Goal: Task Accomplishment & Management: Complete application form

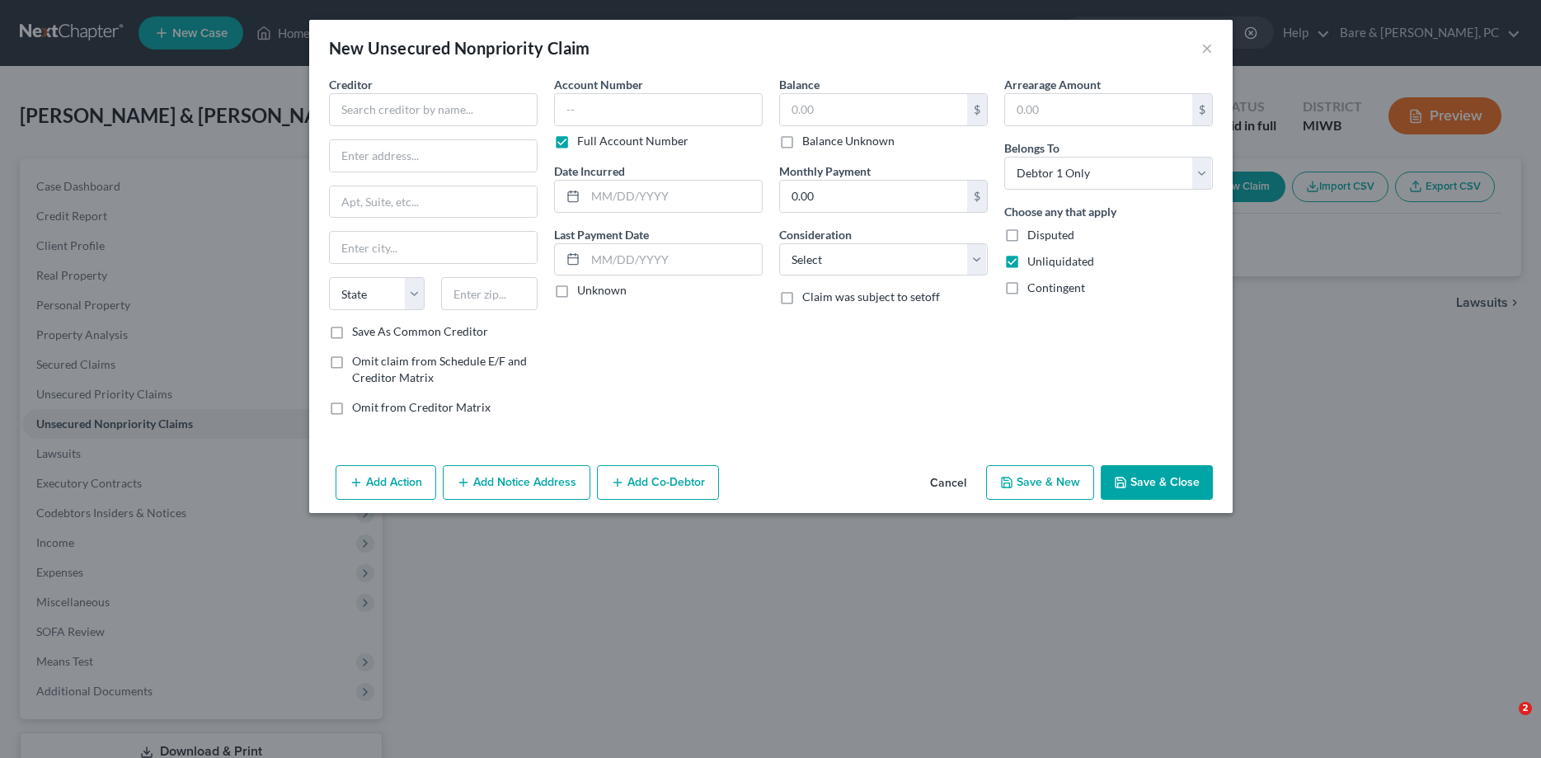
select select "0"
click at [398, 116] on input "text" at bounding box center [433, 109] width 209 height 33
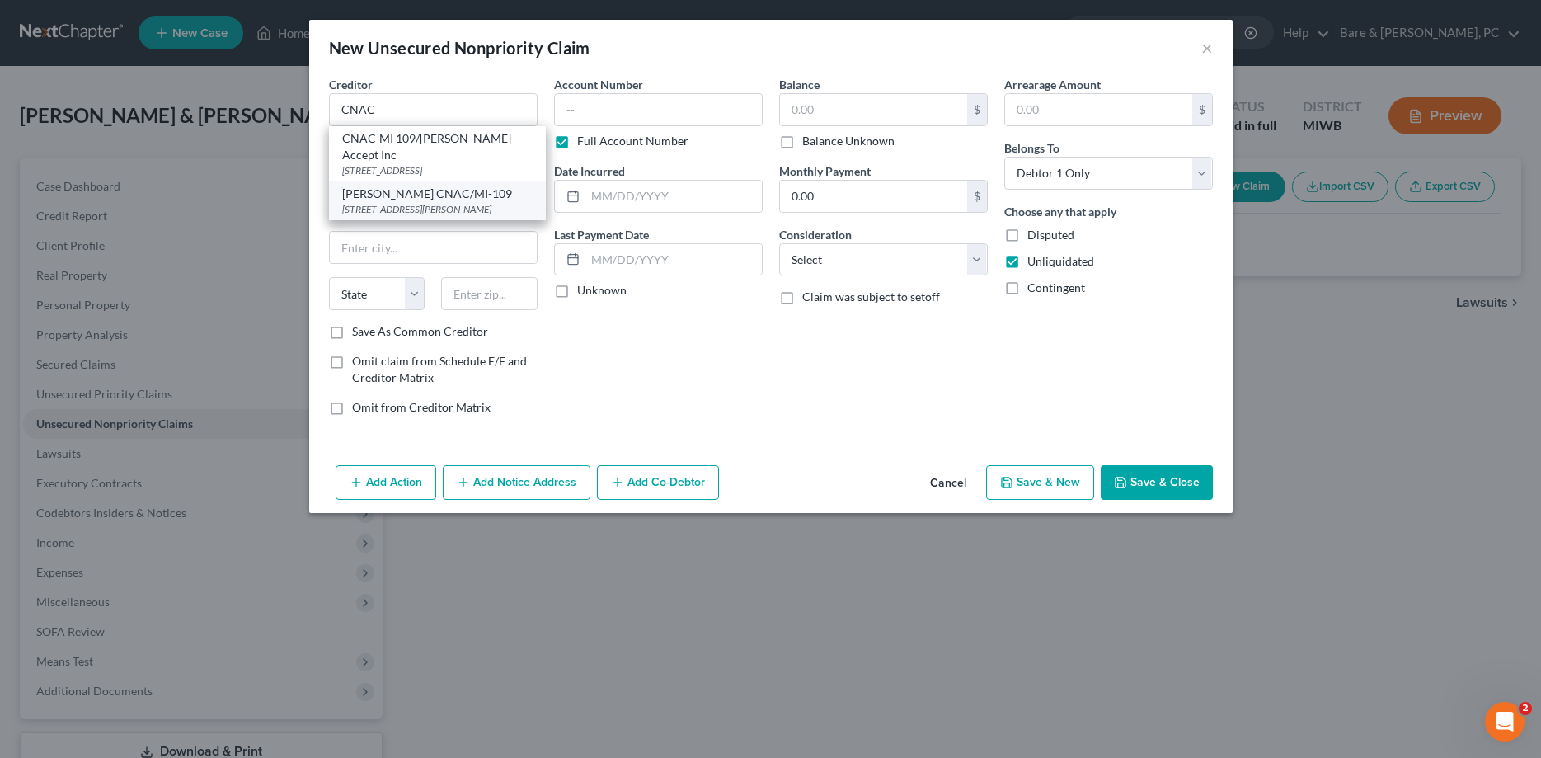
click at [435, 202] on div "[STREET_ADDRESS][PERSON_NAME]" at bounding box center [437, 209] width 190 height 14
type input "[PERSON_NAME] CNAC/MI-109"
type input "[STREET_ADDRESS][PERSON_NAME]"
type input "[GEOGRAPHIC_DATA]"
select select "23"
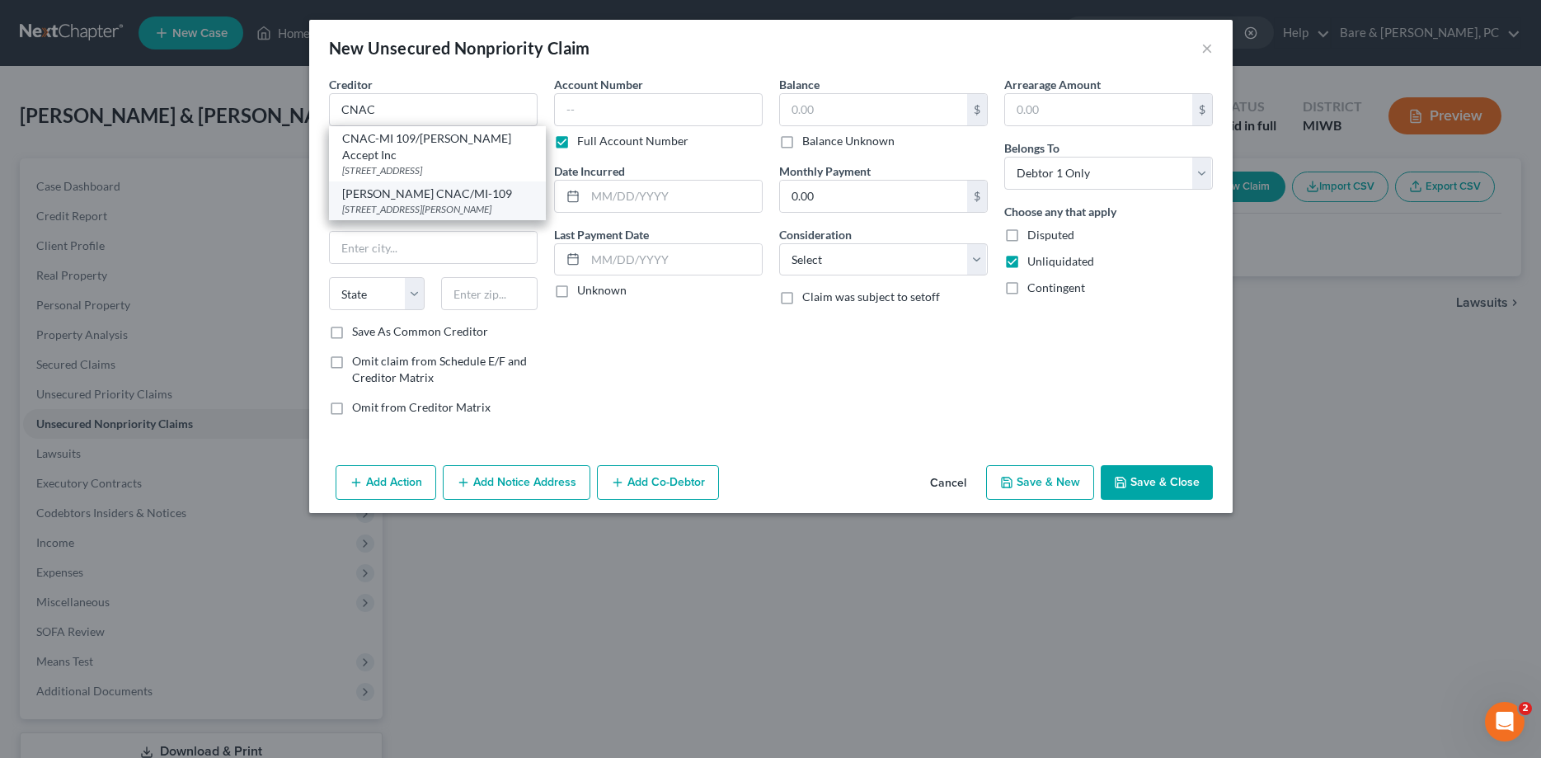
type input "49686"
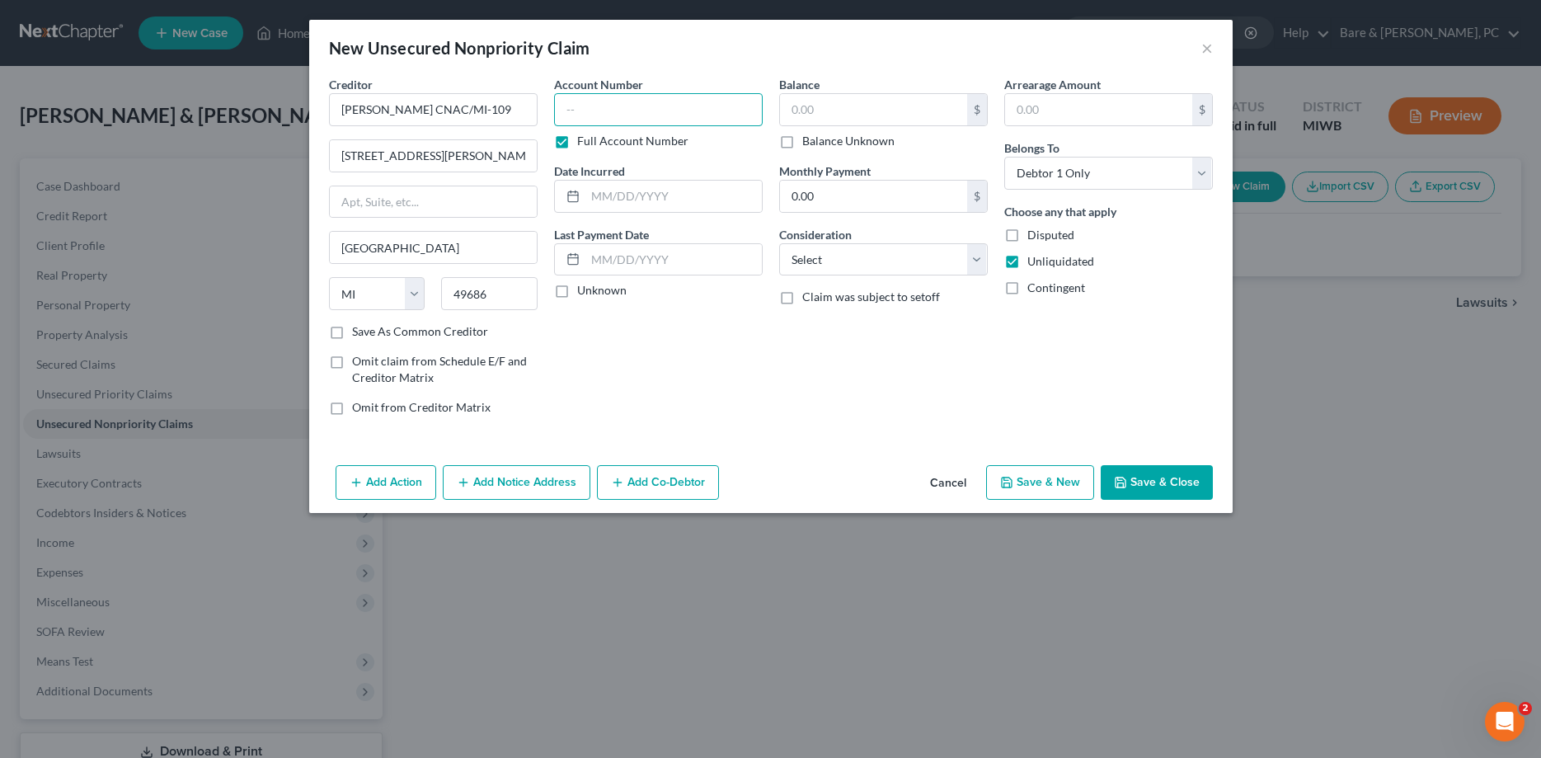
click at [584, 110] on input "text" at bounding box center [658, 109] width 209 height 33
type input "1294"
click at [627, 207] on input "text" at bounding box center [673, 196] width 176 height 31
type input "[DATE]"
click at [793, 107] on input "text" at bounding box center [873, 109] width 187 height 31
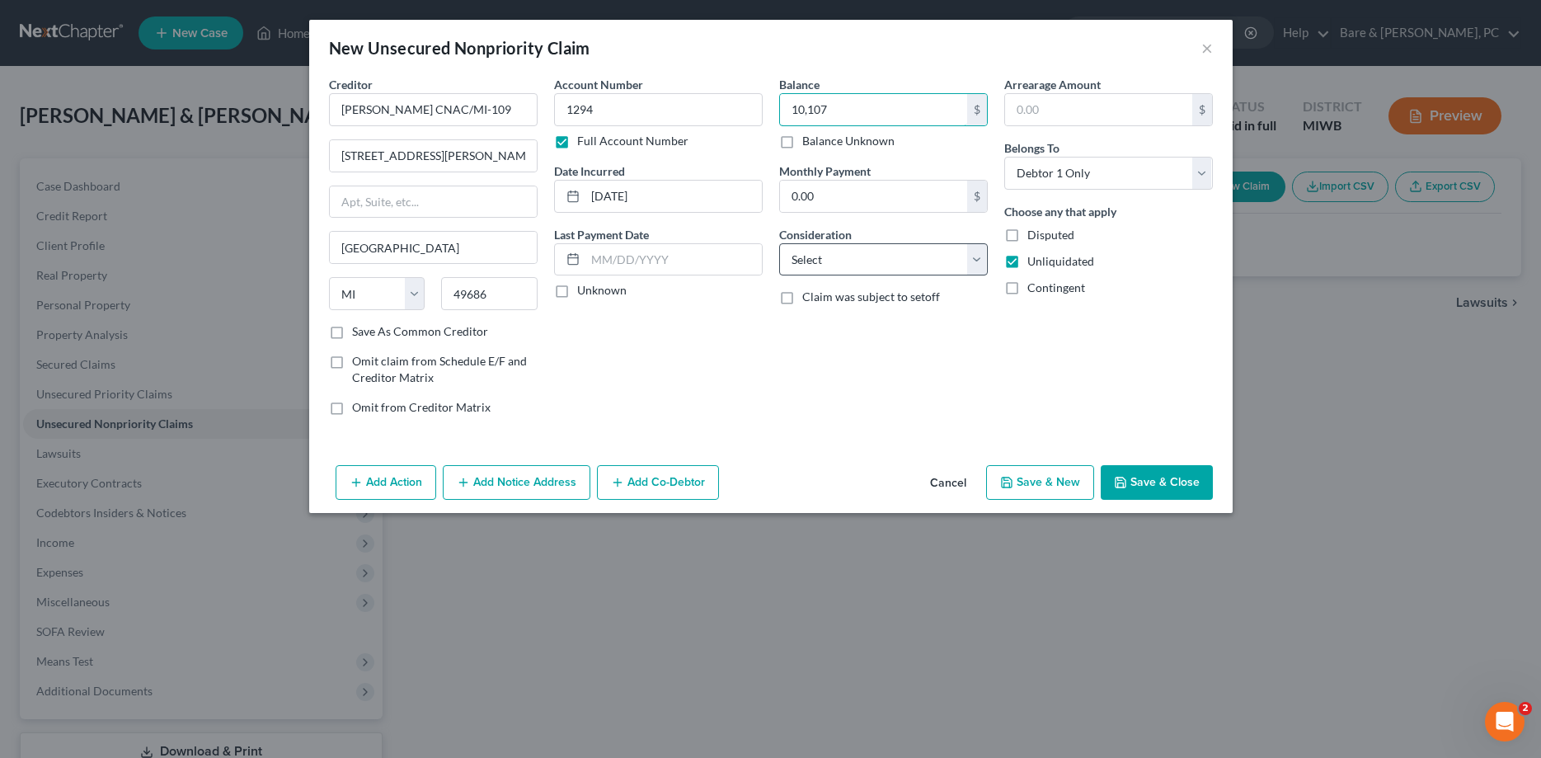
type input "10,107"
click at [779, 243] on select "Select Cable / Satellite Services Collection Agency Credit Card Debt Debt Couns…" at bounding box center [883, 259] width 209 height 33
click at [1384, 499] on div "New Unsecured Nonpriority Claim × Creditor * [PERSON_NAME] CNAC/[GEOGRAPHIC_DAT…" at bounding box center [770, 379] width 1541 height 758
click at [964, 482] on button "Cancel" at bounding box center [948, 483] width 63 height 33
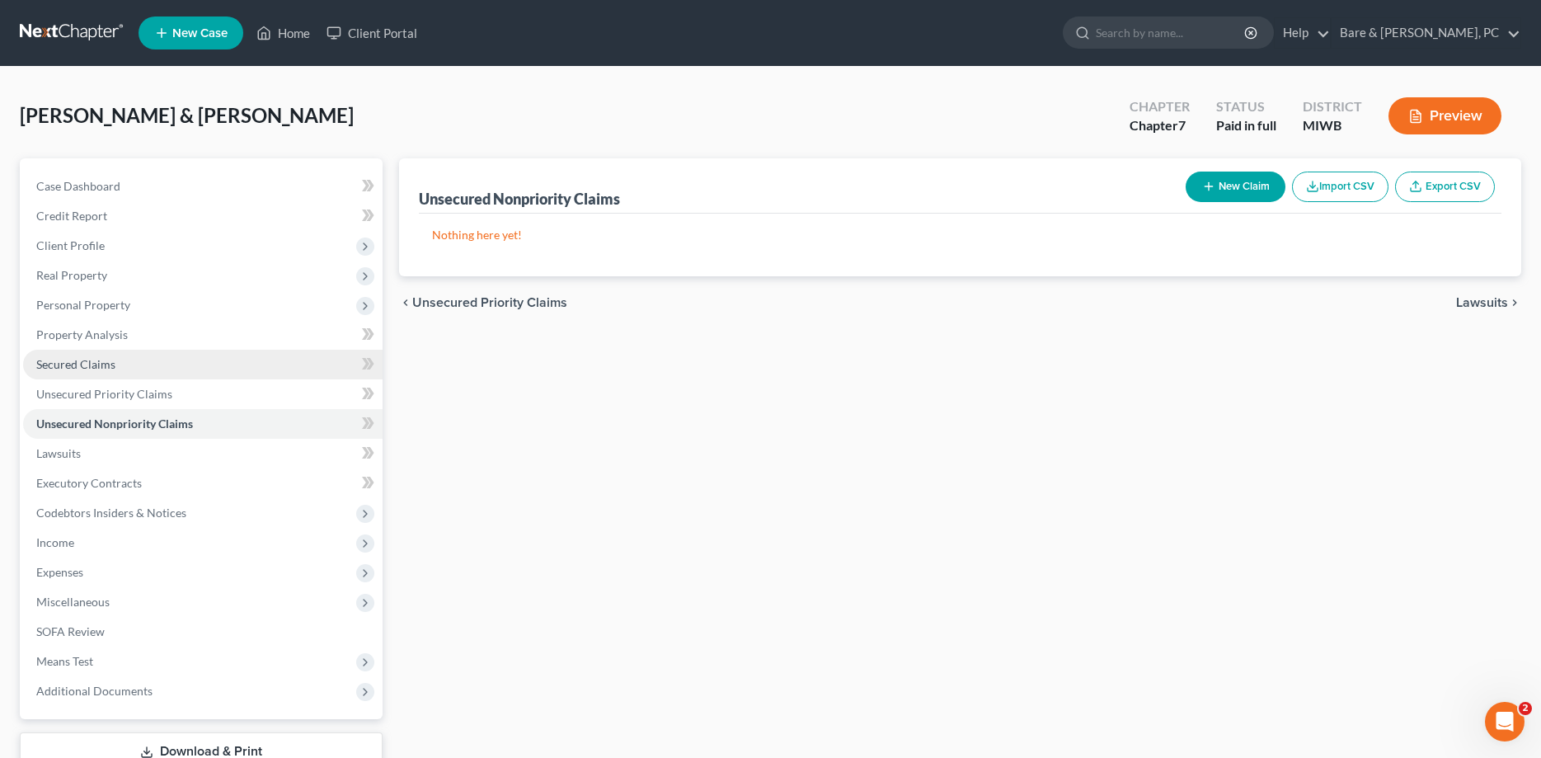
click at [100, 364] on span "Secured Claims" at bounding box center [75, 364] width 79 height 14
click at [1227, 190] on button "New Claim" at bounding box center [1236, 187] width 100 height 31
select select "0"
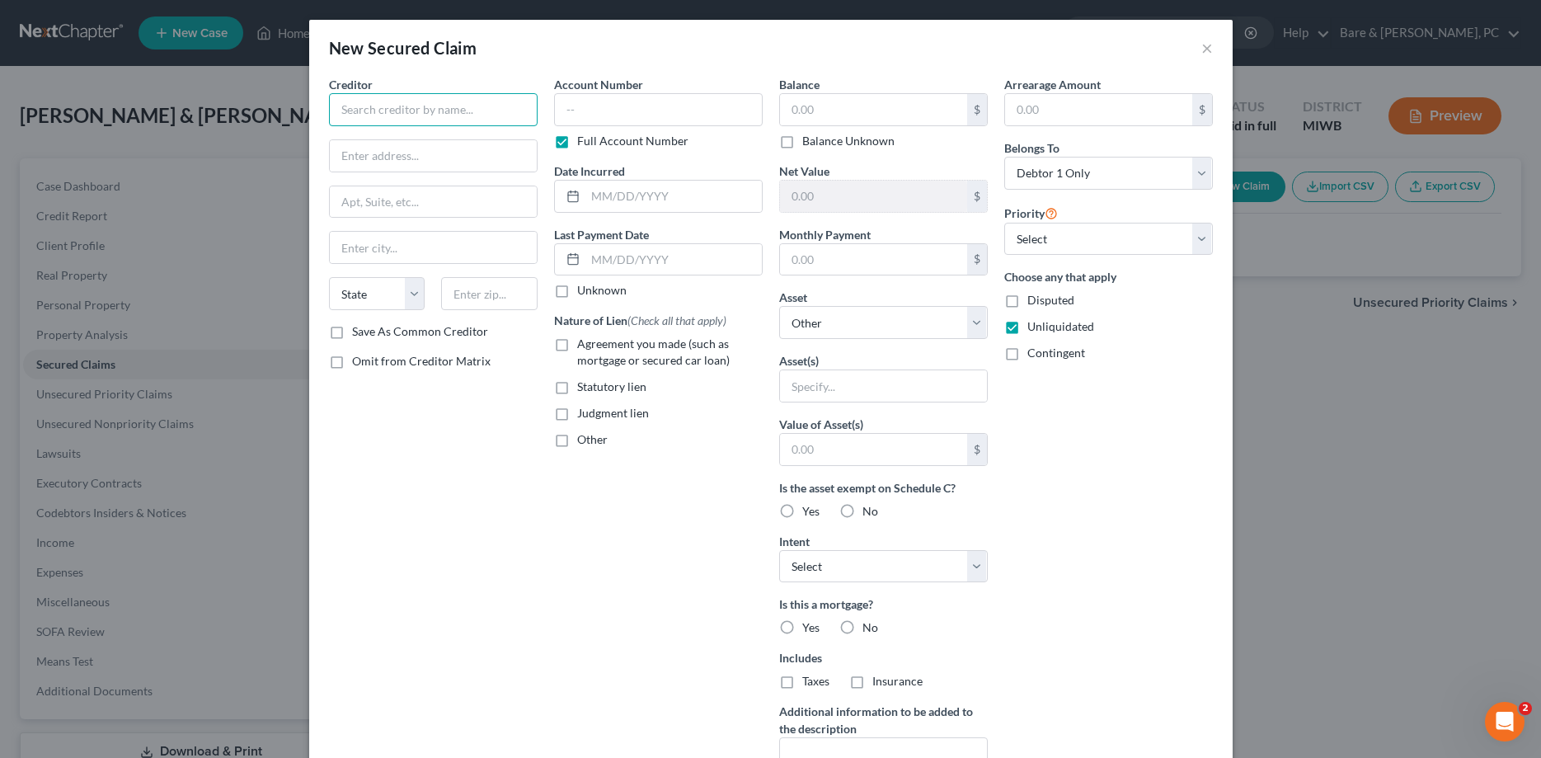
click at [363, 112] on input "text" at bounding box center [433, 109] width 209 height 33
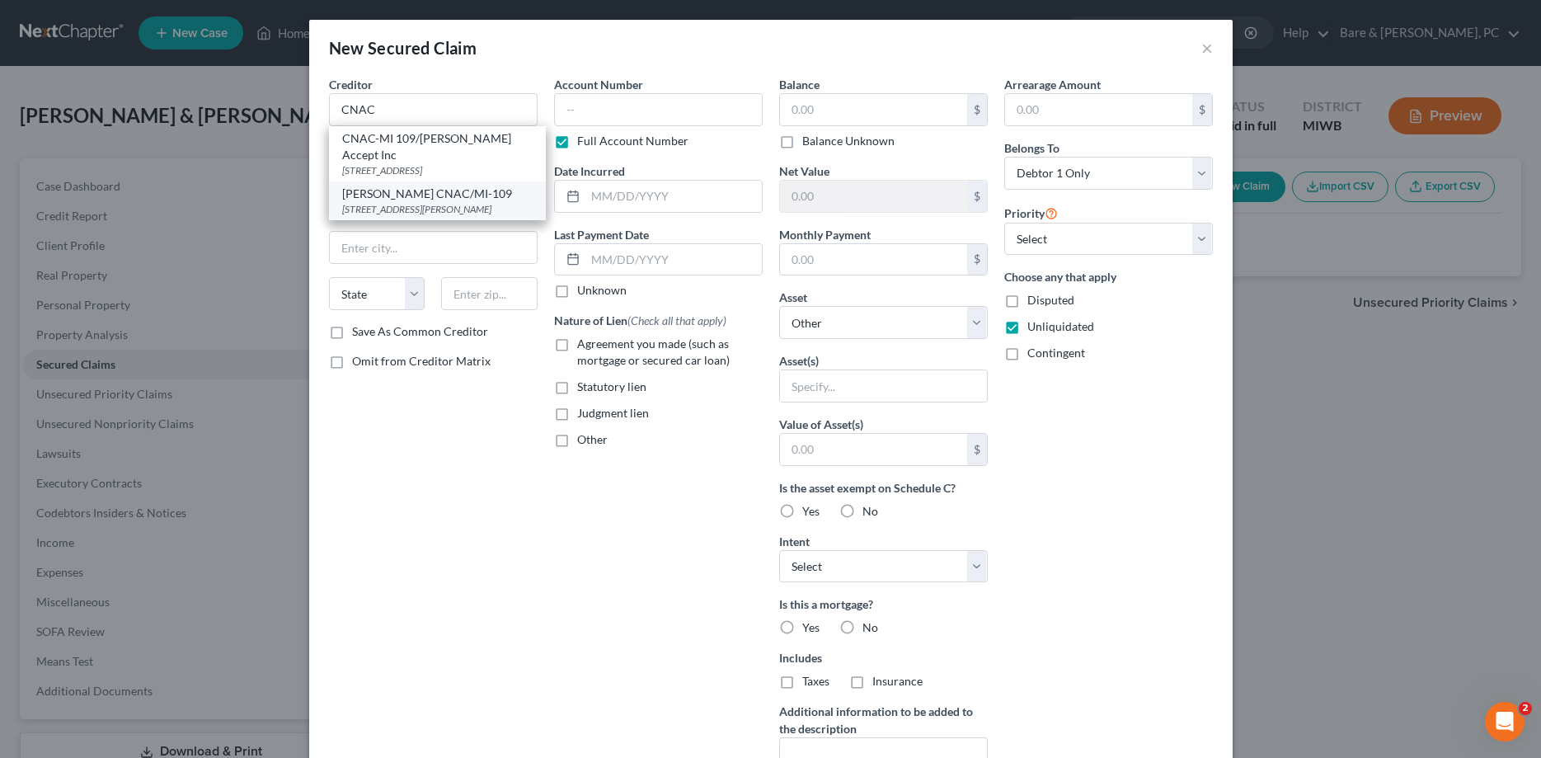
click at [395, 186] on div "[PERSON_NAME] CNAC/MI-109" at bounding box center [437, 194] width 190 height 16
type input "[PERSON_NAME] CNAC/MI-109"
type input "[STREET_ADDRESS][PERSON_NAME]"
type input "[GEOGRAPHIC_DATA]"
select select "23"
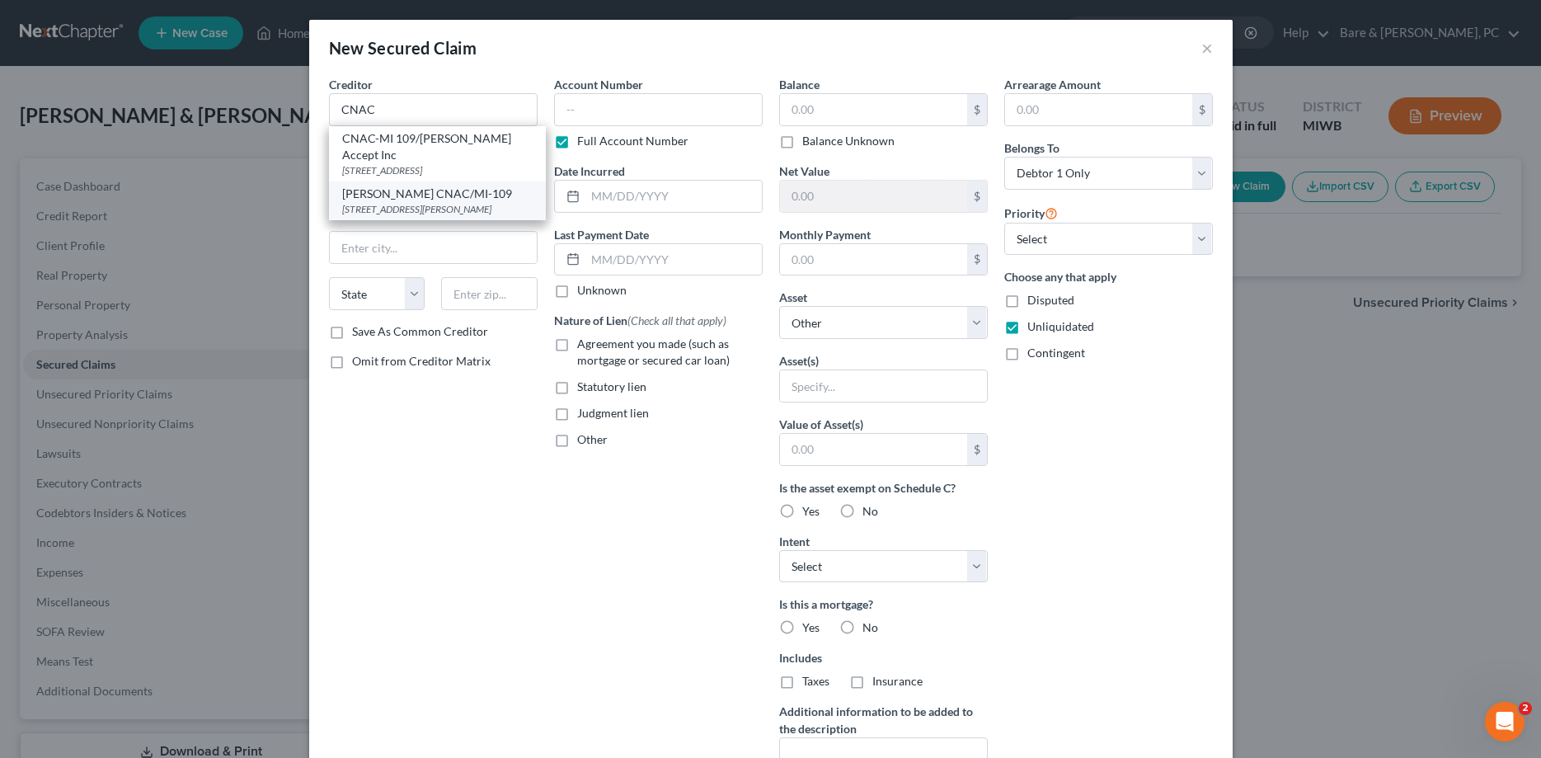
type input "49686"
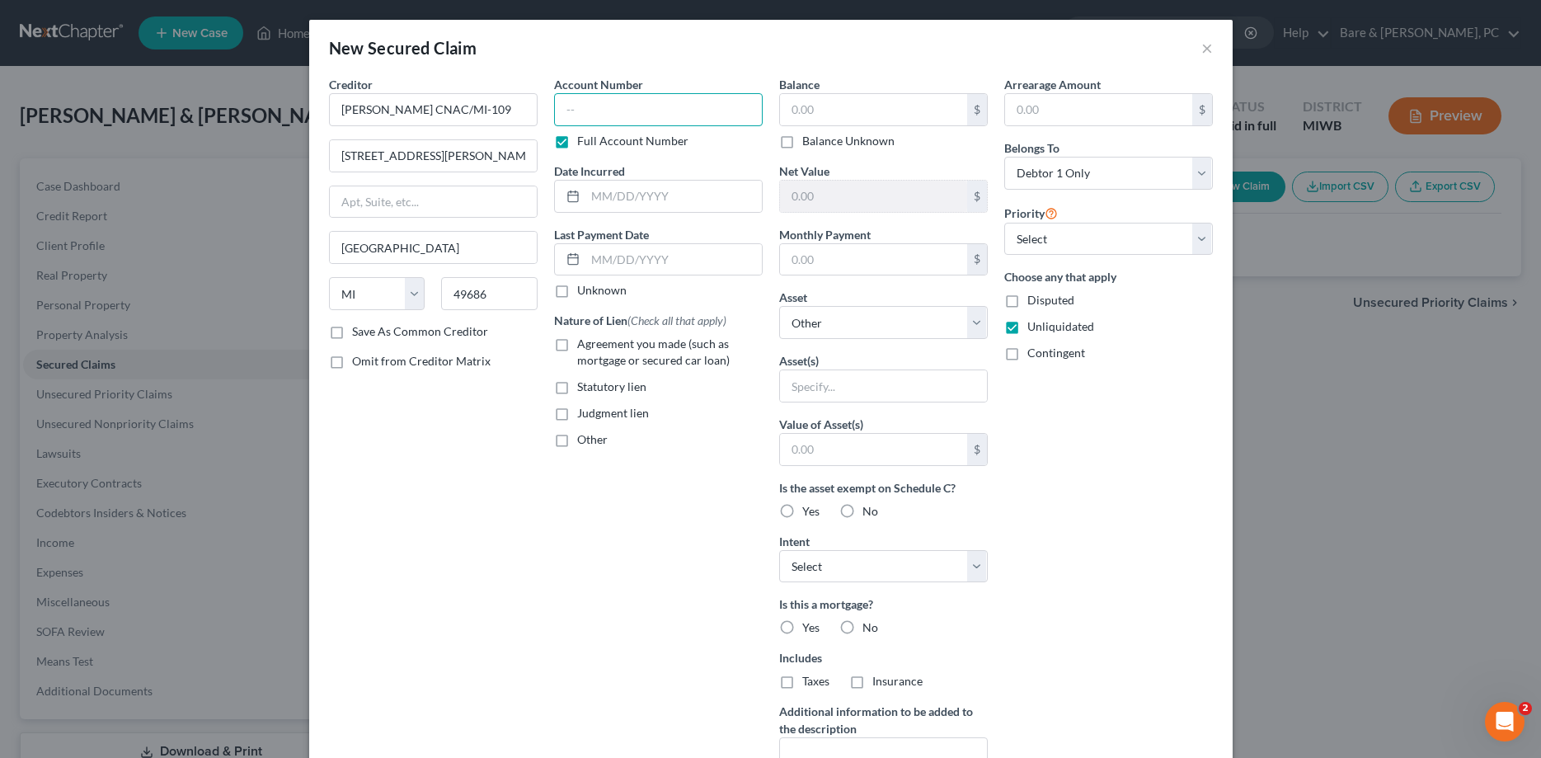
click at [566, 108] on input "text" at bounding box center [658, 109] width 209 height 33
type input "1294"
click at [625, 197] on input "text" at bounding box center [673, 196] width 176 height 31
type input "[DATE]"
click at [577, 345] on label "Agreement you made (such as mortgage or secured car loan)" at bounding box center [670, 352] width 186 height 33
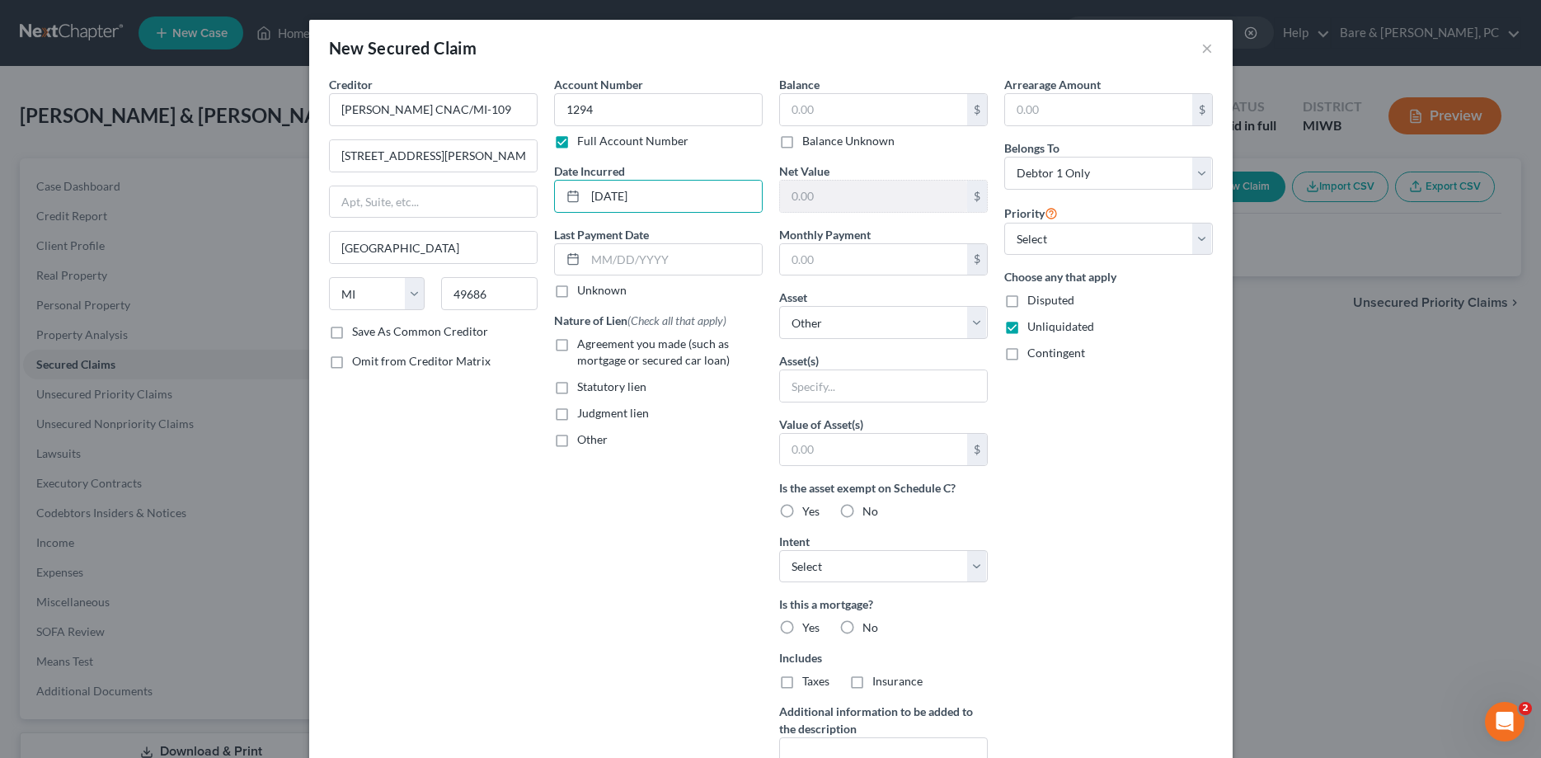
click at [584, 345] on input "Agreement you made (such as mortgage or secured car loan)" at bounding box center [589, 341] width 11 height 11
checkbox input "true"
click at [788, 110] on input "text" at bounding box center [873, 109] width 187 height 31
type input "4"
type input "10,107"
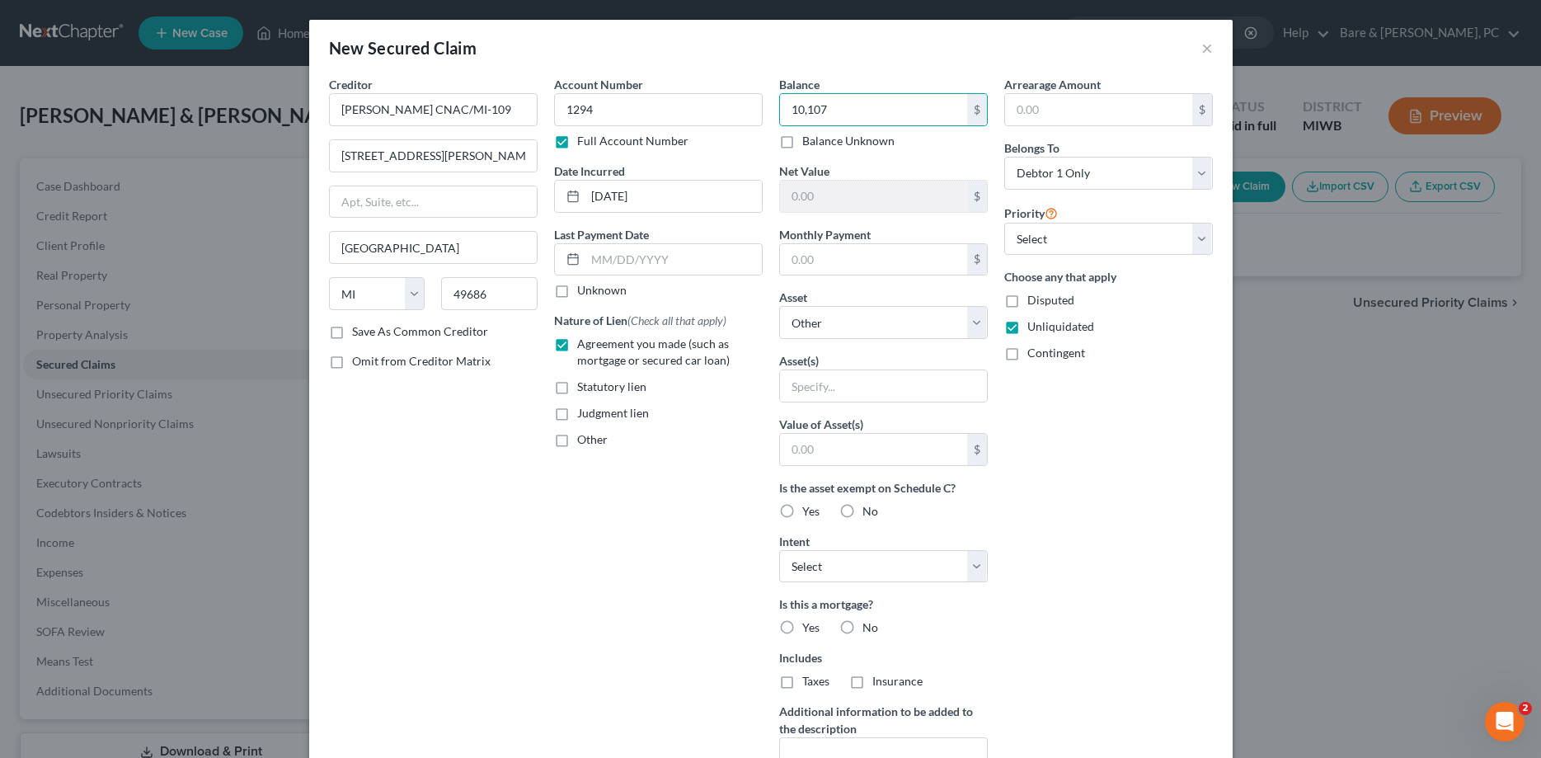
click at [862, 626] on label "No" at bounding box center [870, 627] width 16 height 16
click at [869, 626] on input "No" at bounding box center [874, 624] width 11 height 11
radio input "true"
click at [862, 683] on label "No" at bounding box center [870, 681] width 16 height 16
click at [869, 683] on input "No" at bounding box center [874, 678] width 11 height 11
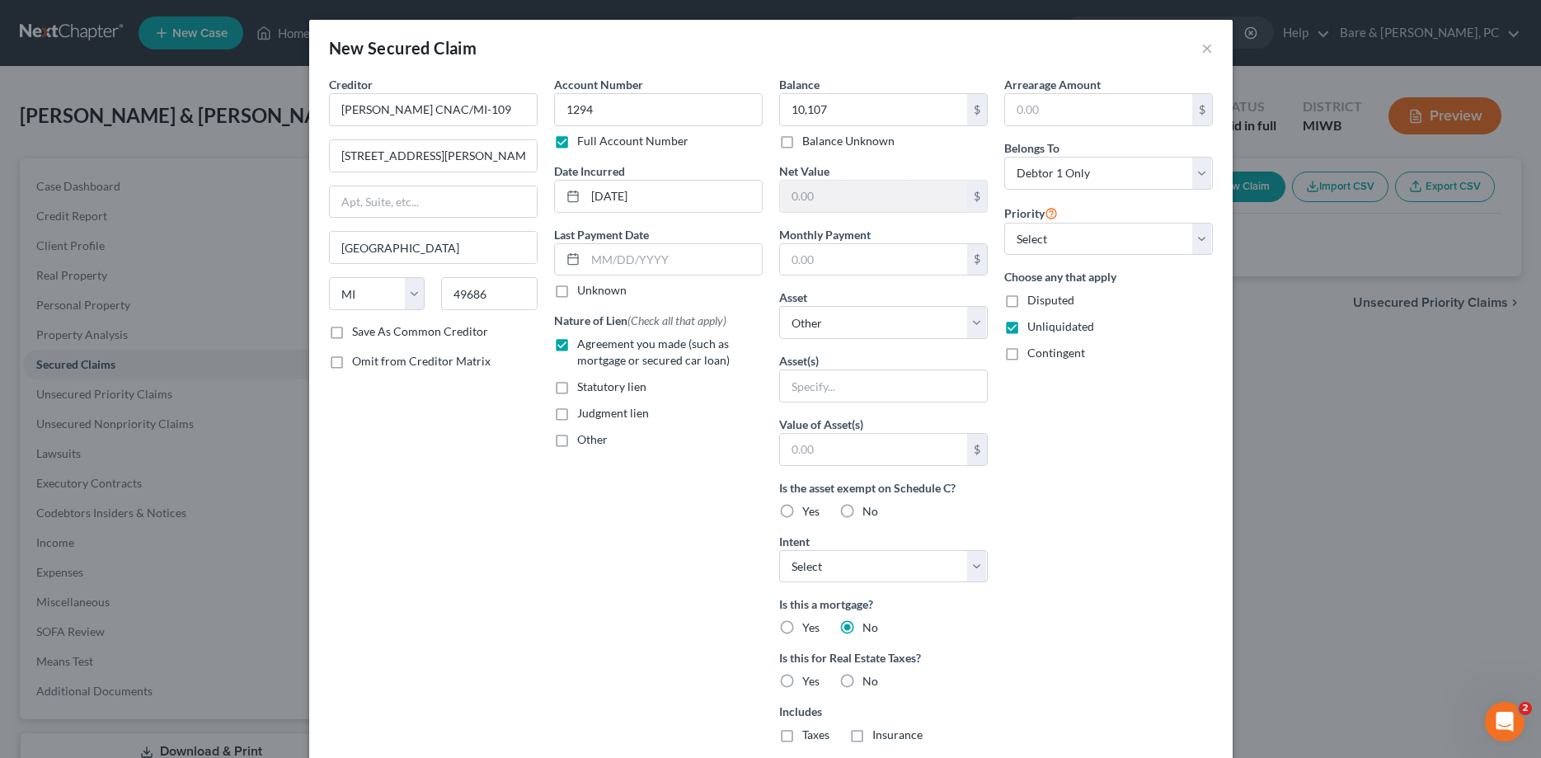
radio input "true"
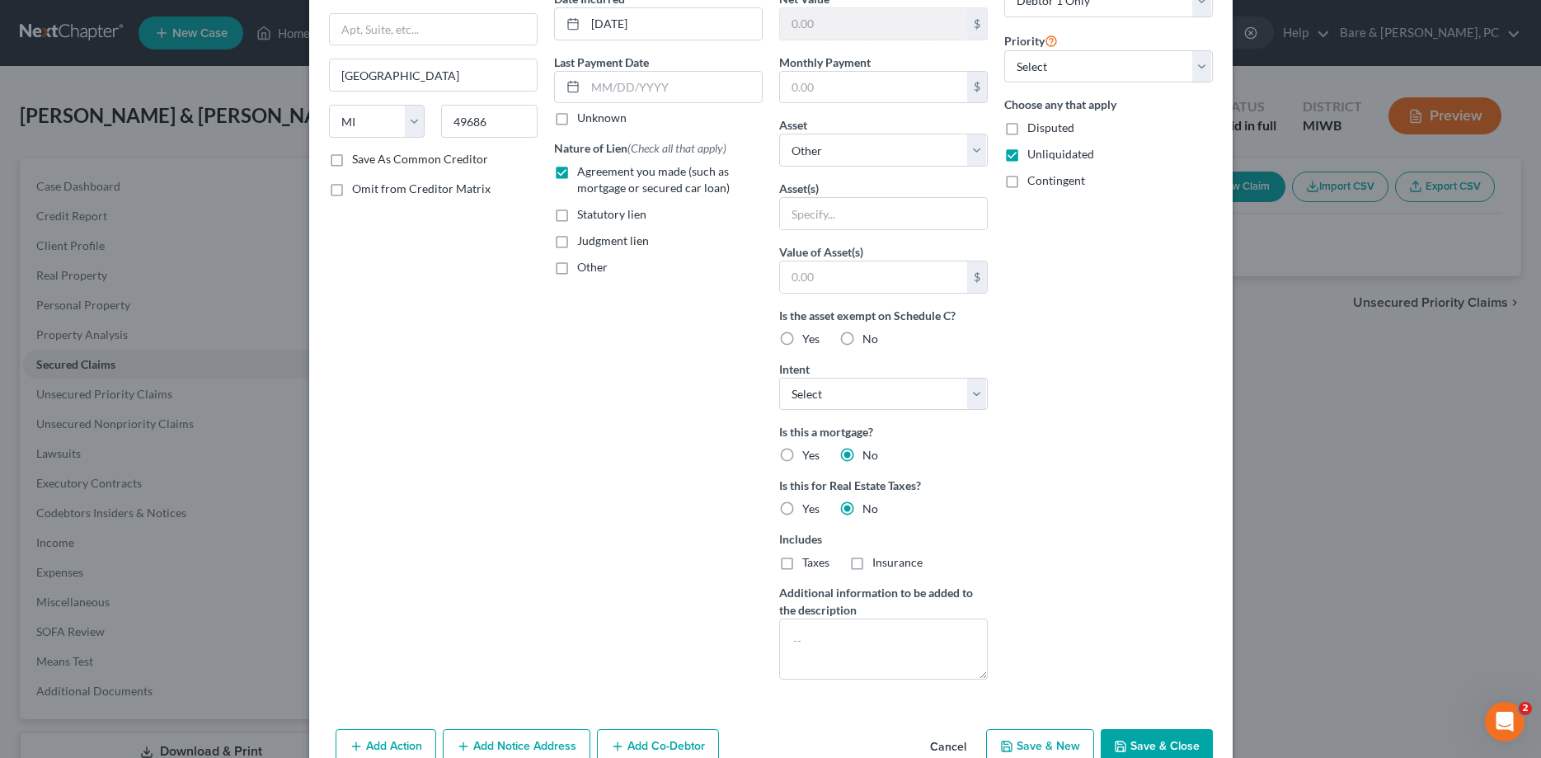
scroll to position [211, 0]
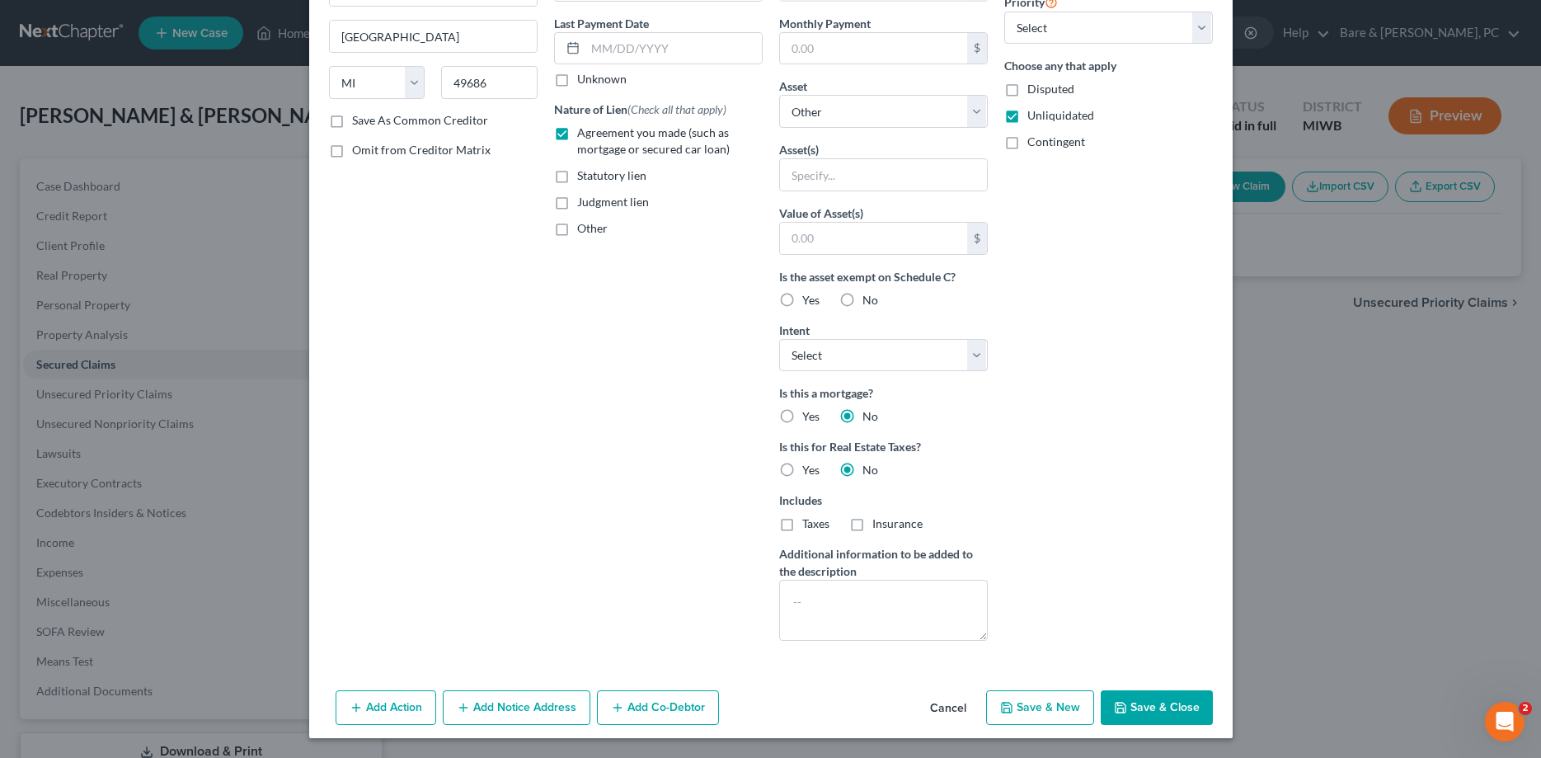
click at [1055, 704] on button "Save & New" at bounding box center [1040, 707] width 108 height 35
select select
select select "0"
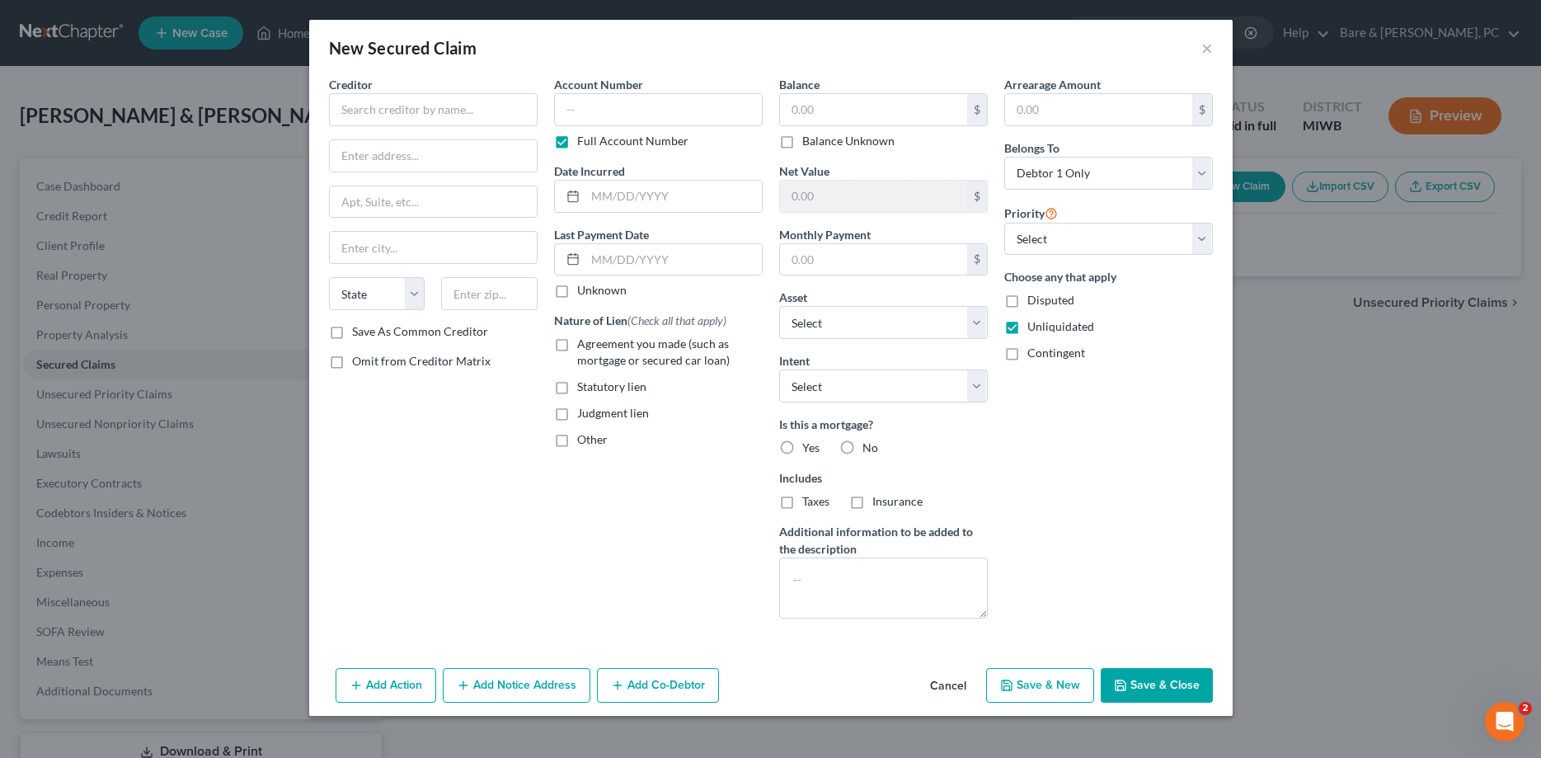
scroll to position [0, 0]
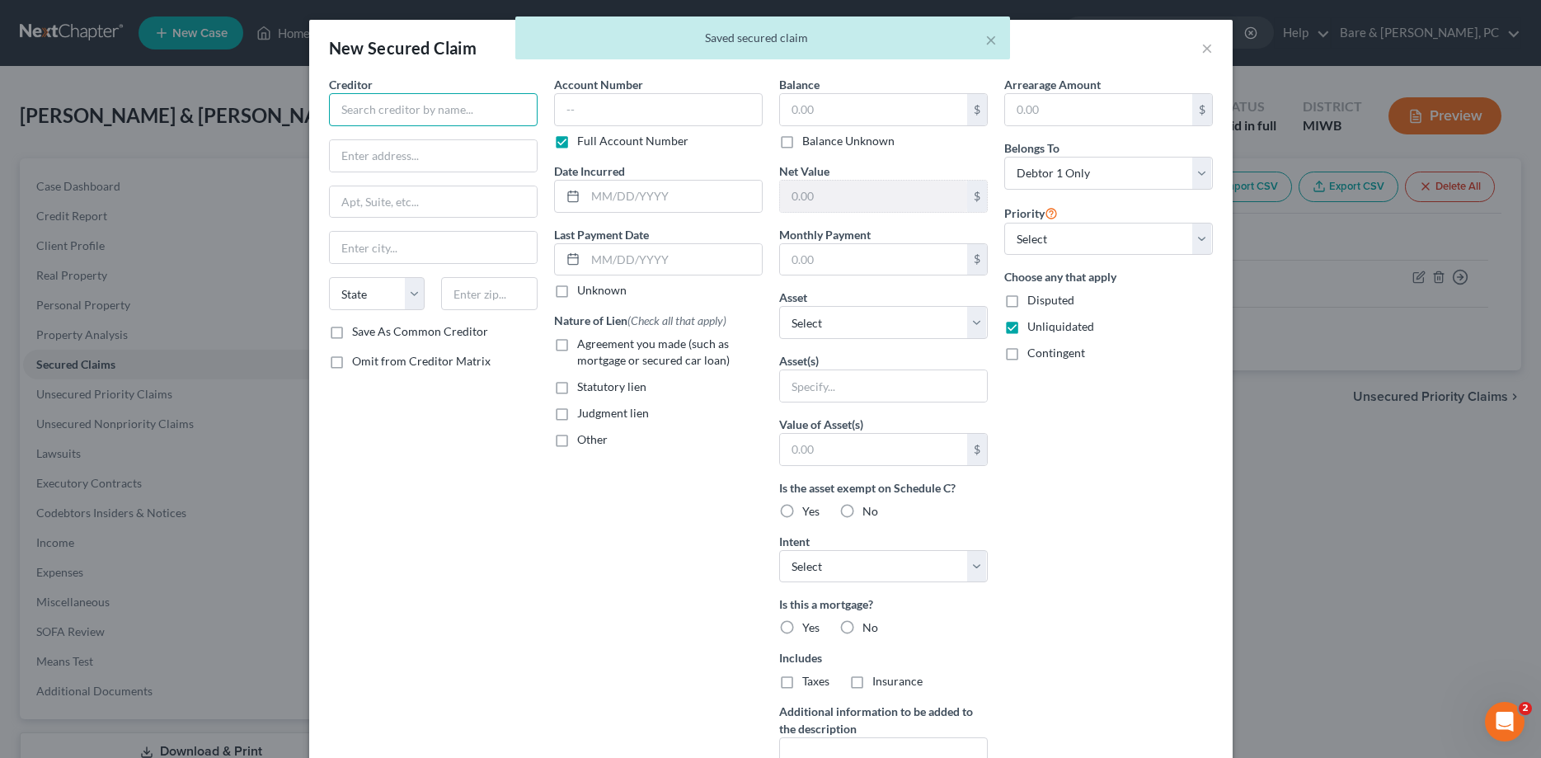
click at [382, 110] on input "text" at bounding box center [433, 109] width 209 height 33
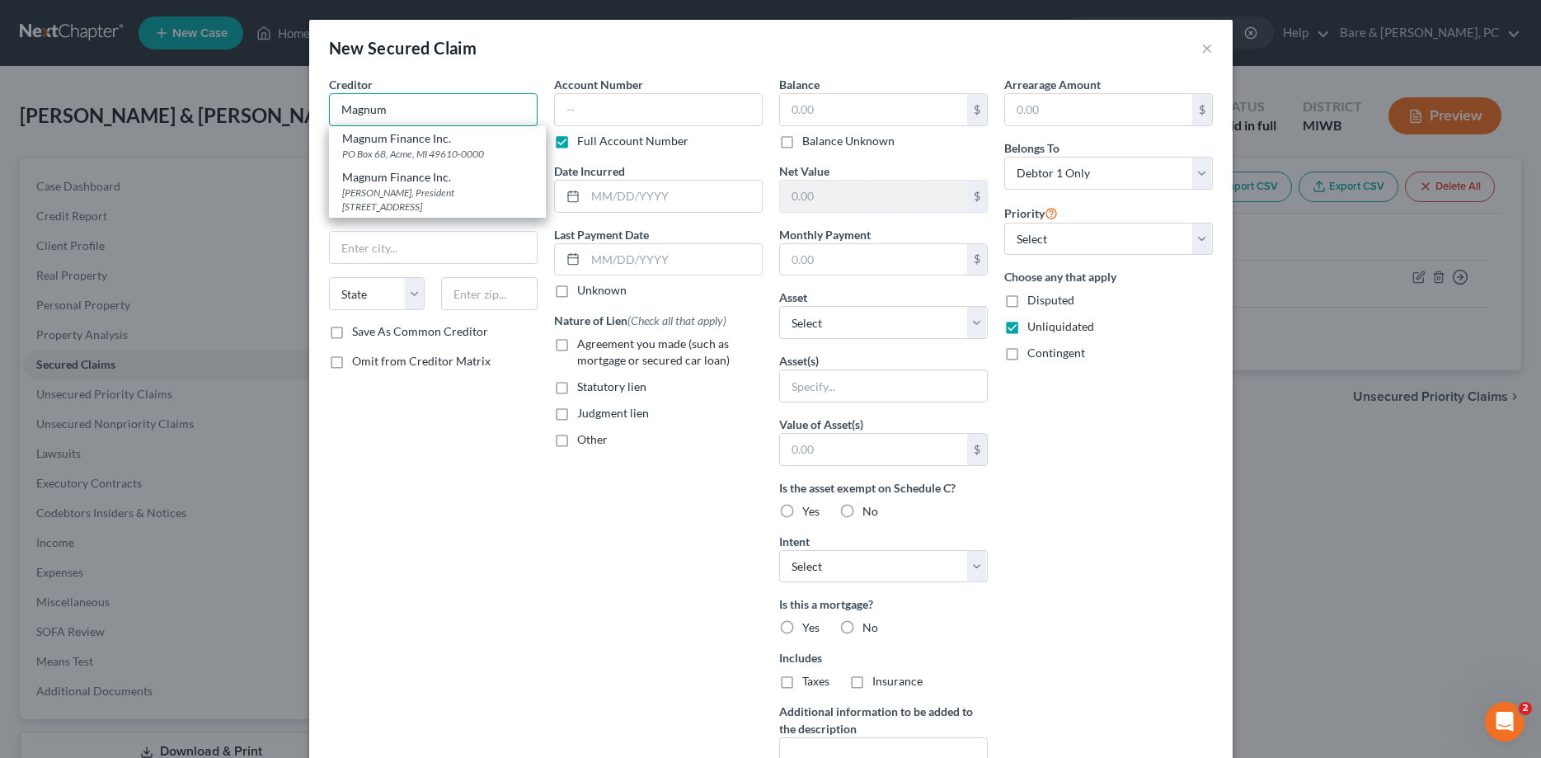
click at [414, 115] on input "Magnum" at bounding box center [433, 109] width 209 height 33
click at [396, 143] on div "Magnum Finance Inc." at bounding box center [437, 138] width 190 height 16
type input "Magnum Finance Inc."
type input "PO Box 68"
type input "Acme"
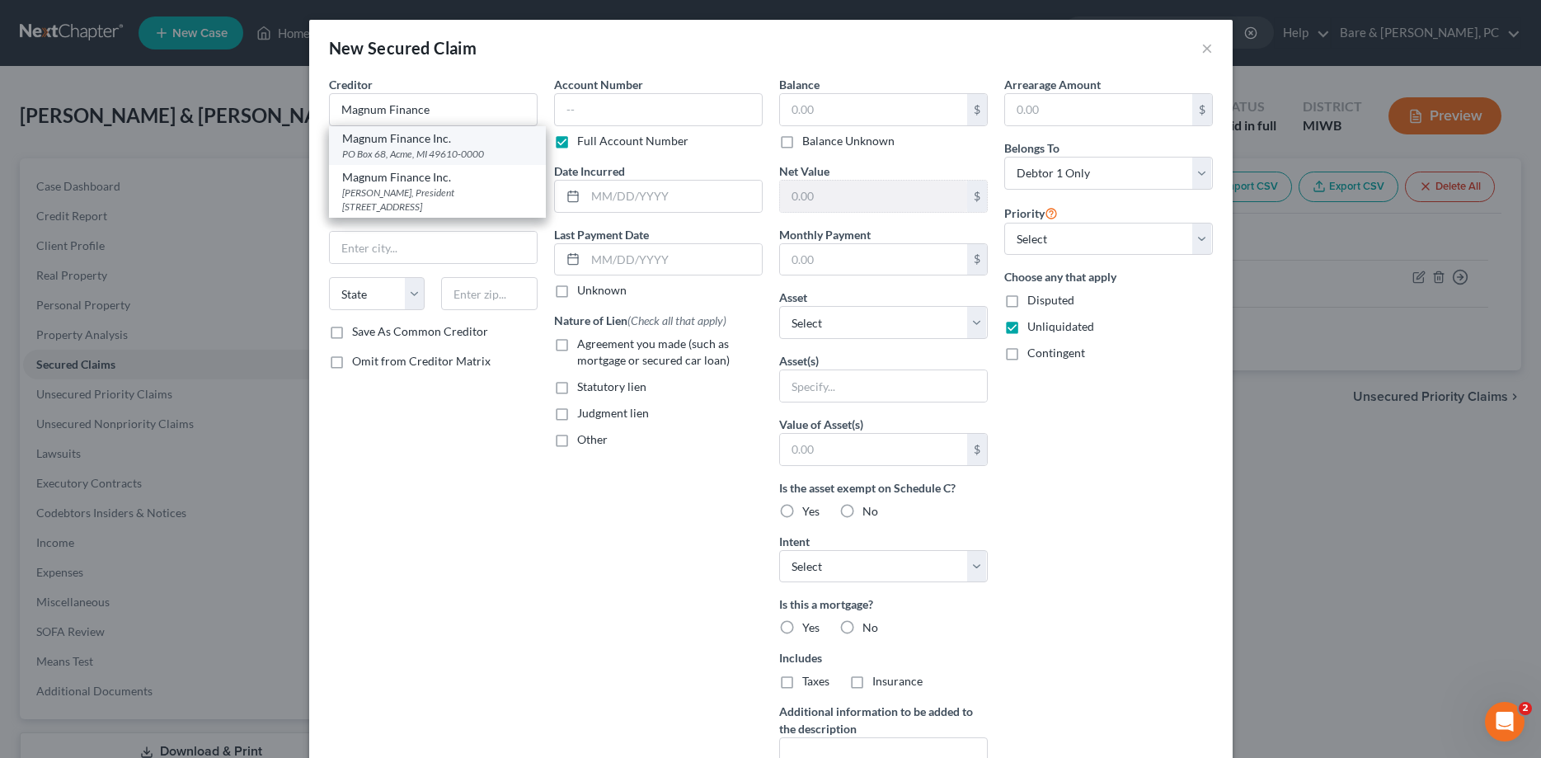
select select "23"
type input "49610-0000"
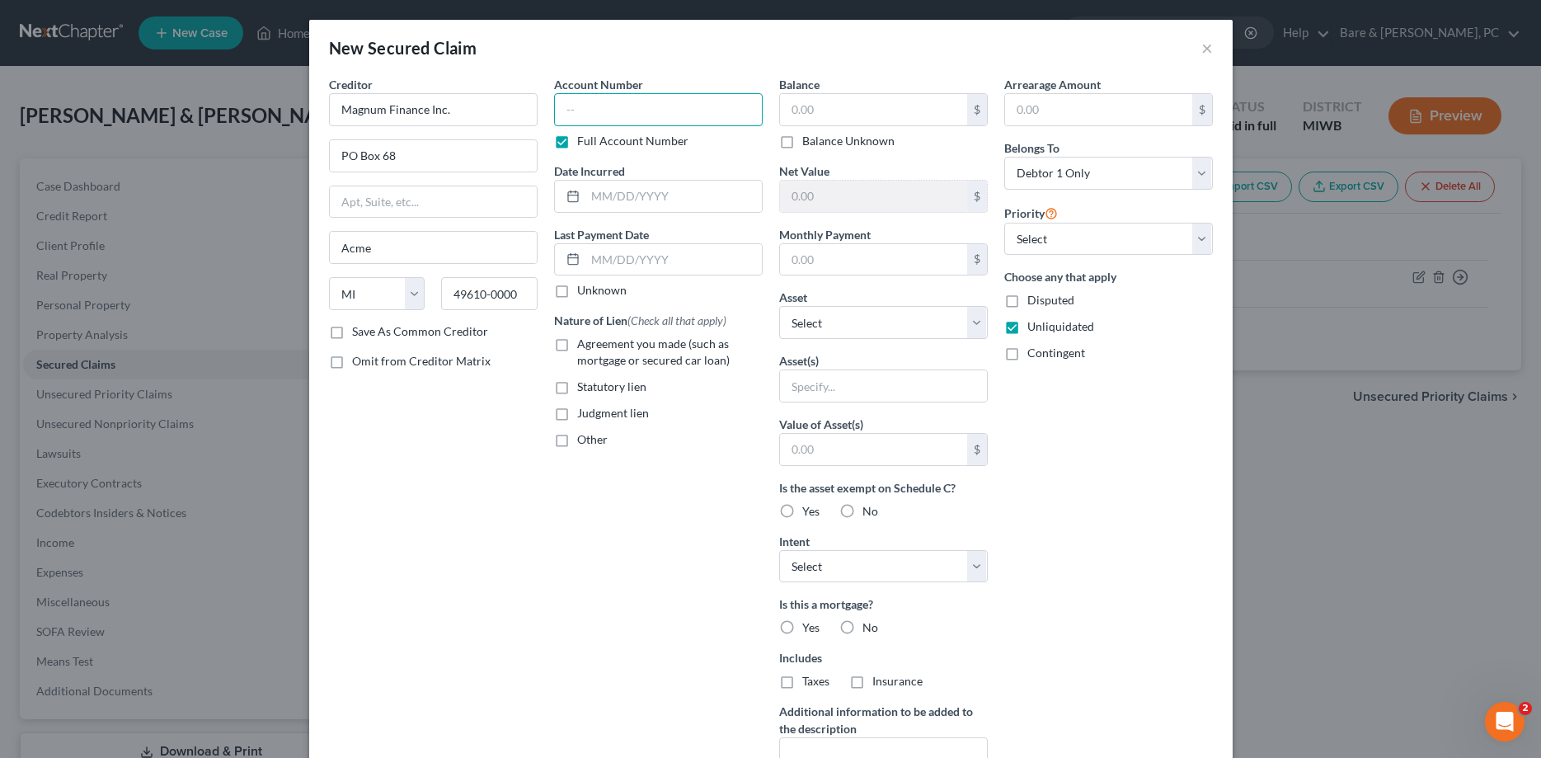
click at [566, 114] on input "text" at bounding box center [658, 109] width 209 height 33
type input "T2148"
click at [604, 198] on input "text" at bounding box center [673, 196] width 176 height 31
type input "[DATE]"
click at [577, 345] on label "Agreement you made (such as mortgage or secured car loan)" at bounding box center [670, 352] width 186 height 33
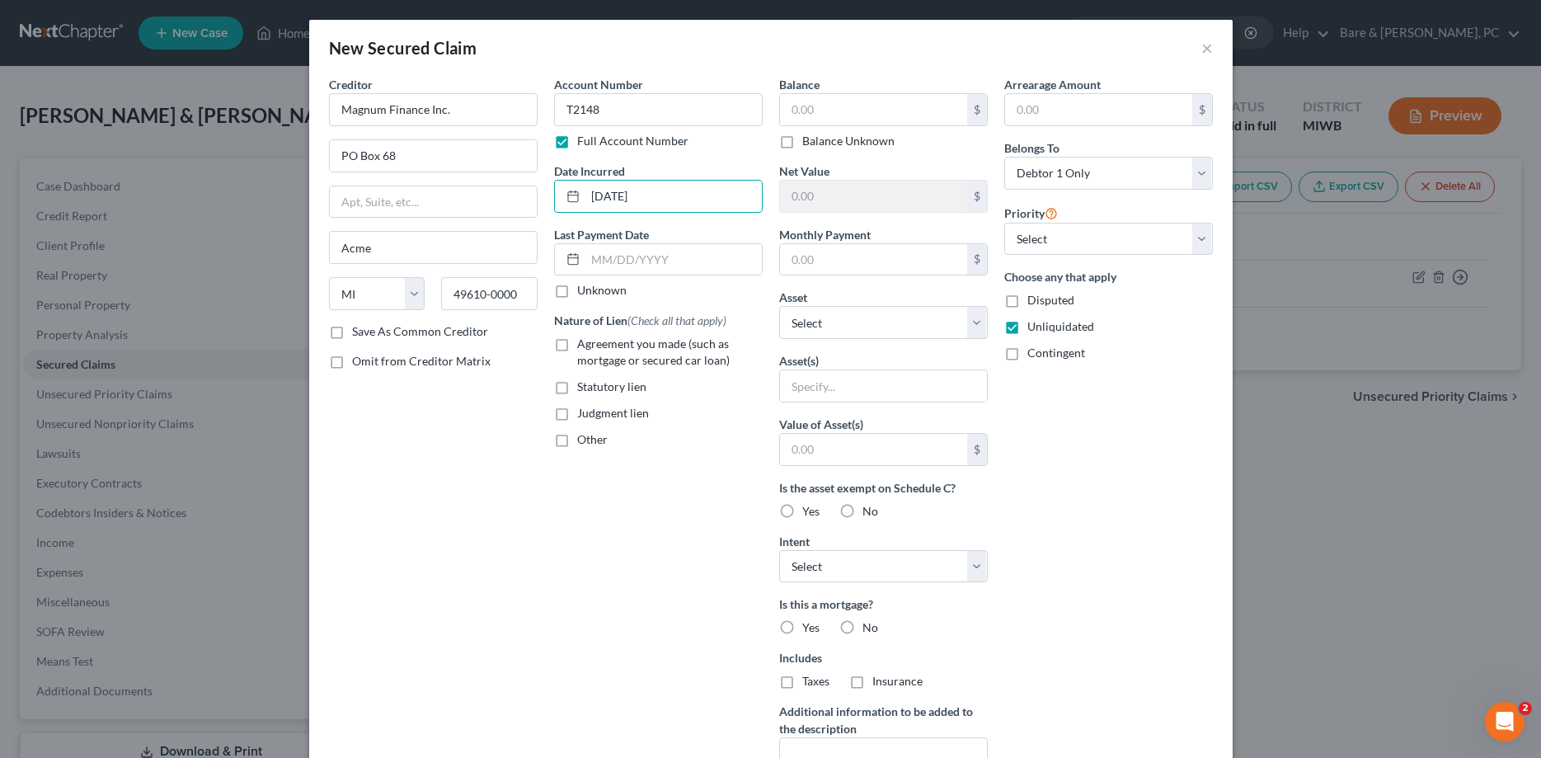
click at [584, 345] on input "Agreement you made (such as mortgage or secured car loan)" at bounding box center [589, 341] width 11 height 11
checkbox input "true"
click at [804, 114] on input "text" at bounding box center [873, 109] width 187 height 31
type input "8,994"
click at [862, 627] on label "No" at bounding box center [870, 627] width 16 height 16
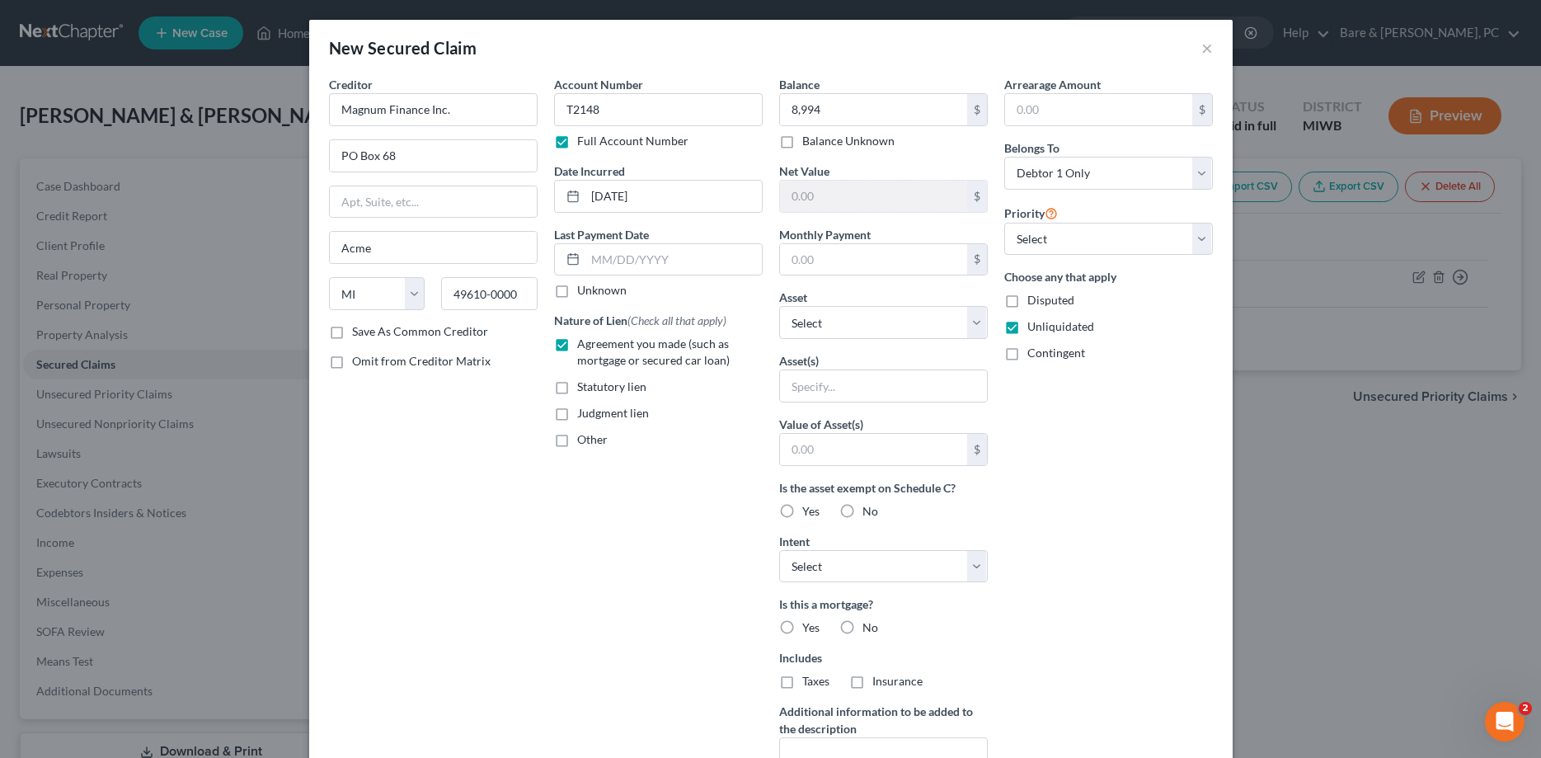
click at [869, 627] on input "No" at bounding box center [874, 624] width 11 height 11
radio input "true"
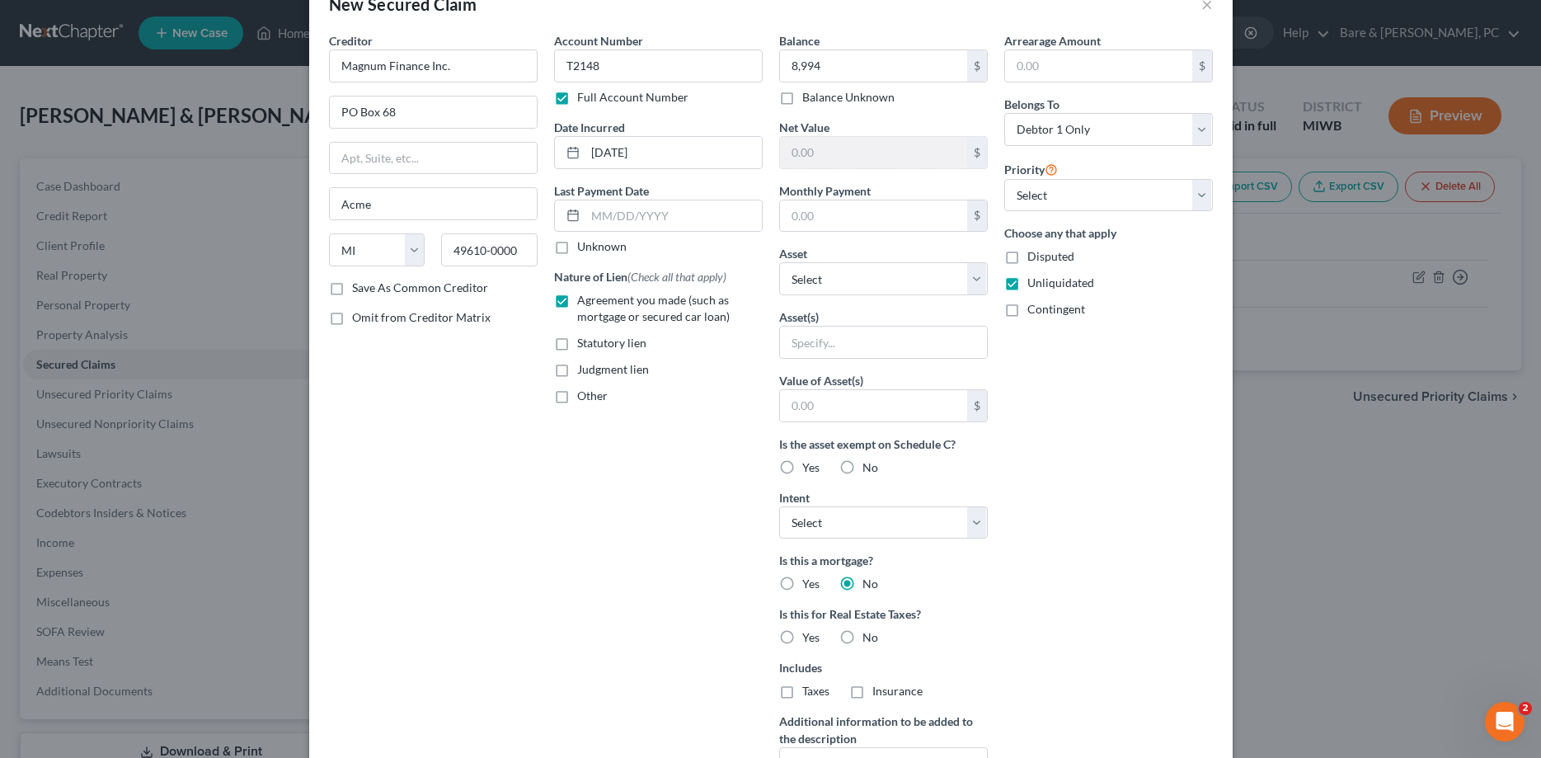
scroll to position [84, 0]
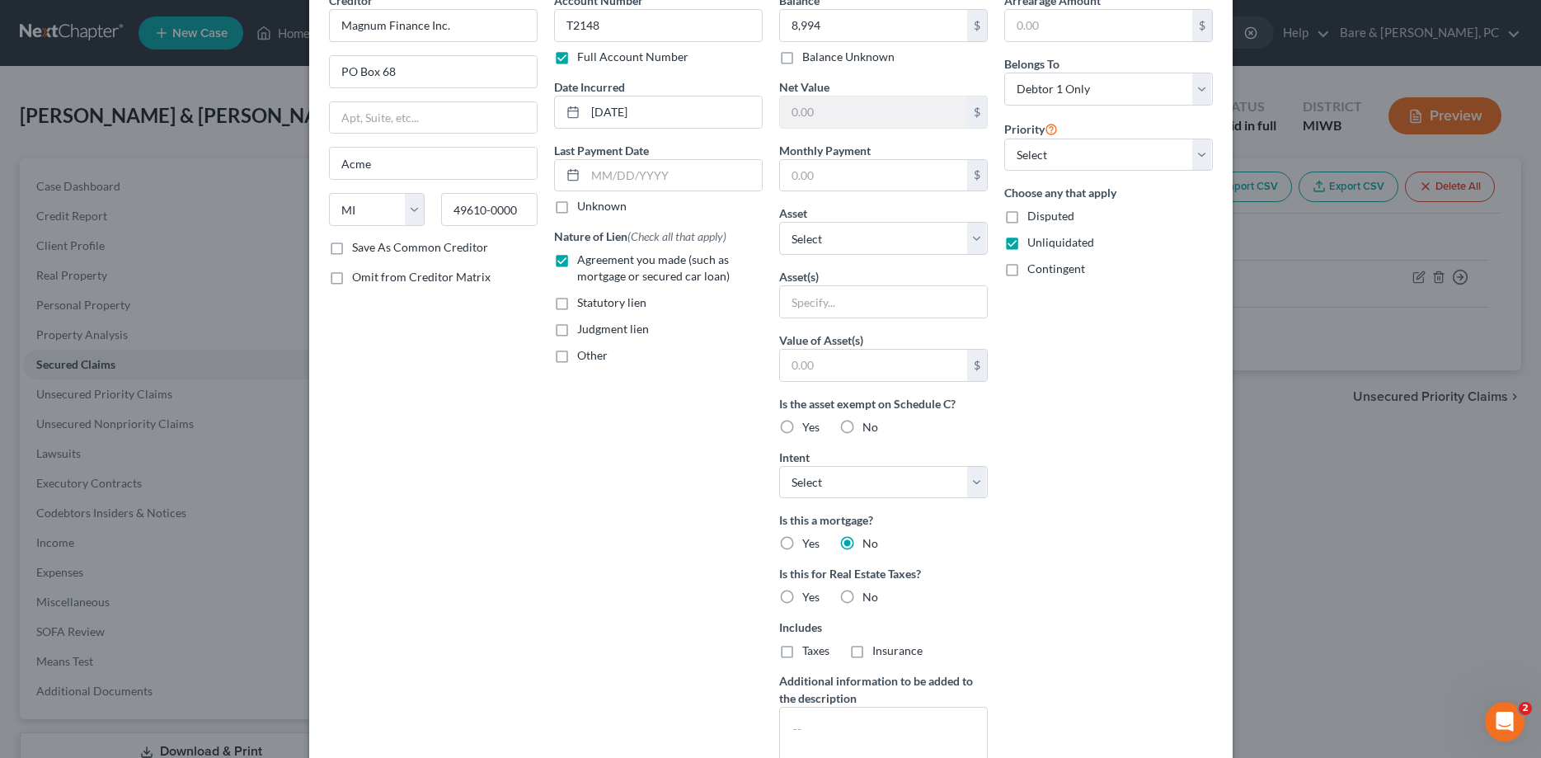
click at [862, 596] on label "No" at bounding box center [870, 597] width 16 height 16
click at [869, 596] on input "No" at bounding box center [874, 594] width 11 height 11
radio input "true"
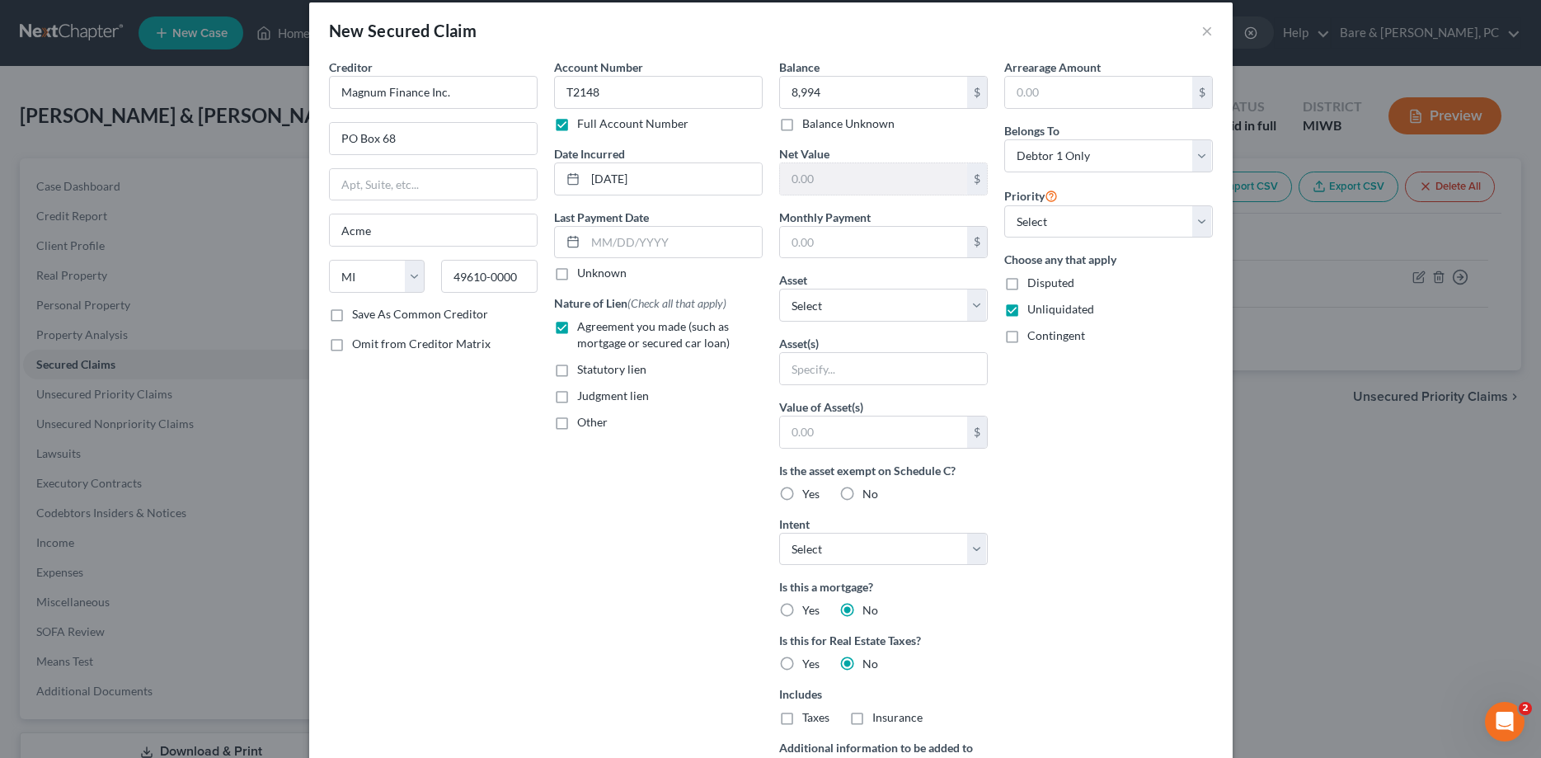
scroll to position [0, 0]
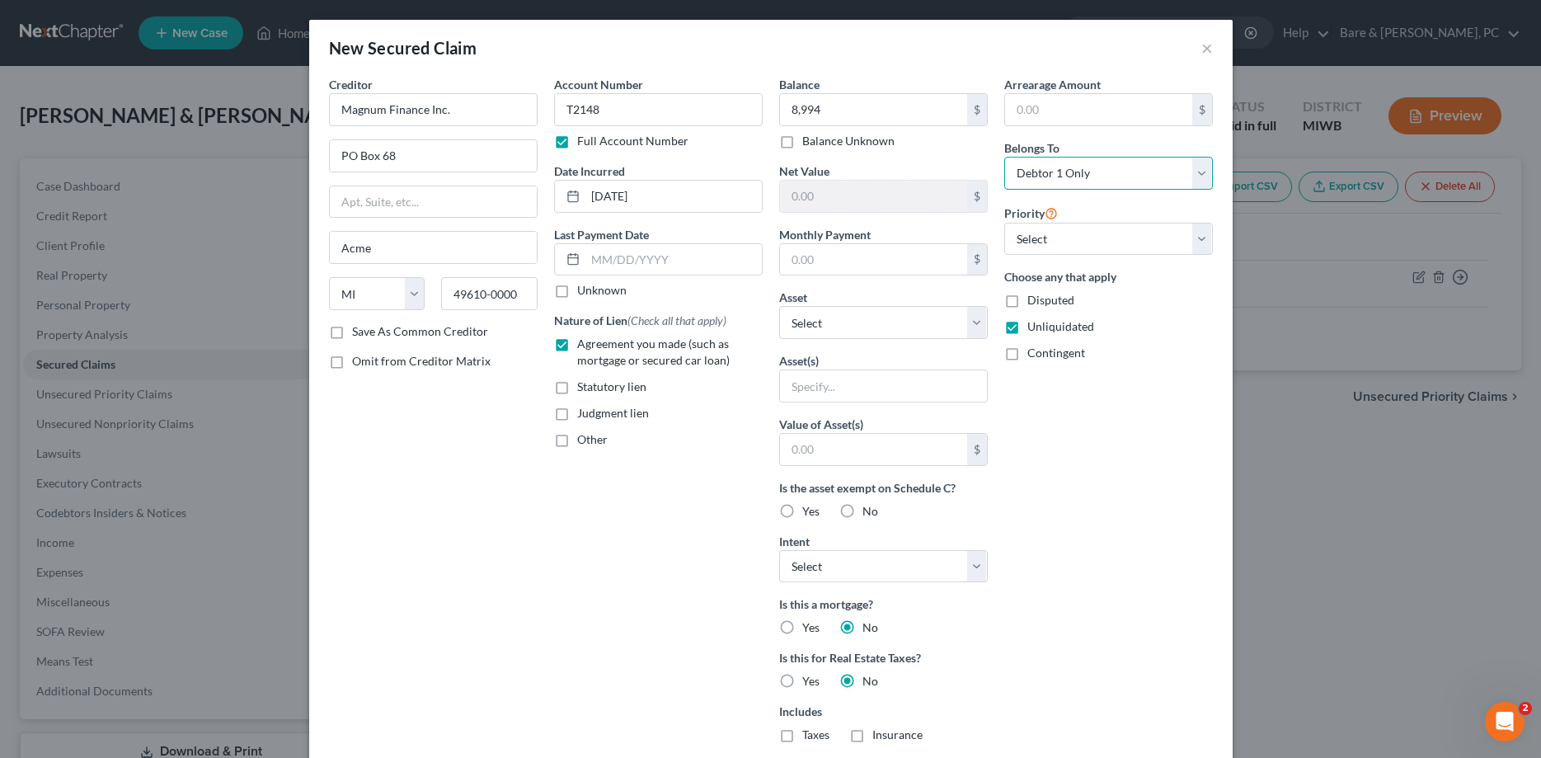
click at [1004, 157] on select "Select Debtor 1 Only Debtor 2 Only Debtor 1 And Debtor 2 Only At Least One Of T…" at bounding box center [1108, 173] width 209 height 33
select select "2"
click option "Debtor 1 And Debtor 2 Only" at bounding box center [0, 0] width 0 height 0
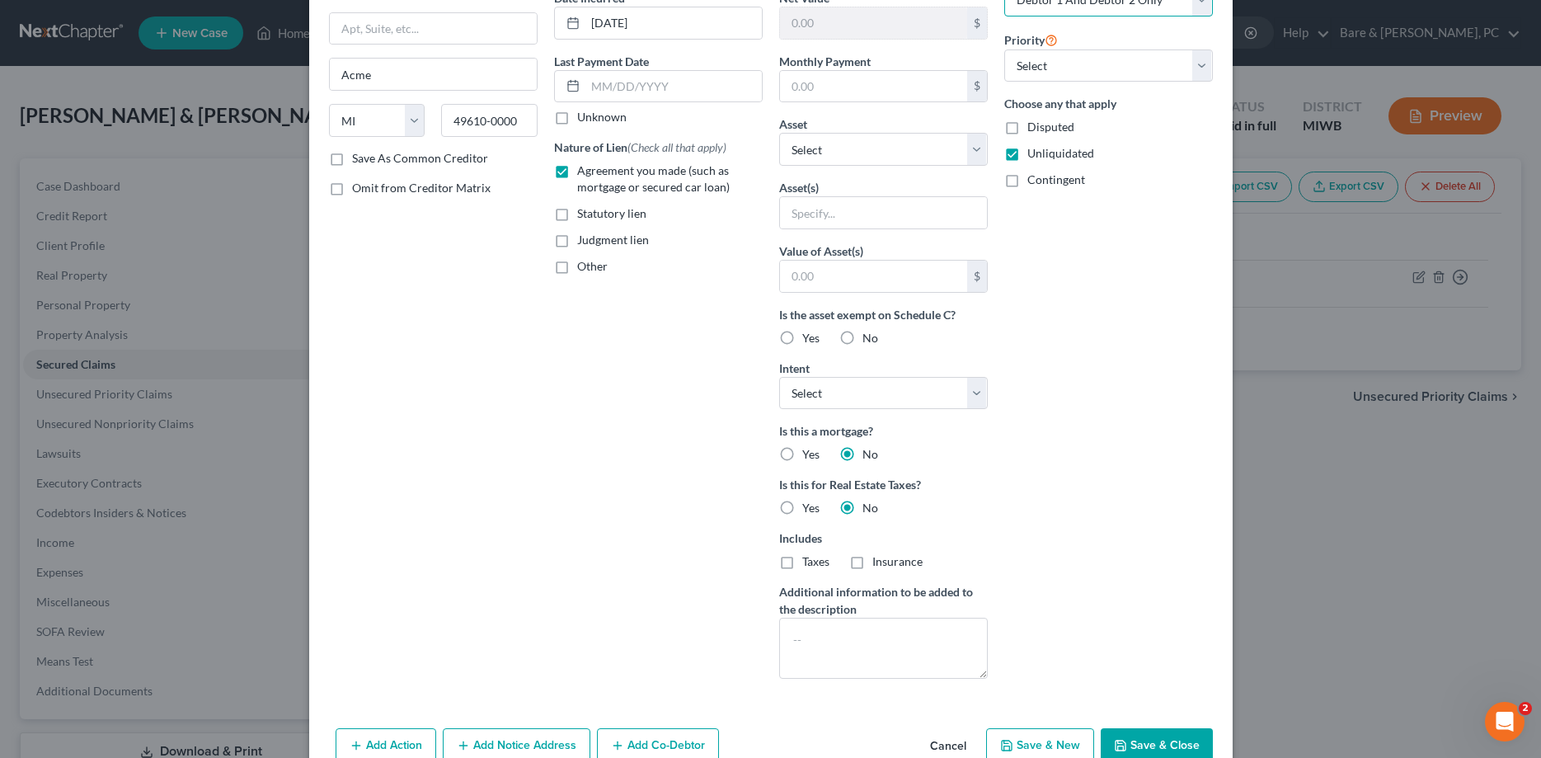
scroll to position [211, 0]
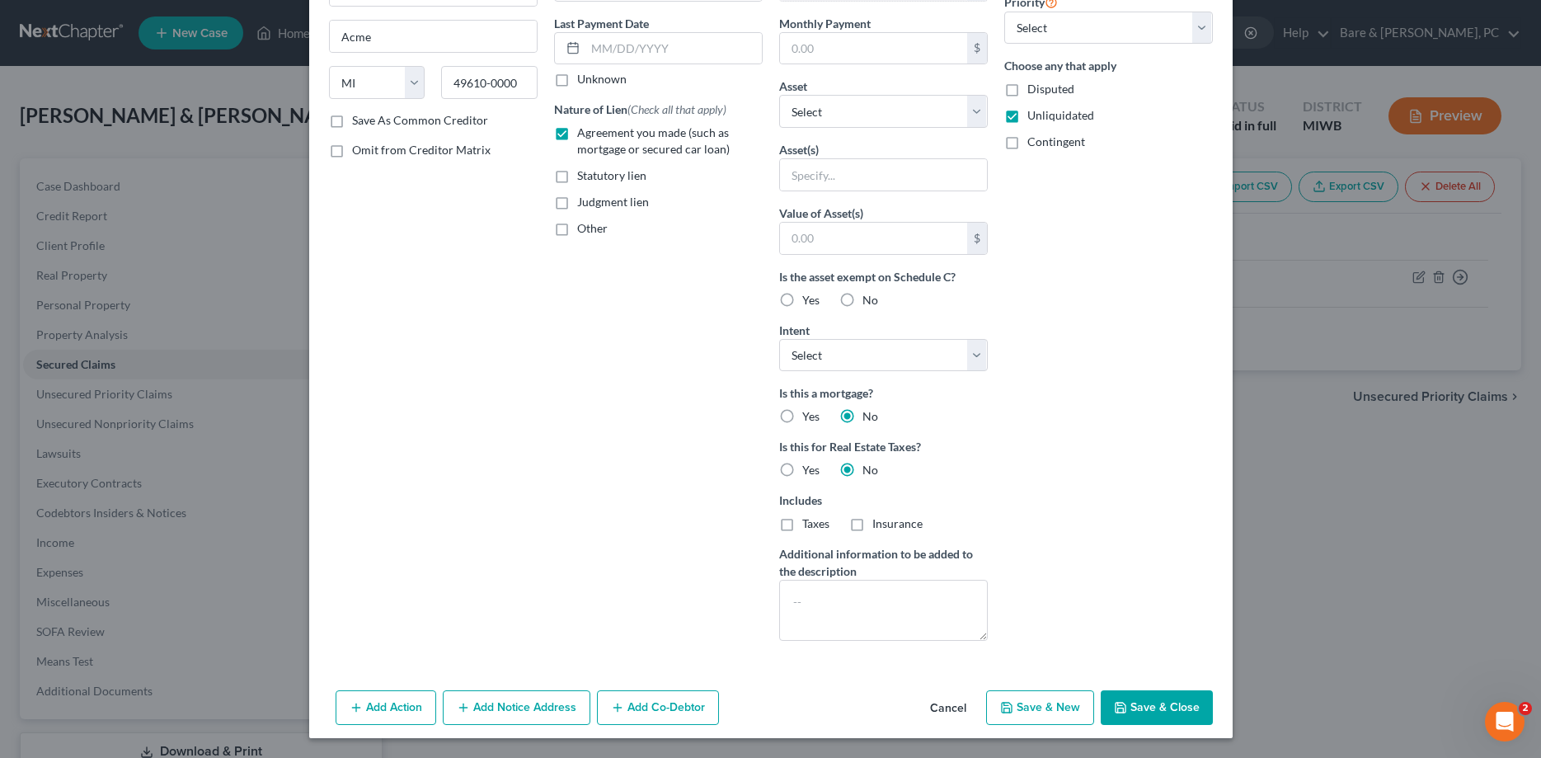
click at [1156, 711] on button "Save & Close" at bounding box center [1157, 707] width 112 height 35
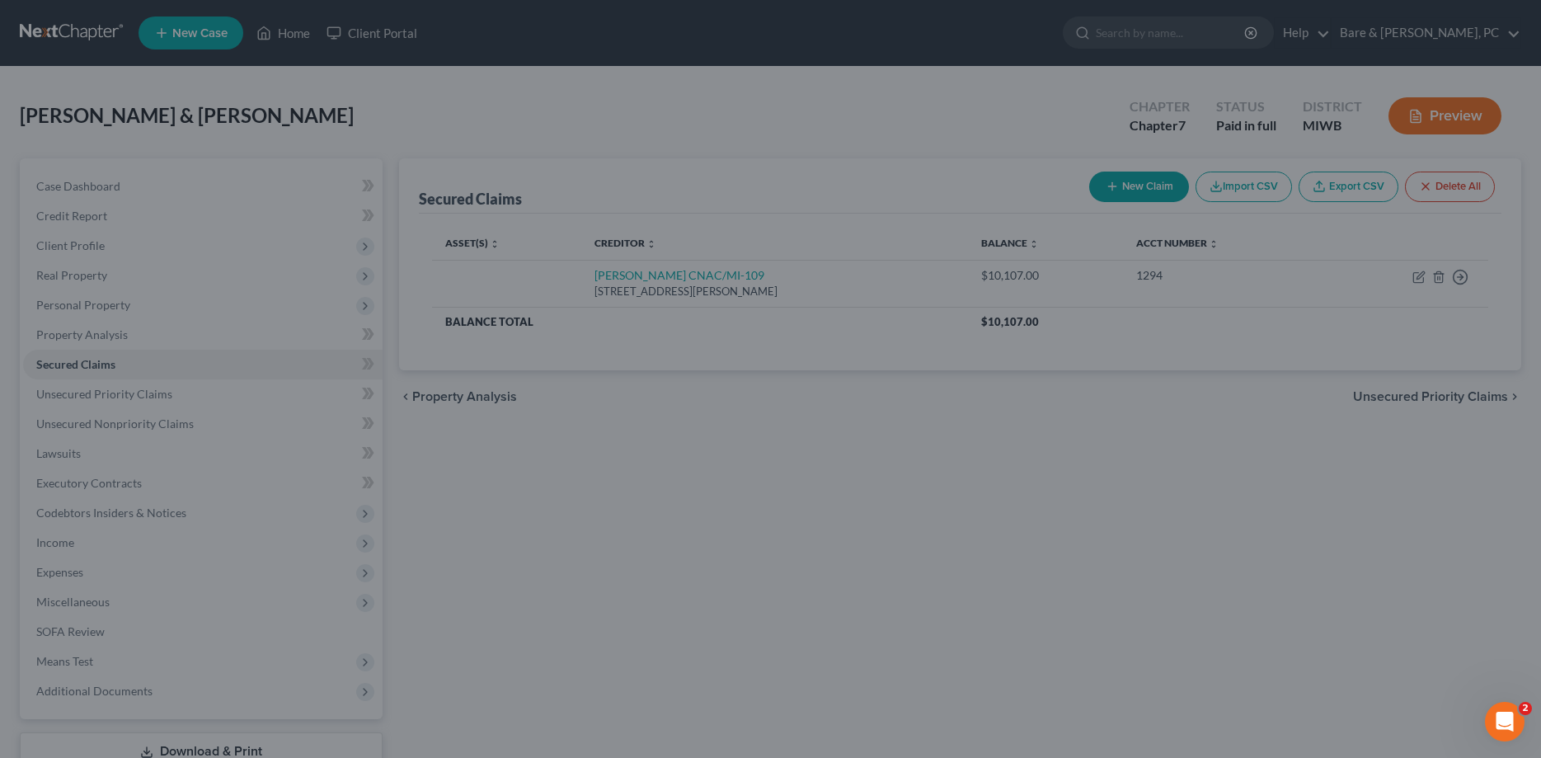
scroll to position [31, 0]
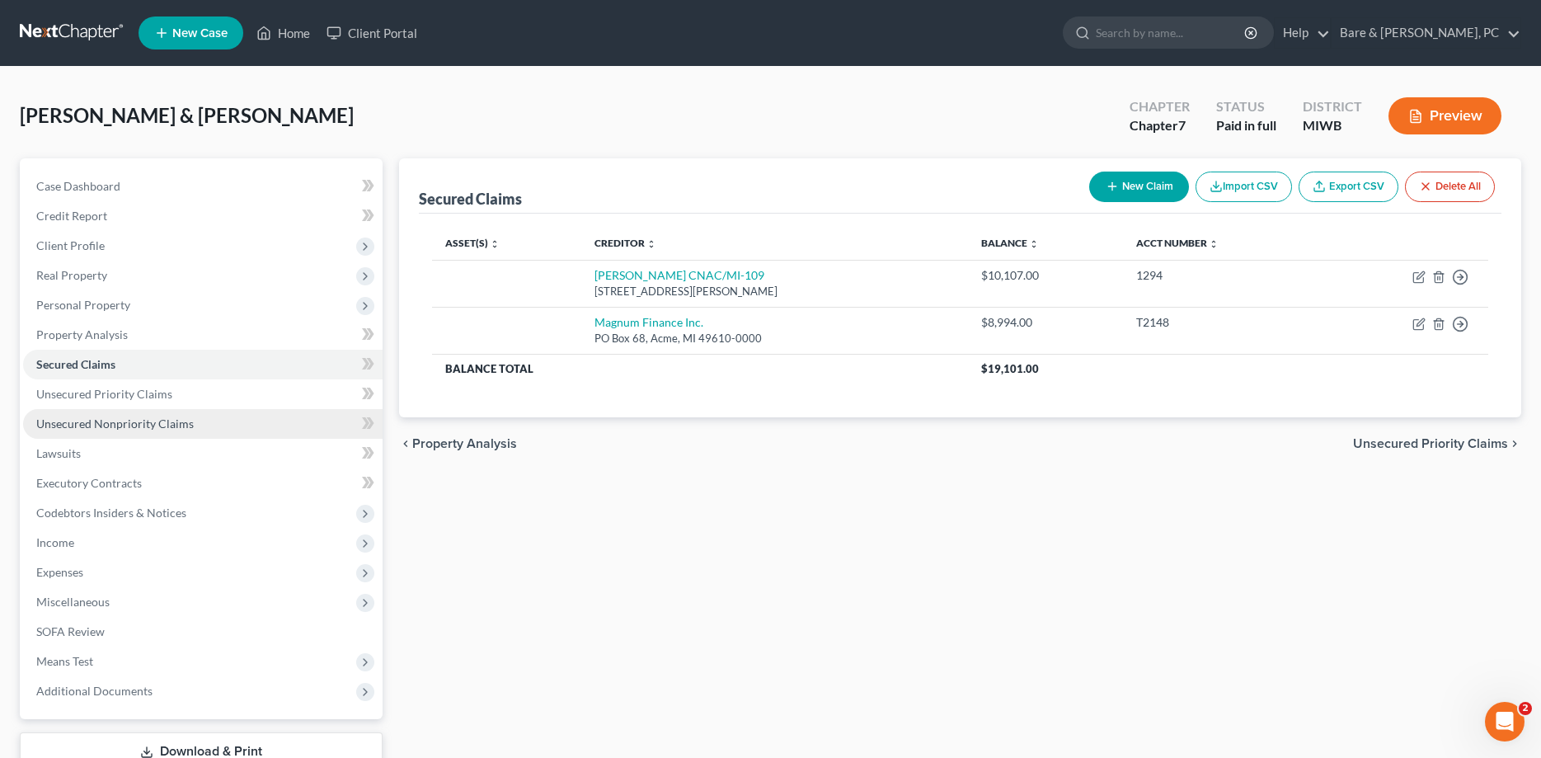
click at [78, 421] on span "Unsecured Nonpriority Claims" at bounding box center [114, 423] width 157 height 14
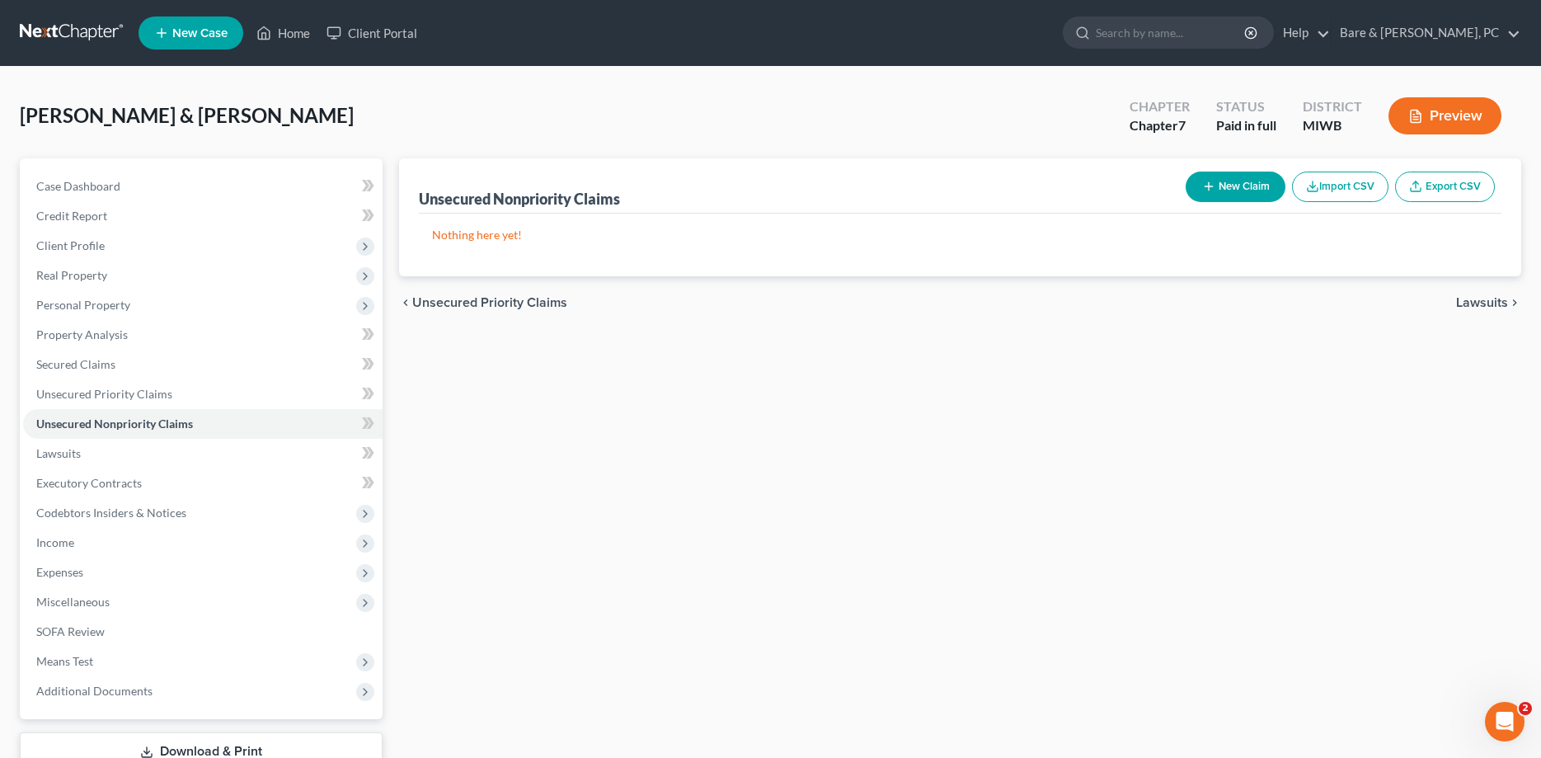
click at [1238, 181] on button "New Claim" at bounding box center [1236, 187] width 100 height 31
select select "0"
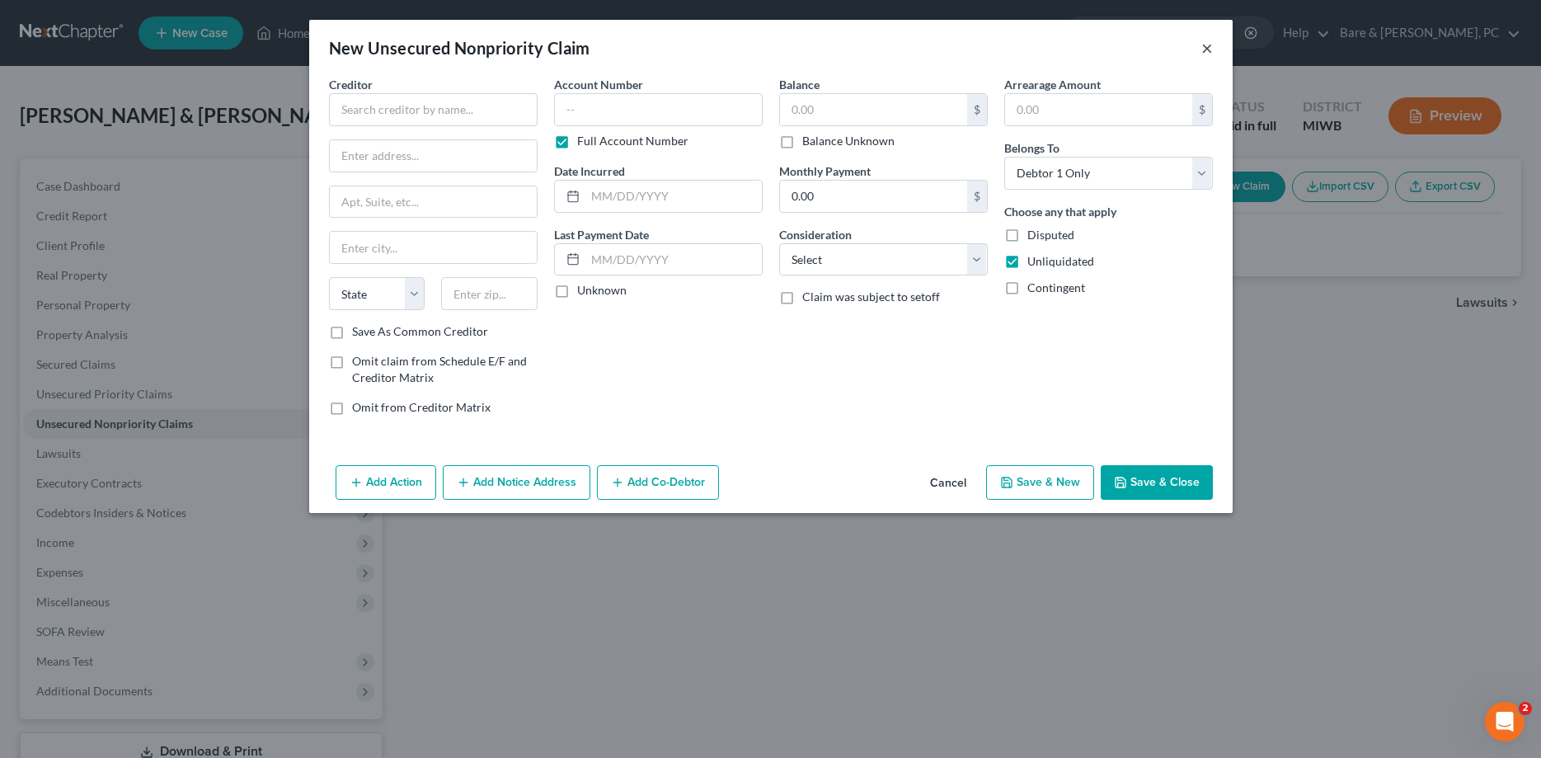
click at [1207, 46] on button "×" at bounding box center [1207, 48] width 12 height 20
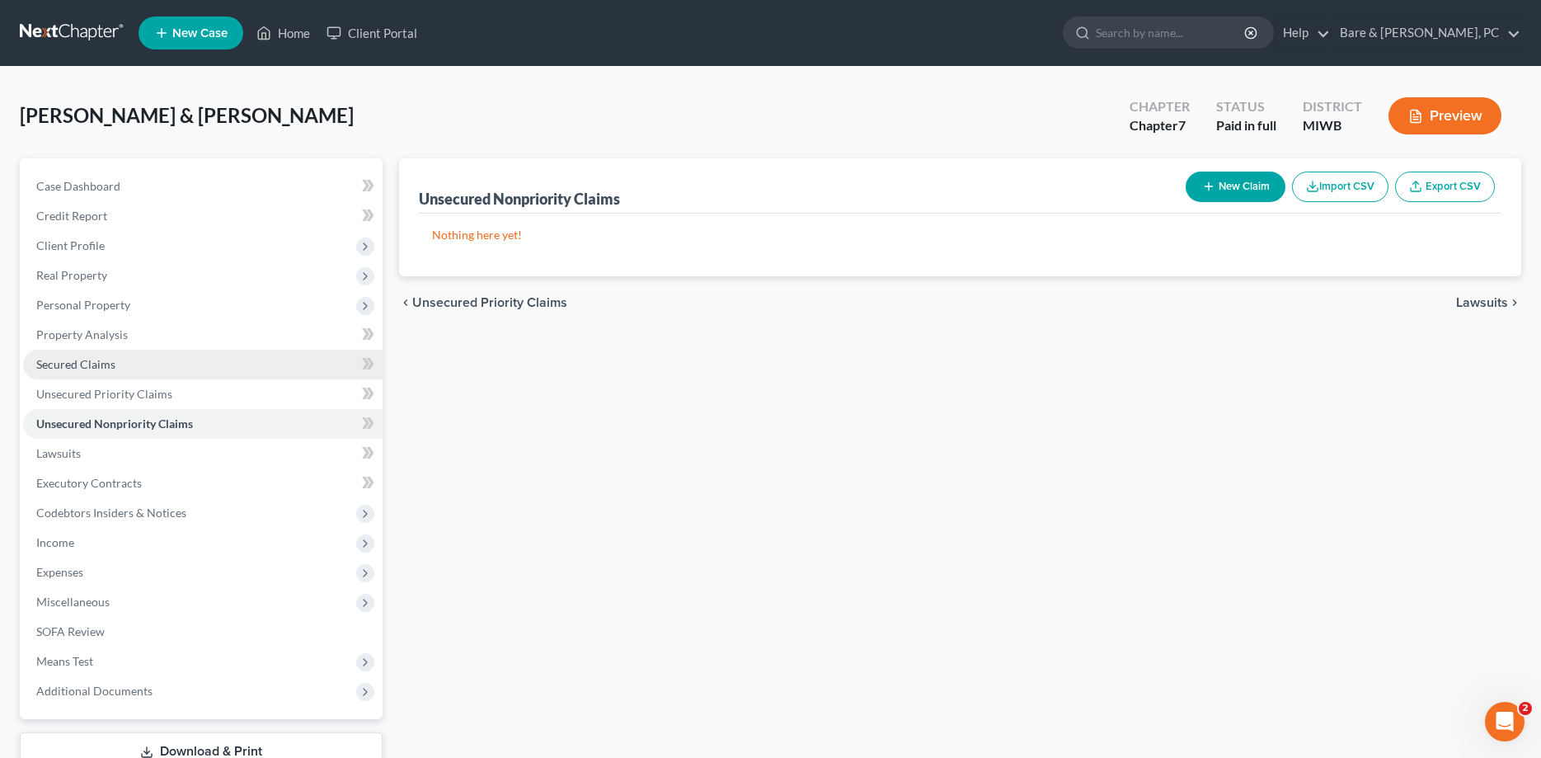
click at [94, 364] on span "Secured Claims" at bounding box center [75, 364] width 79 height 14
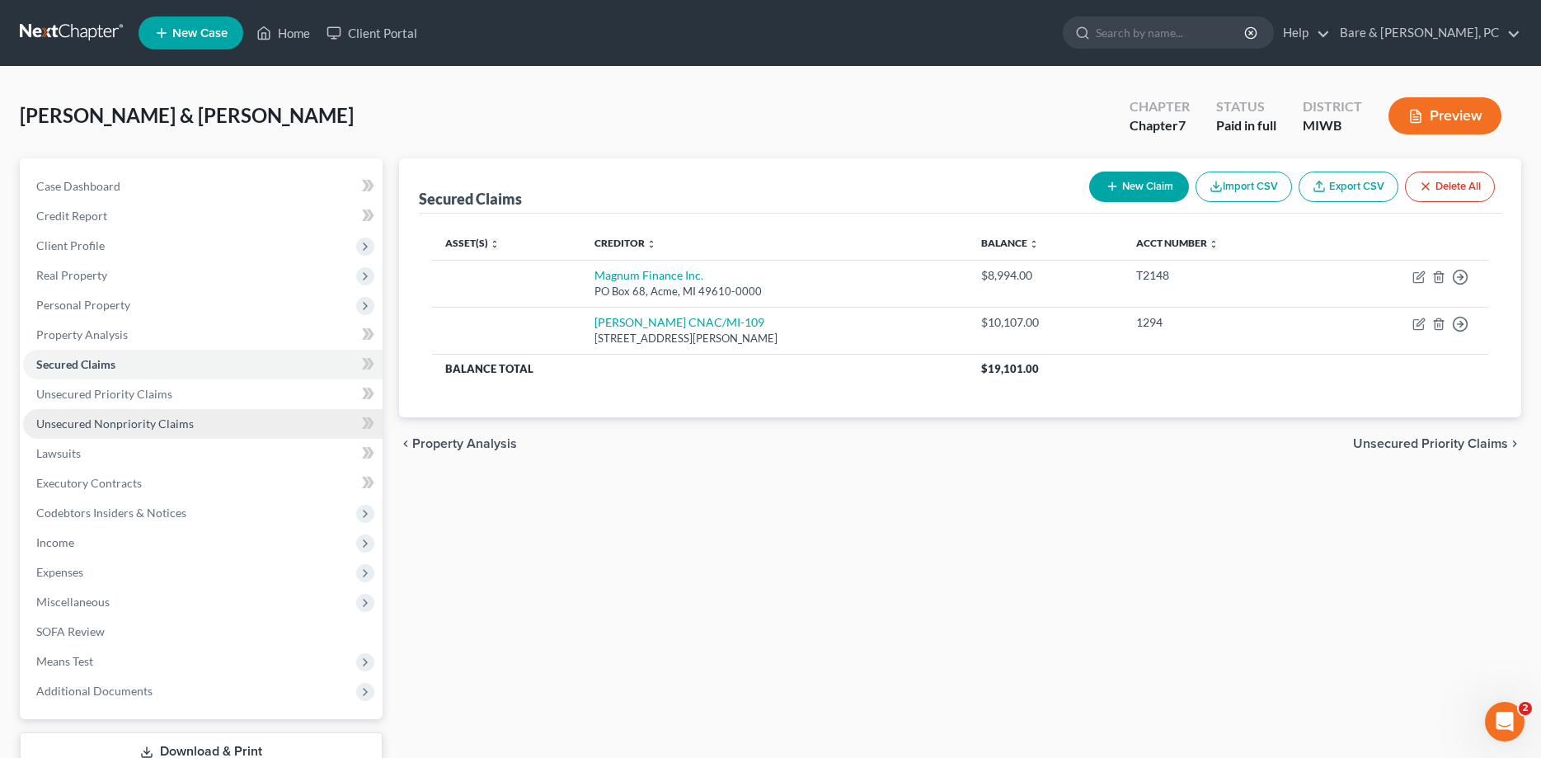
click at [116, 427] on span "Unsecured Nonpriority Claims" at bounding box center [114, 423] width 157 height 14
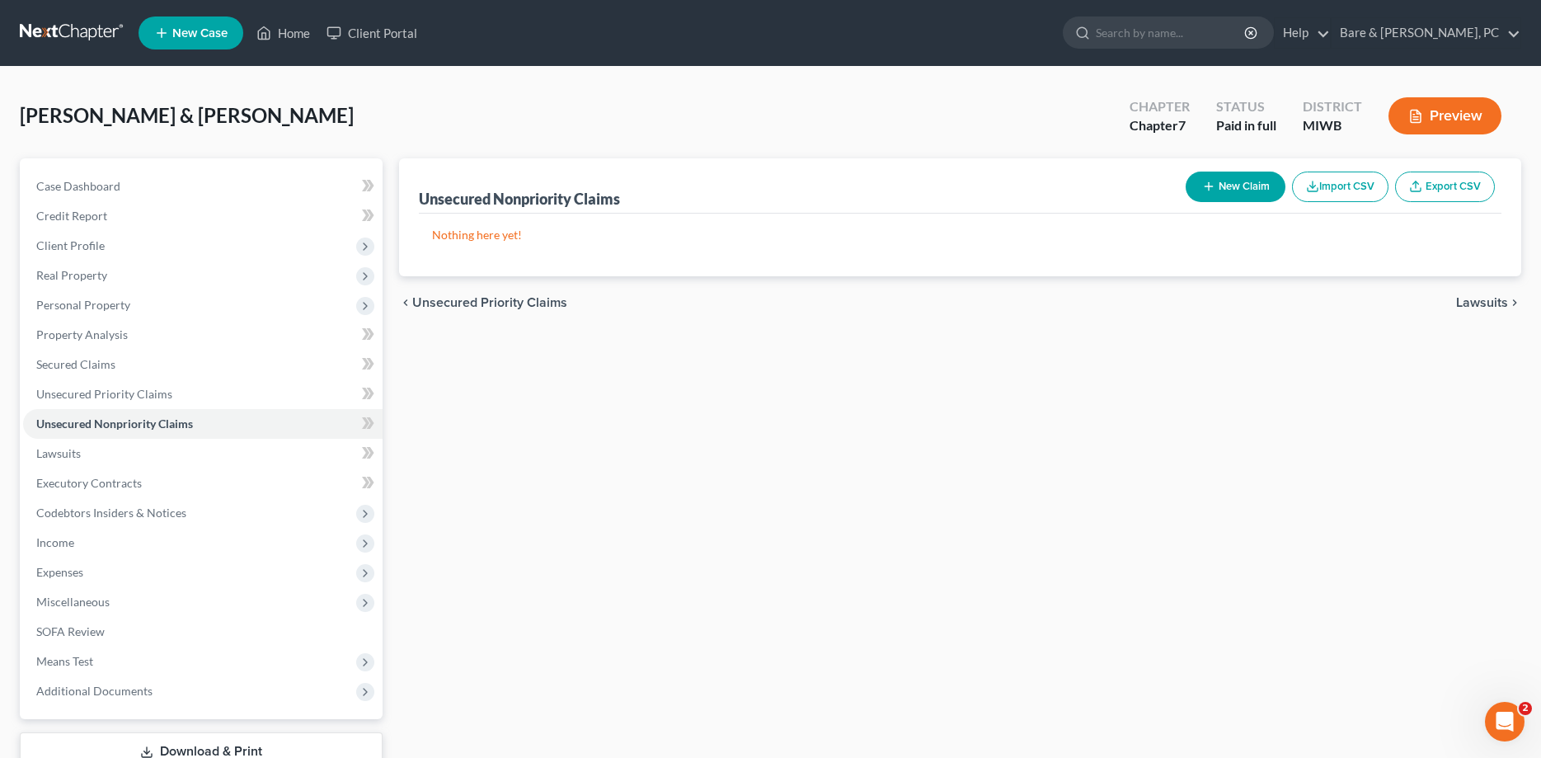
click at [1248, 186] on button "New Claim" at bounding box center [1236, 187] width 100 height 31
select select "0"
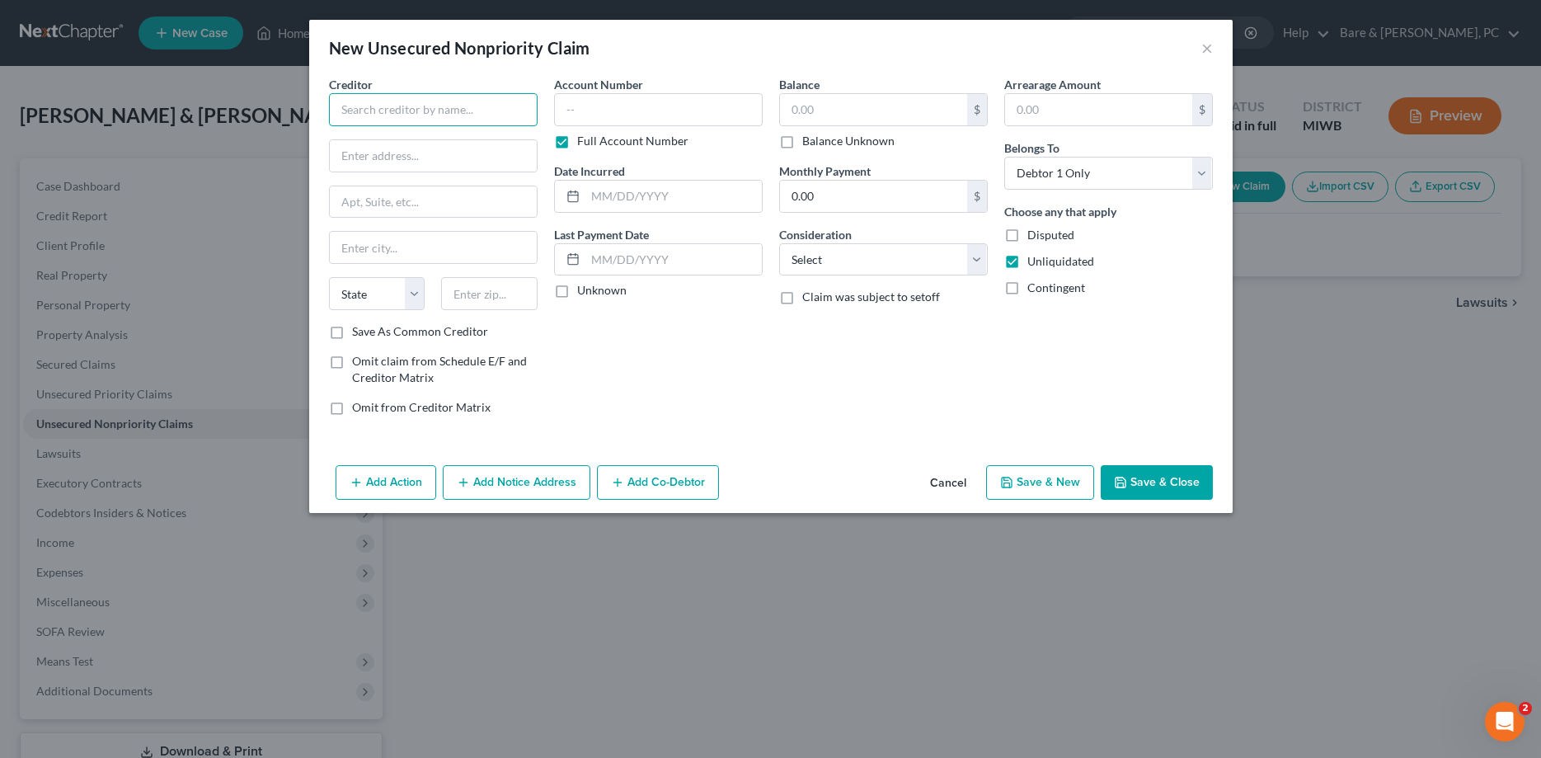
click at [381, 114] on input "text" at bounding box center [433, 109] width 209 height 33
type input "TAB/SUNBIT"
drag, startPoint x: 453, startPoint y: 130, endPoint x: 453, endPoint y: 110, distance: 19.8
click at [453, 125] on div "Creditor * TAB/SUNBIT State [US_STATE] AK AR AZ CA CO CT DE DC [GEOGRAPHIC_DATA…" at bounding box center [433, 199] width 209 height 247
click at [369, 153] on input "text" at bounding box center [433, 155] width 207 height 31
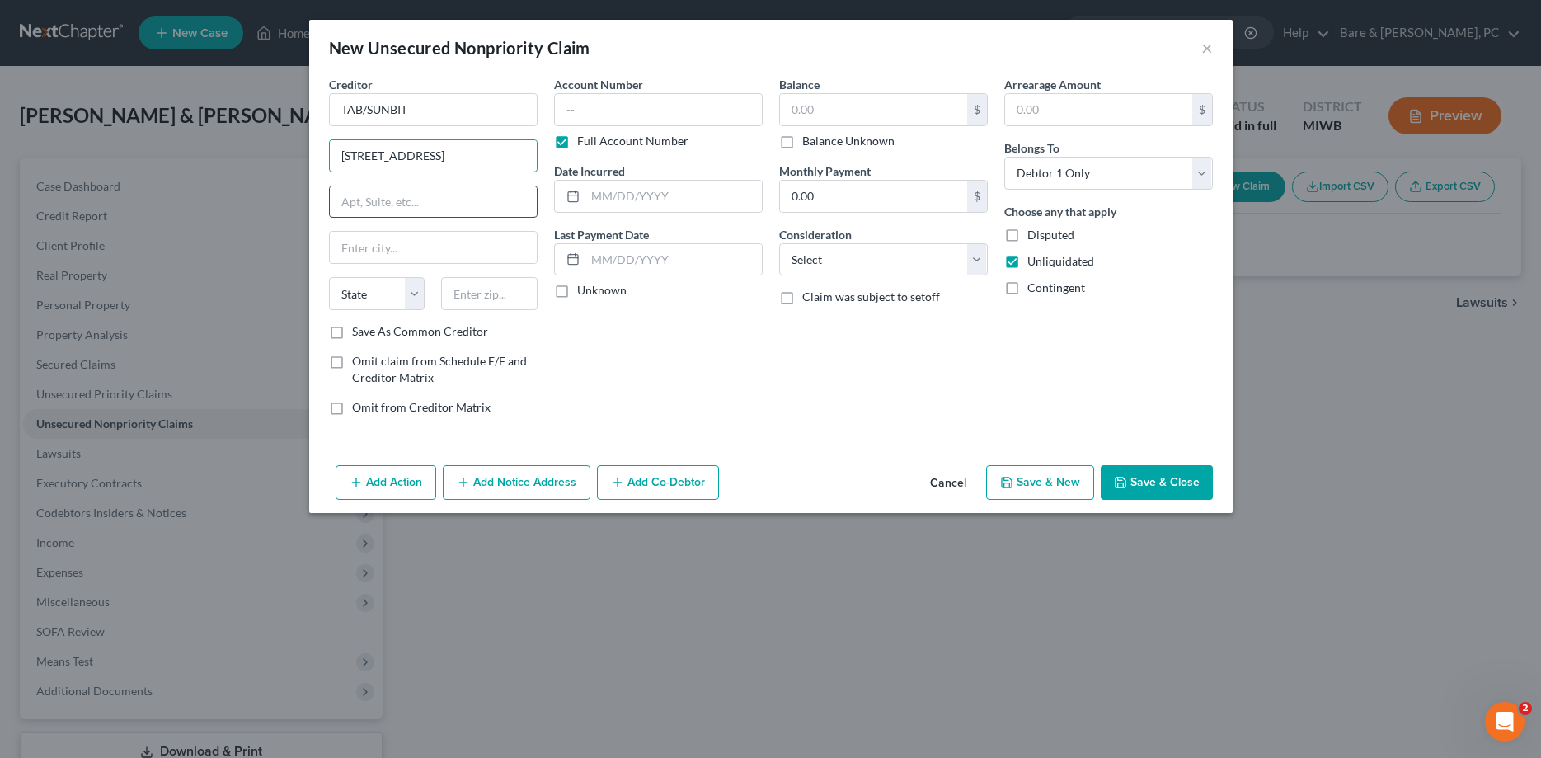
type input "[STREET_ADDRESS]"
click at [383, 199] on input "text" at bounding box center [433, 201] width 207 height 31
type input "Suite 1850"
click at [388, 250] on input "text" at bounding box center [433, 247] width 207 height 31
type input "[GEOGRAPHIC_DATA]"
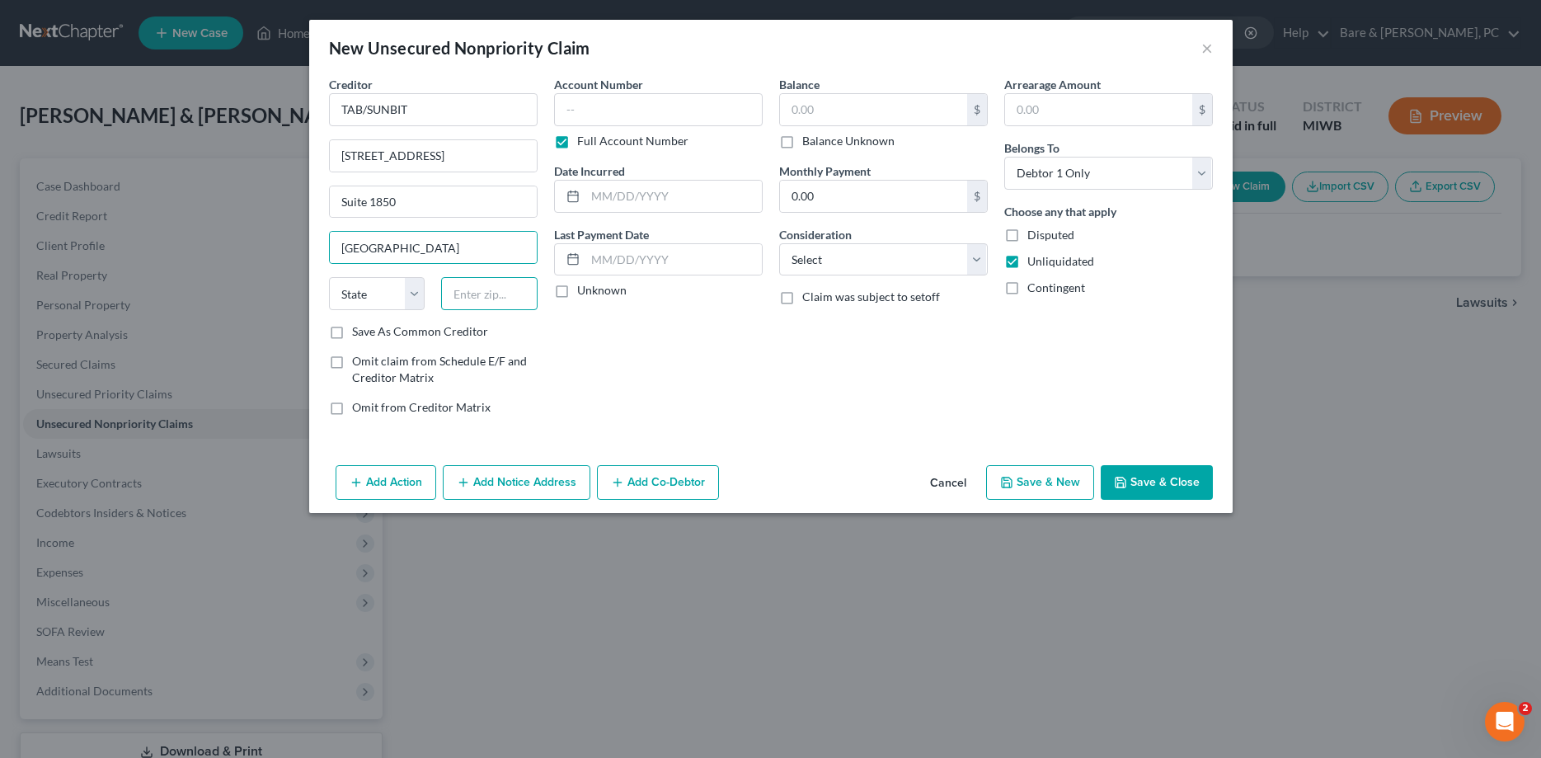
click at [474, 290] on input "text" at bounding box center [489, 293] width 96 height 33
click at [516, 290] on input "CA" at bounding box center [489, 293] width 96 height 33
type input "C"
click at [329, 277] on select "State [US_STATE] AK AR AZ CA CO CT DE DC [GEOGRAPHIC_DATA] [GEOGRAPHIC_DATA] GU…" at bounding box center [377, 293] width 96 height 33
select select "4"
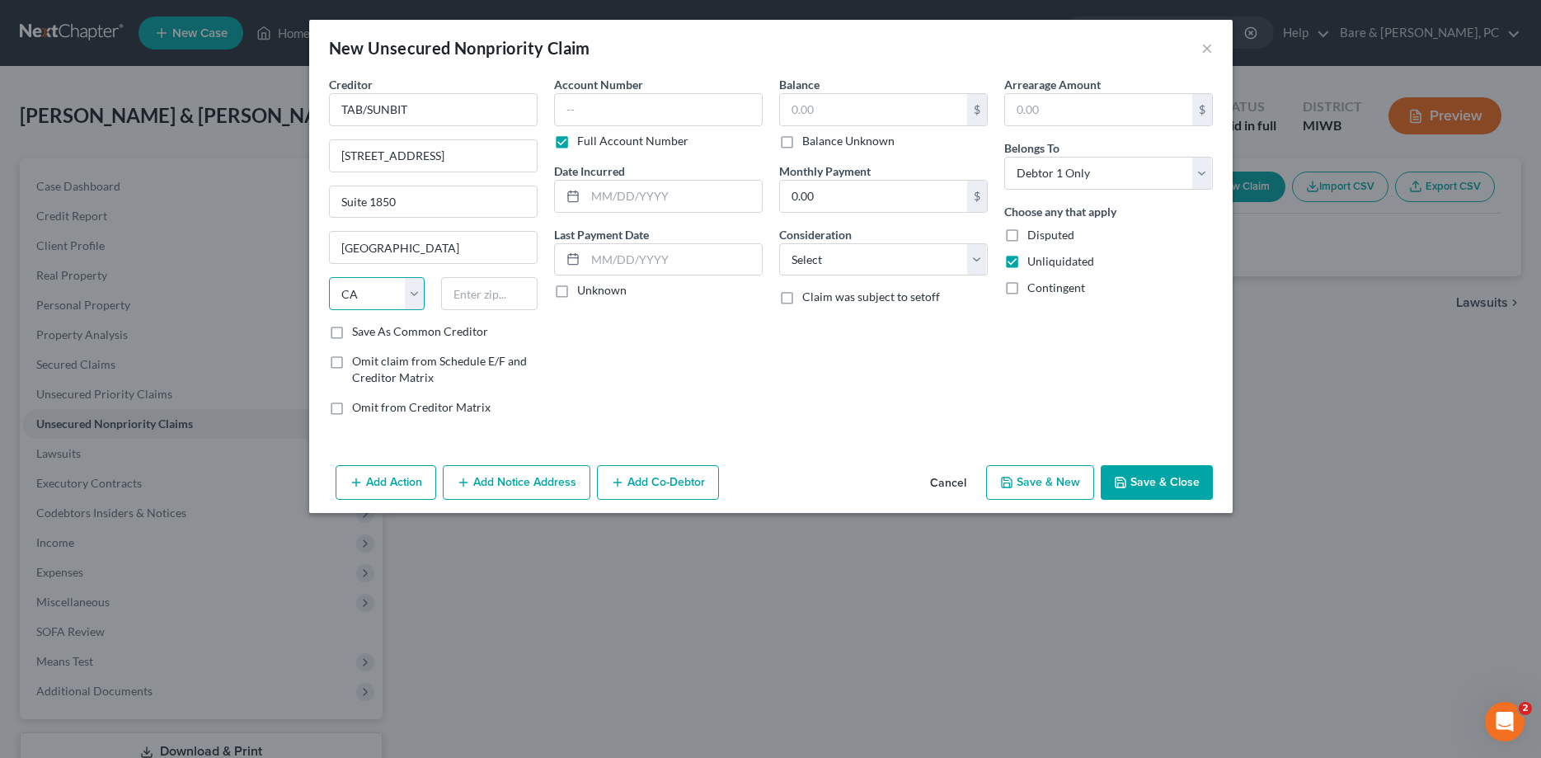
click option "CA" at bounding box center [0, 0] width 0 height 0
click at [496, 289] on input "text" at bounding box center [489, 293] width 96 height 33
type input "90024"
click at [609, 110] on input "text" at bounding box center [658, 109] width 209 height 33
type input "T"
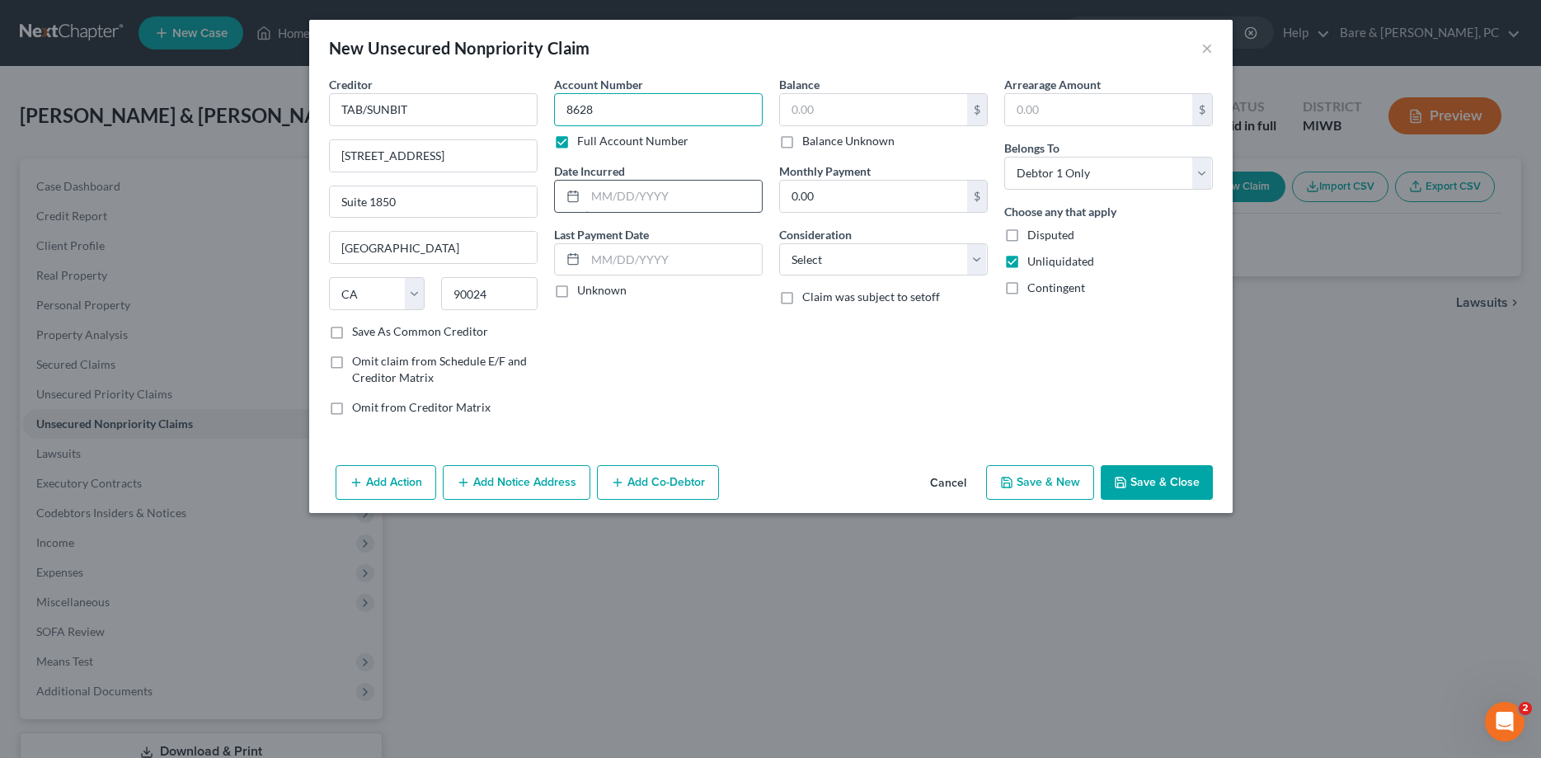
type input "8628"
click at [620, 195] on input "text" at bounding box center [673, 196] width 176 height 31
type input "[DATE]"
click at [805, 107] on input "text" at bounding box center [873, 109] width 187 height 31
type input "259."
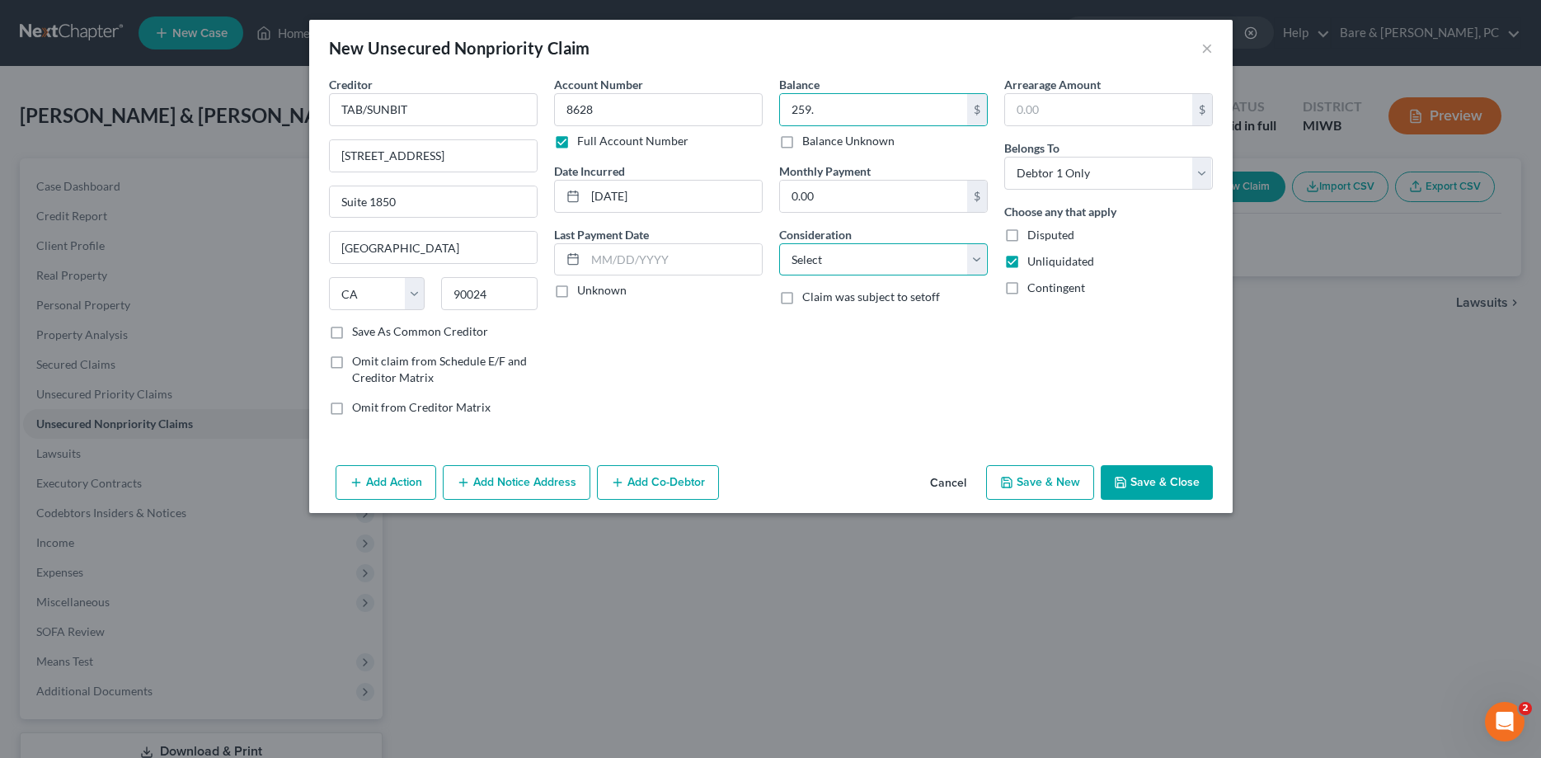
click at [779, 243] on select "Select Cable / Satellite Services Collection Agency Credit Card Debt Debt Couns…" at bounding box center [883, 259] width 209 height 33
select select "2"
click option "Credit Card Debt" at bounding box center [0, 0] width 0 height 0
click at [1053, 487] on button "Save & New" at bounding box center [1040, 482] width 108 height 35
select select "0"
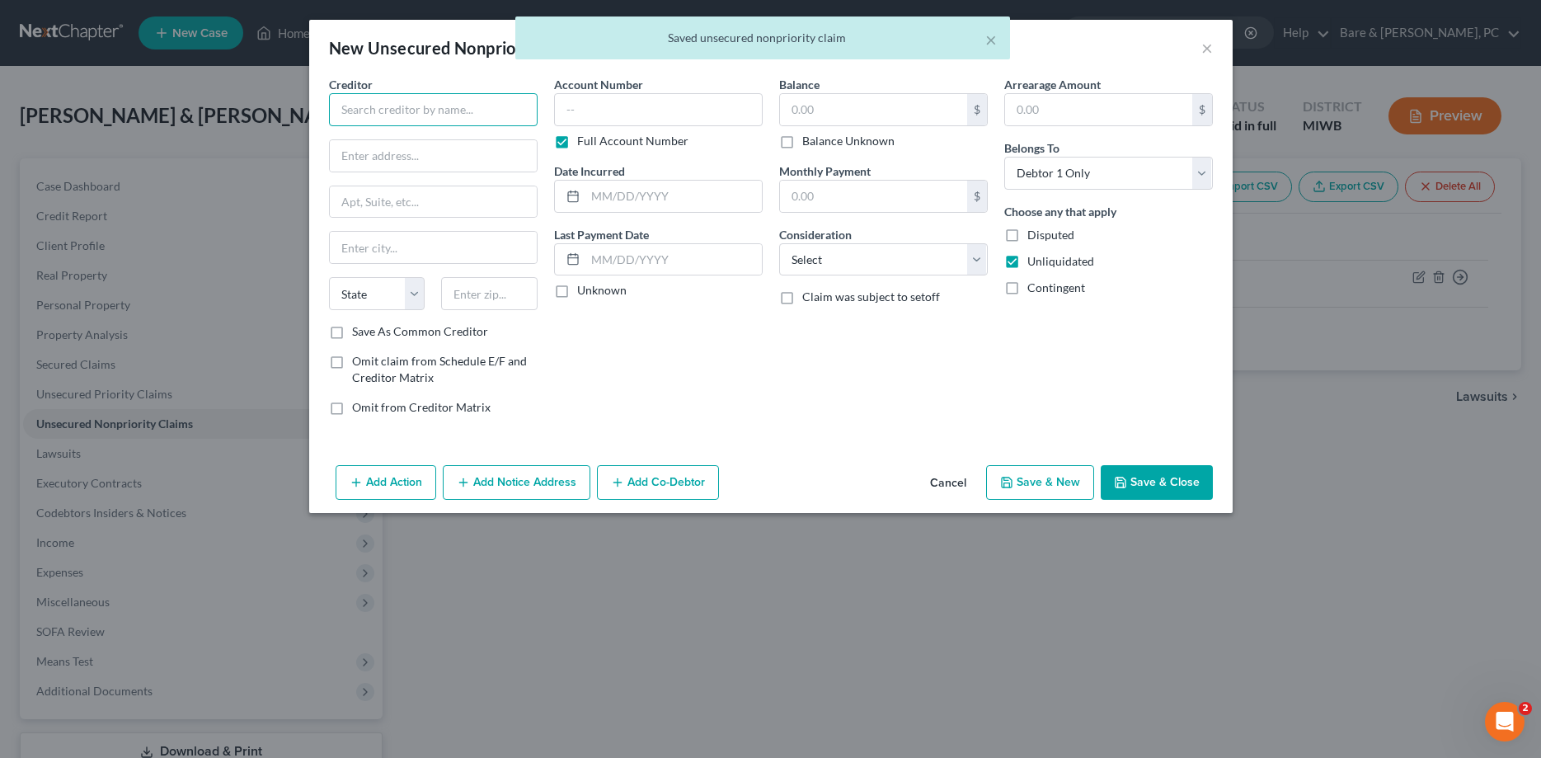
click at [388, 106] on input "text" at bounding box center [433, 109] width 209 height 33
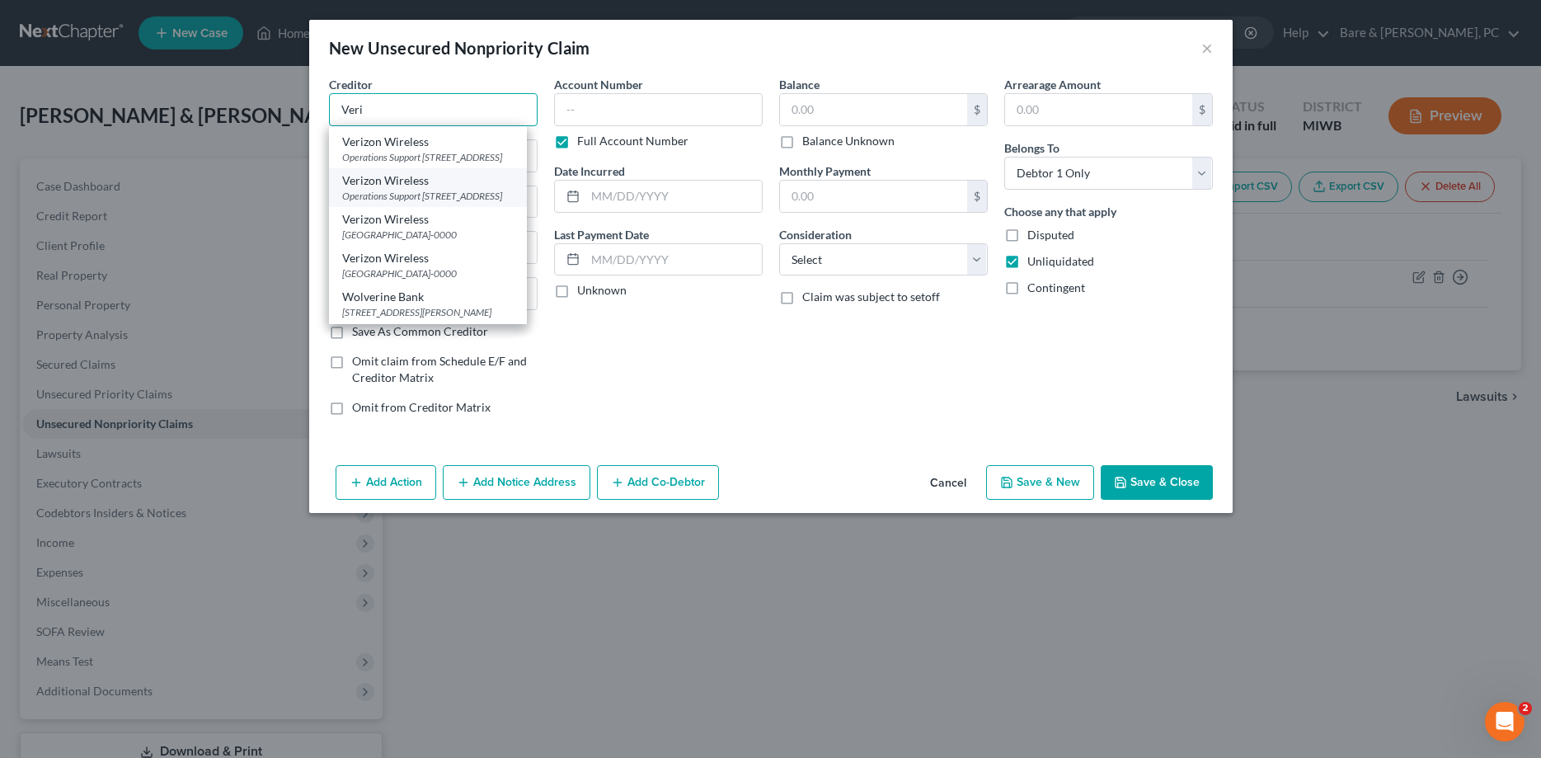
scroll to position [396, 0]
click at [377, 251] on div "Verizon Wireless" at bounding box center [428, 258] width 172 height 16
type input "Verizon Wireless"
type input "PO Box 650051"
type input "[GEOGRAPHIC_DATA]"
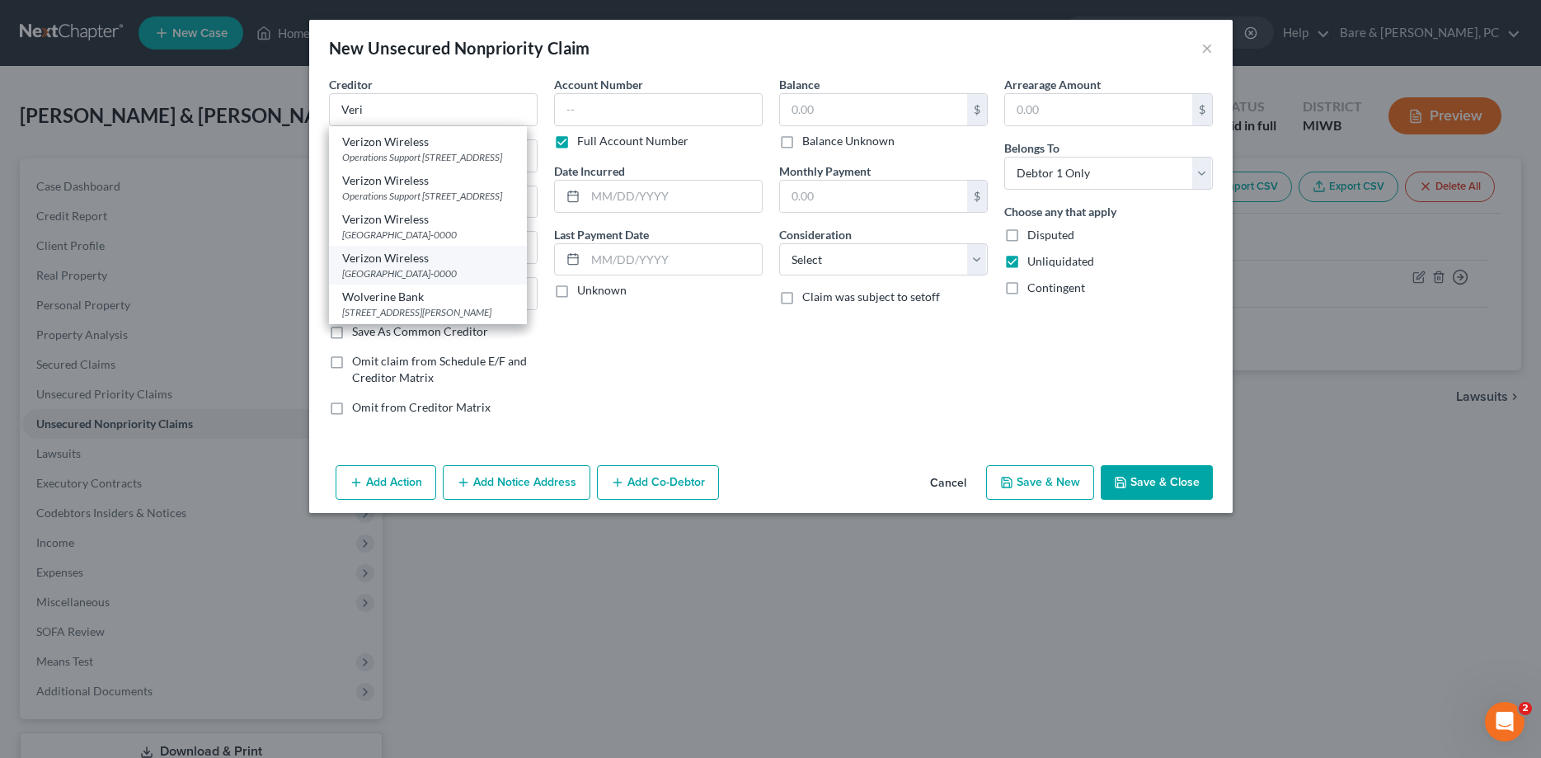
select select "45"
type input "75265-0000"
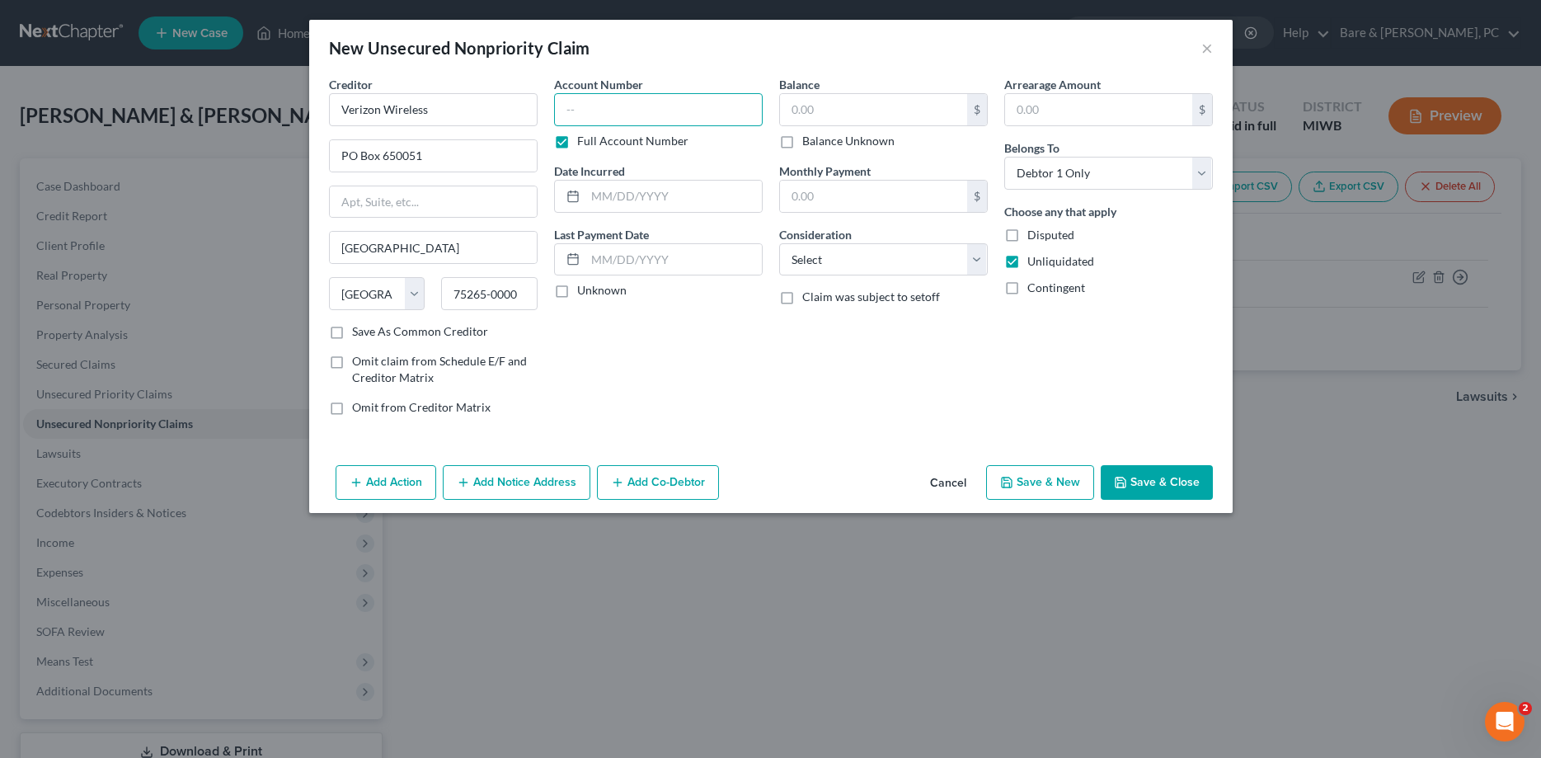
click at [564, 112] on input "text" at bounding box center [658, 109] width 209 height 33
type input "3898114820"
click at [632, 200] on input "text" at bounding box center [673, 196] width 176 height 31
type input "[DATE]"
click at [799, 113] on input "text" at bounding box center [873, 109] width 187 height 31
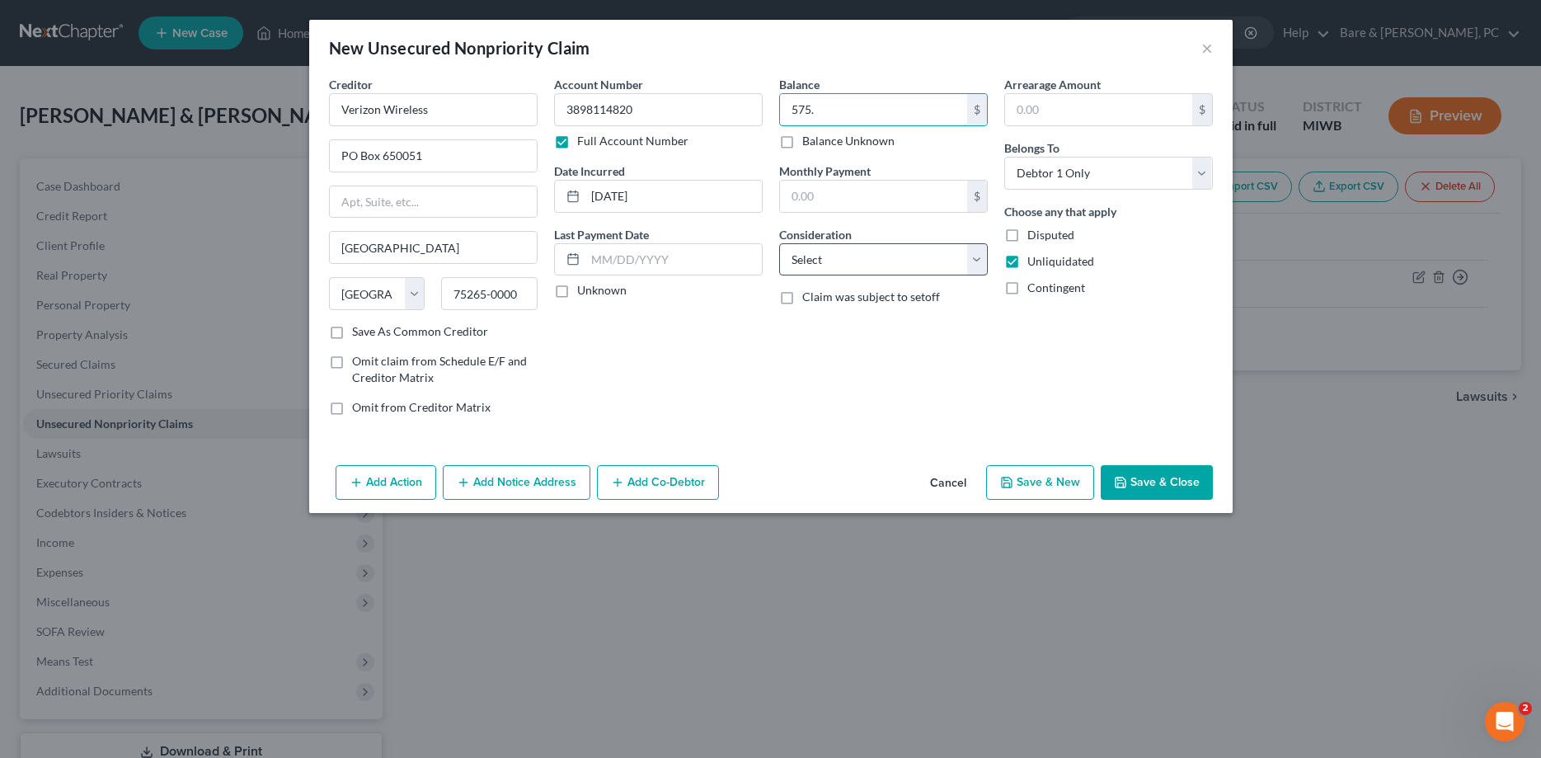
type input "575."
click at [779, 243] on select "Select Cable / Satellite Services Collection Agency Credit Card Debt Debt Couns…" at bounding box center [883, 259] width 209 height 33
select select "19"
click option "Telephone / Internet Services" at bounding box center [0, 0] width 0 height 0
click at [1057, 481] on button "Save & New" at bounding box center [1040, 482] width 108 height 35
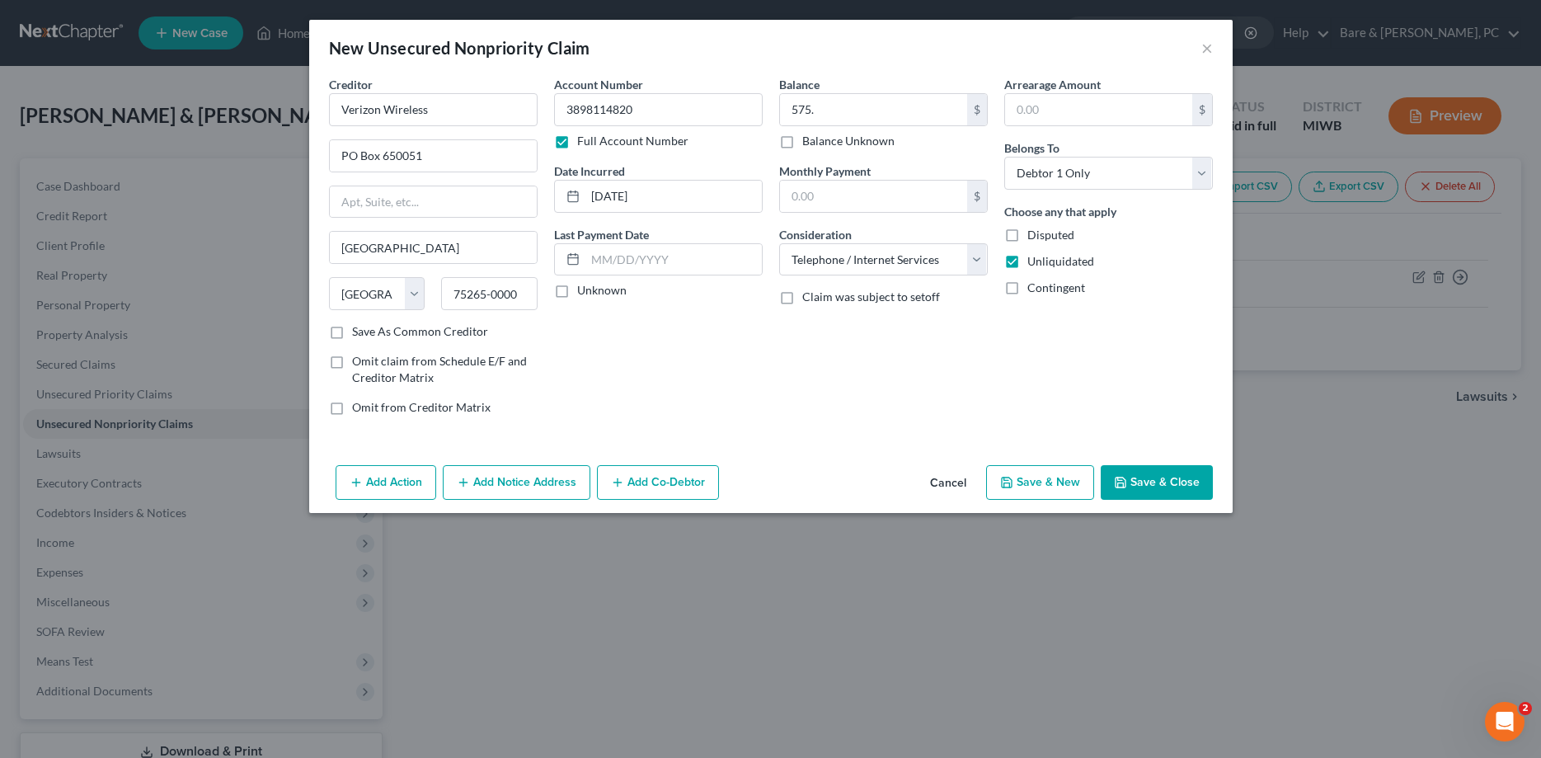
select select "0"
click at [496, 87] on div "Creditor *" at bounding box center [433, 101] width 209 height 50
click at [482, 117] on input "text" at bounding box center [433, 109] width 209 height 33
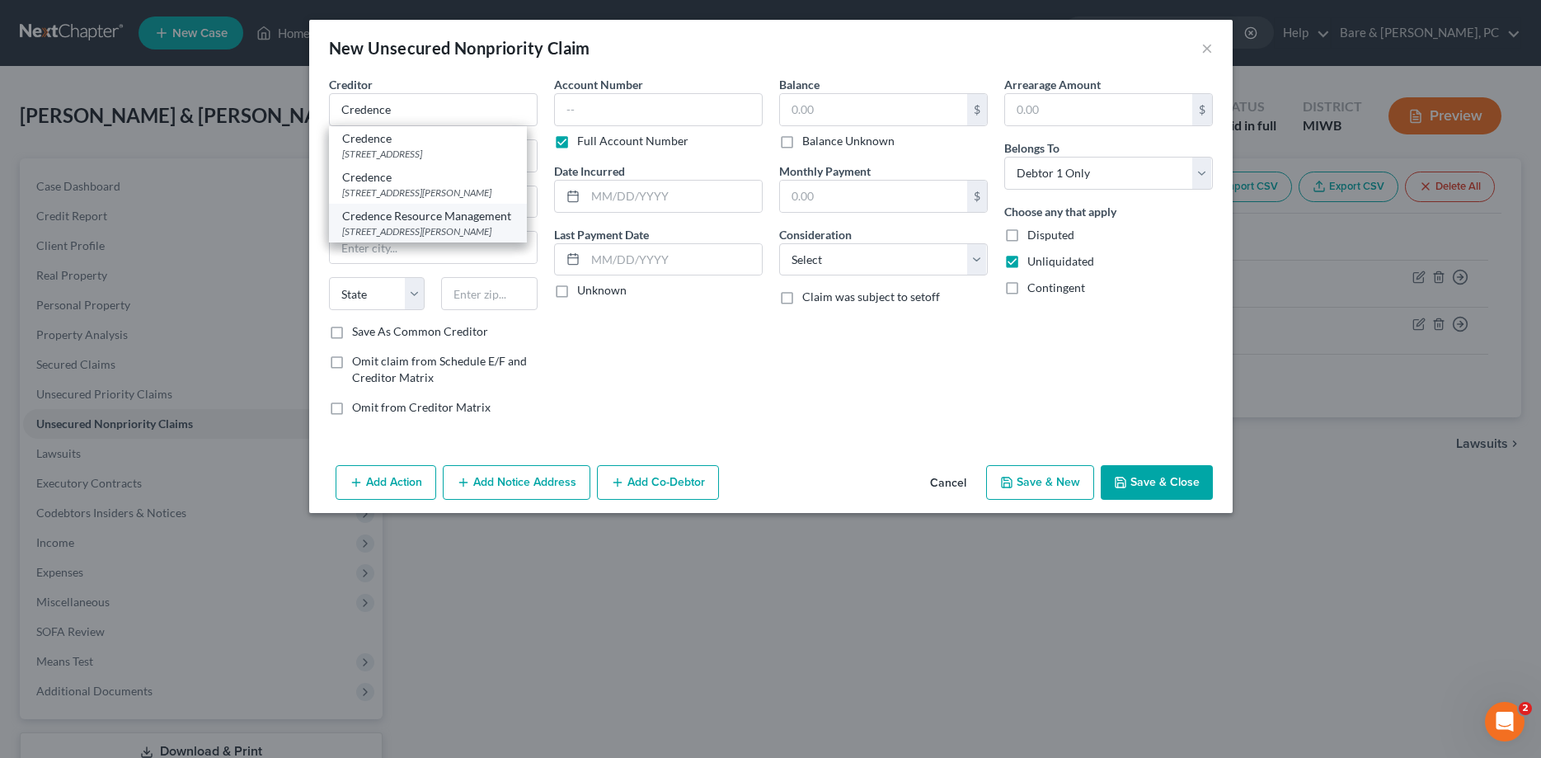
click at [514, 238] on div "[STREET_ADDRESS][PERSON_NAME]" at bounding box center [428, 231] width 172 height 14
type input "Credence Resource Management"
type input "[STREET_ADDRESS][PERSON_NAME]"
type input "[GEOGRAPHIC_DATA]"
select select "45"
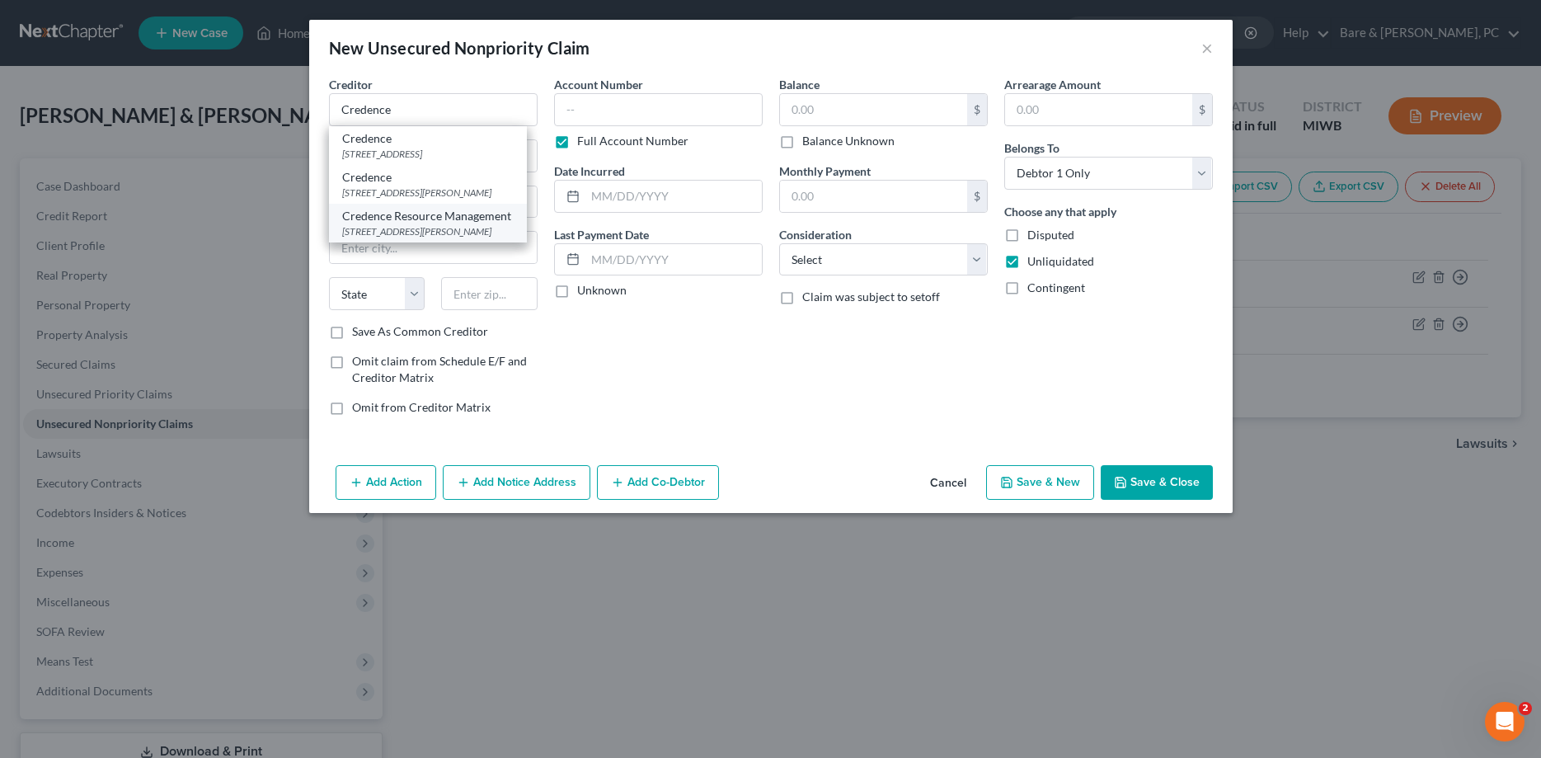
type input "75248-0000"
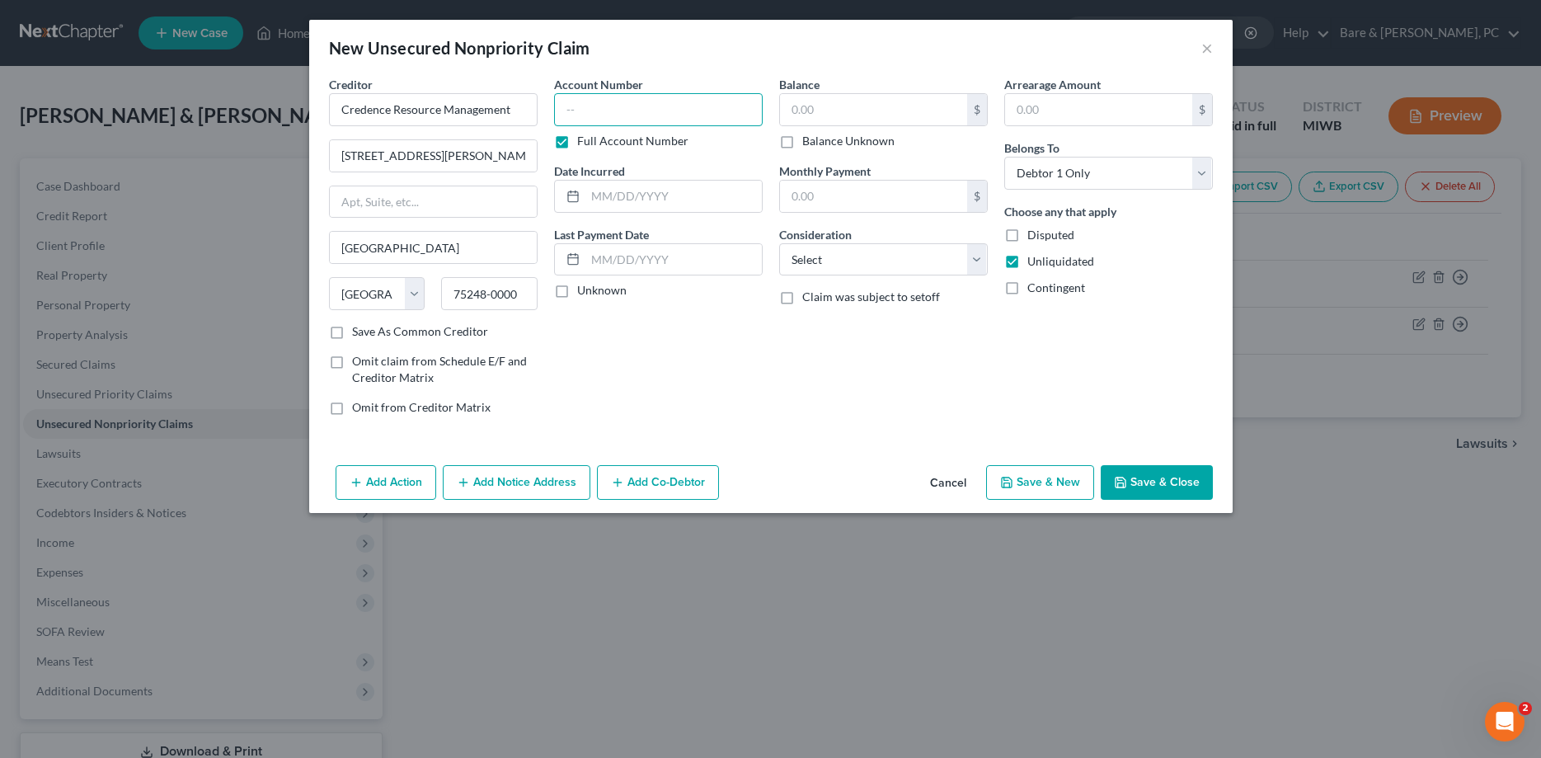
click at [565, 109] on input "text" at bounding box center [658, 109] width 209 height 33
type input "27982"
click at [622, 188] on input "text" at bounding box center [673, 196] width 176 height 31
type input "[DATE]"
click at [788, 106] on input "text" at bounding box center [873, 109] width 187 height 31
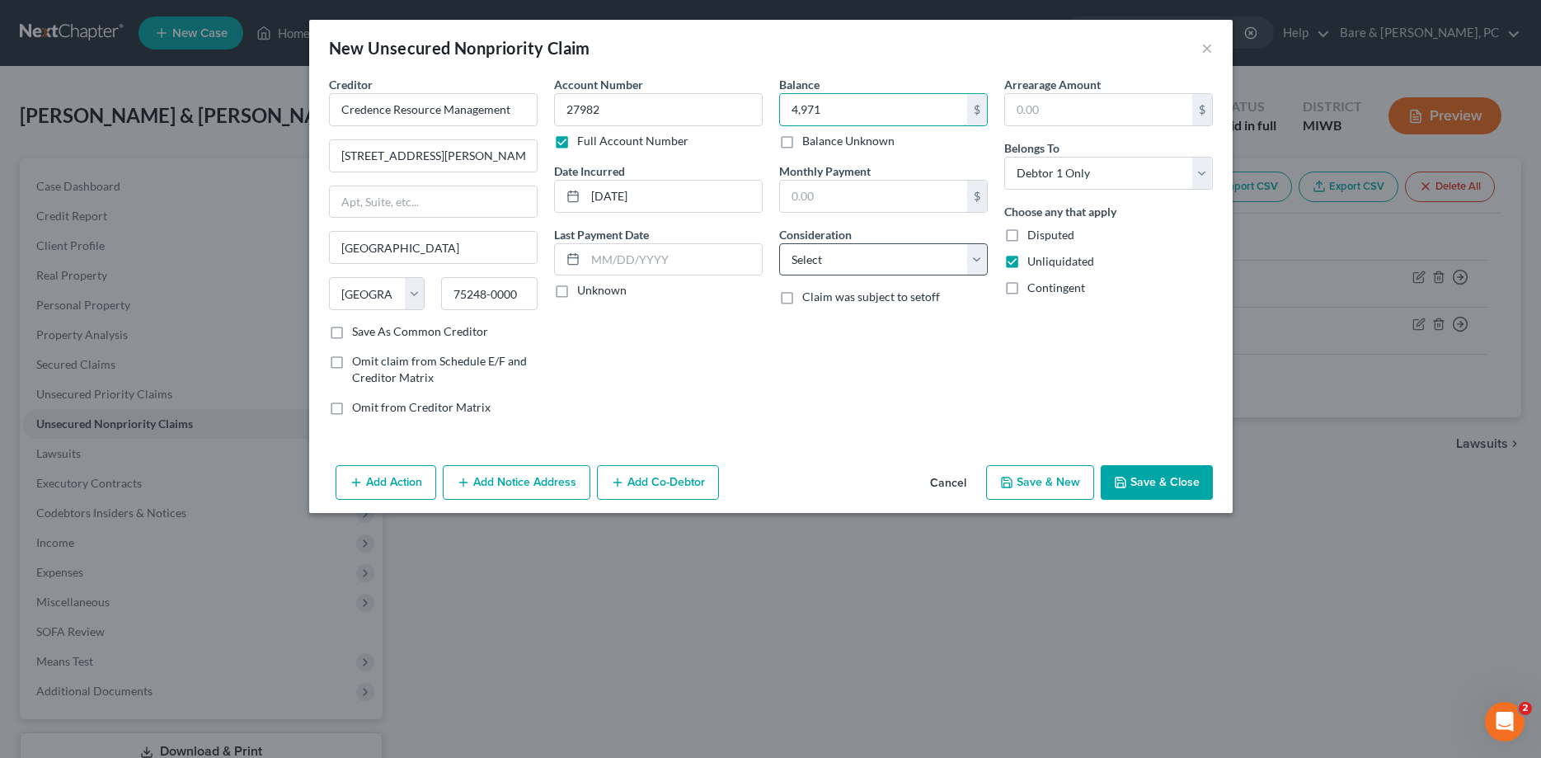
type input "4,971"
click at [779, 243] on select "Select Cable / Satellite Services Collection Agency Credit Card Debt Debt Couns…" at bounding box center [883, 259] width 209 height 33
select select "2"
click option "Credit Card Debt" at bounding box center [0, 0] width 0 height 0
click at [1072, 485] on button "Save & New" at bounding box center [1040, 482] width 108 height 35
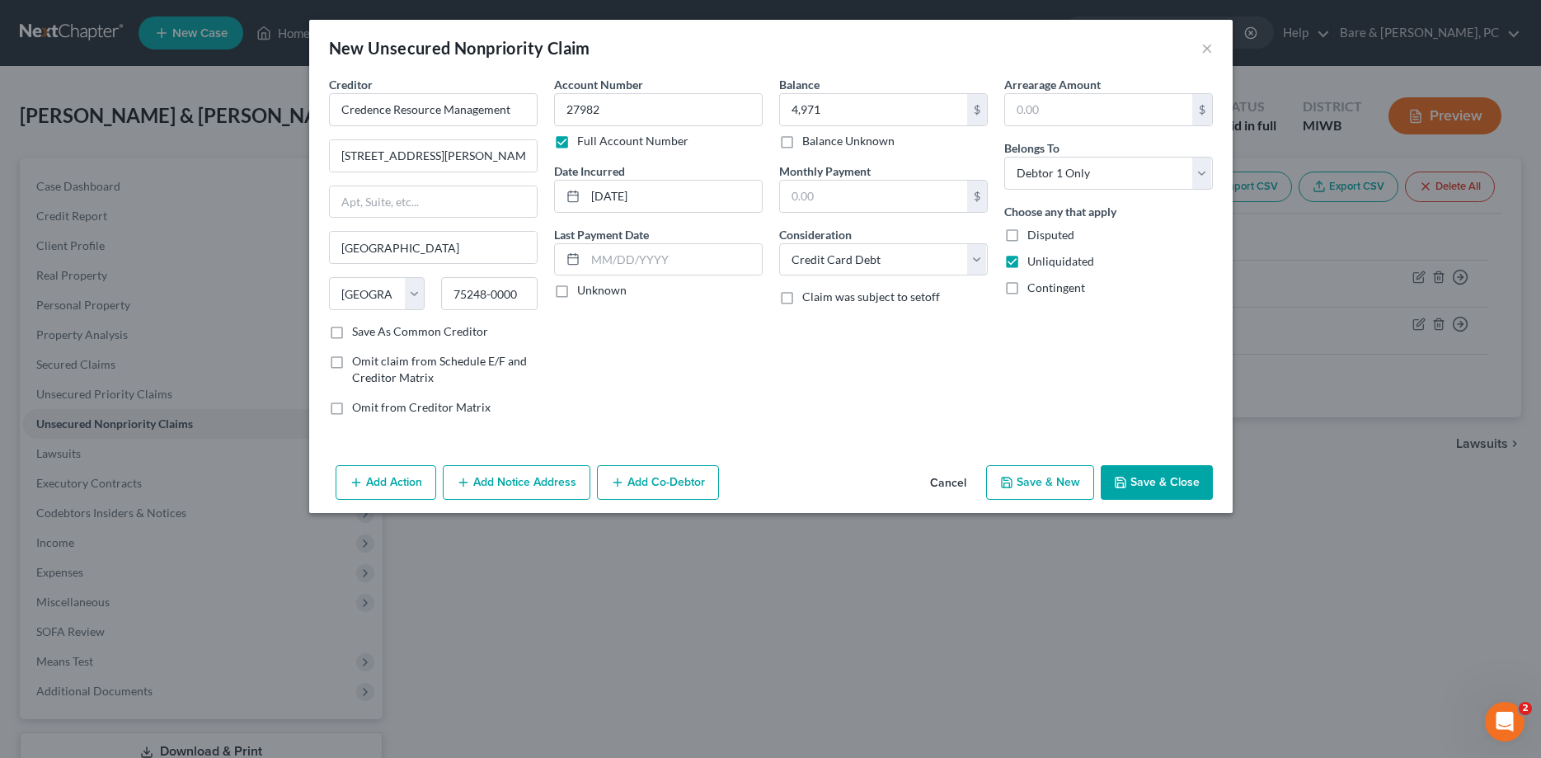
select select "0"
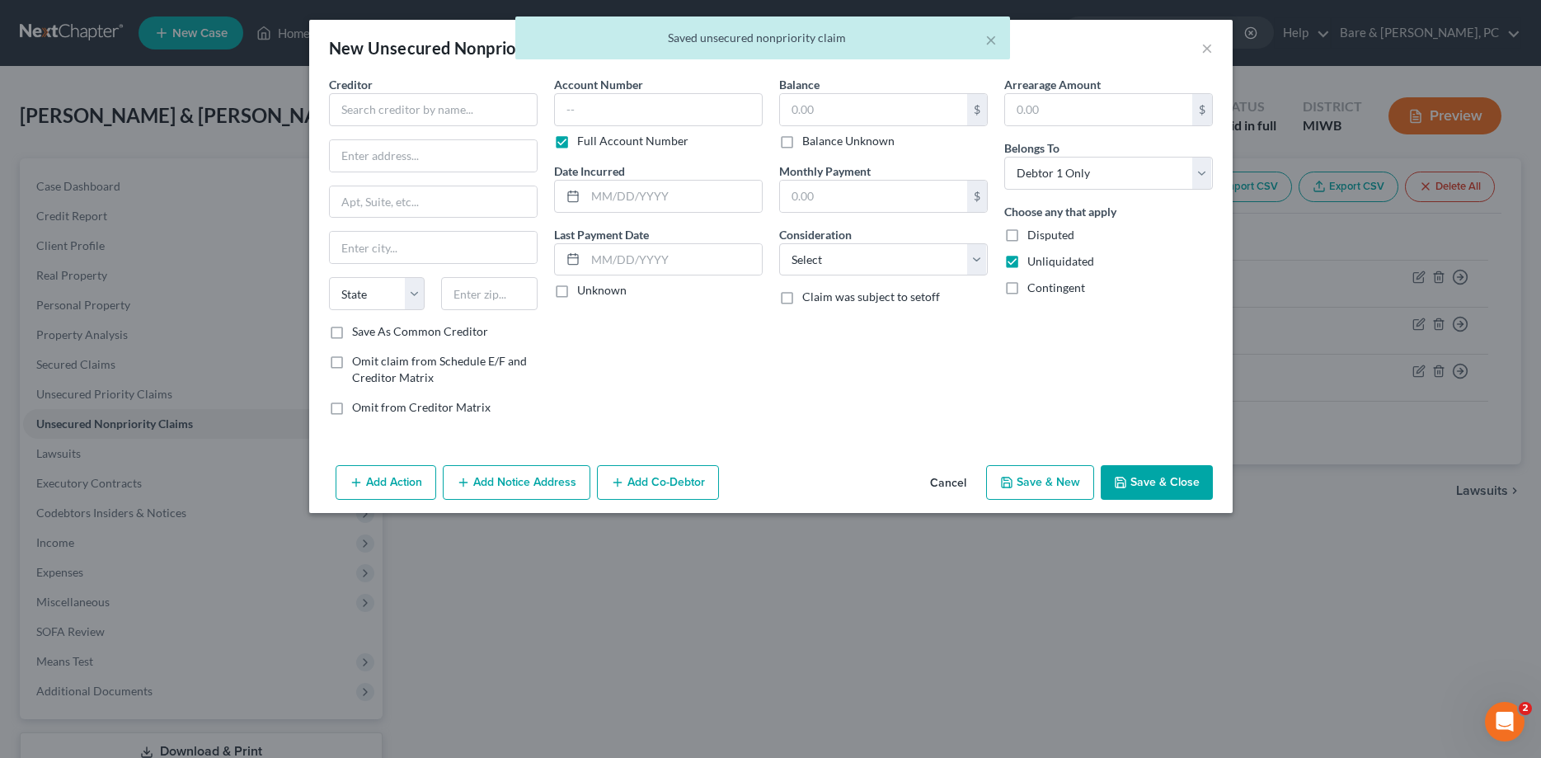
type input "4,971.00"
type input "0.00"
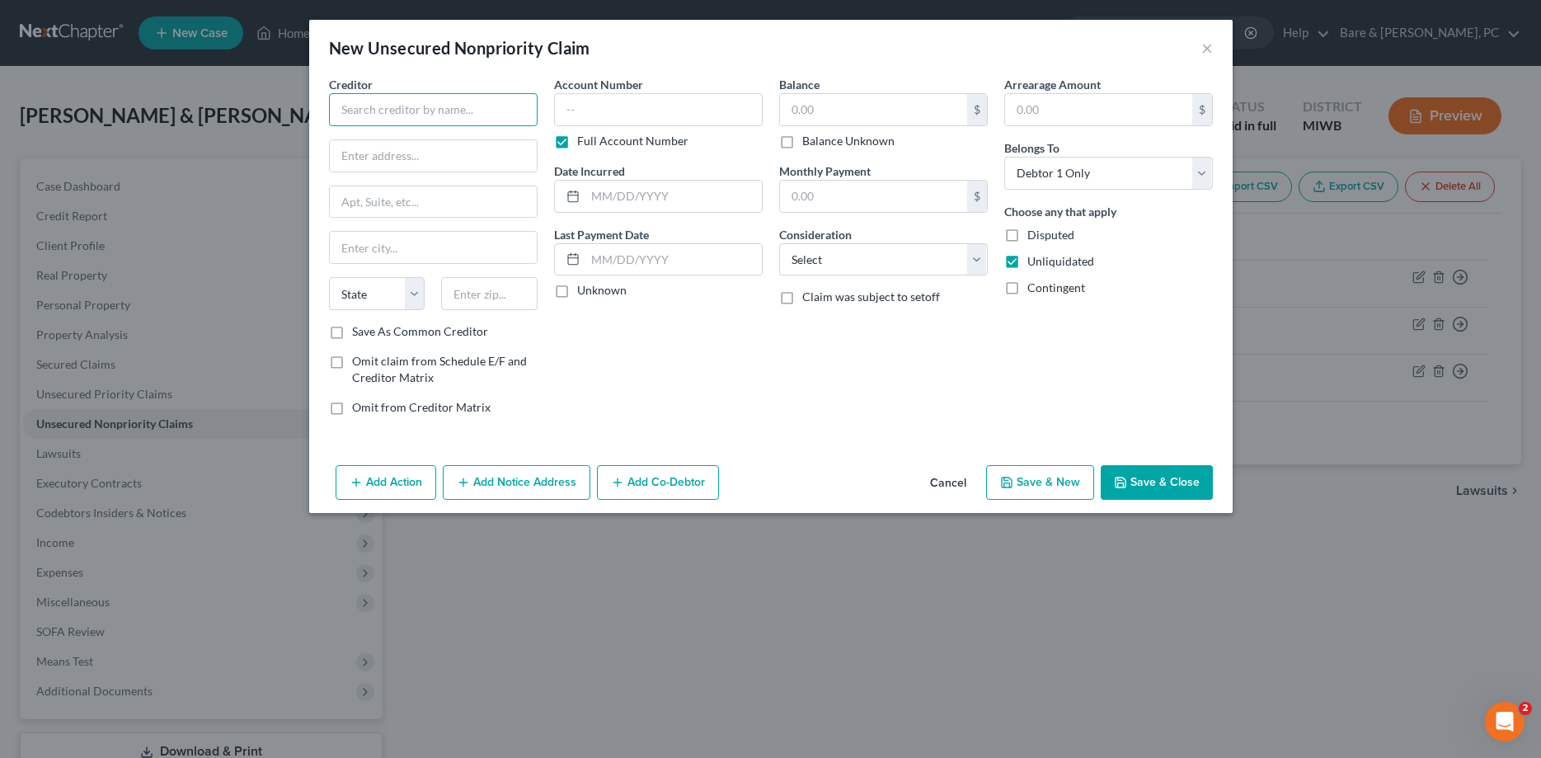
click at [391, 121] on input "text" at bounding box center [433, 109] width 209 height 33
type input "Jefferson Capital Systems, LLC"
click at [660, 357] on div "Account Number Full Account Number Date Incurred Last Payment Date Unknown" at bounding box center [658, 252] width 225 height 353
click at [378, 151] on input "text" at bounding box center [433, 155] width 207 height 31
type input "[STREET_ADDRESS]"
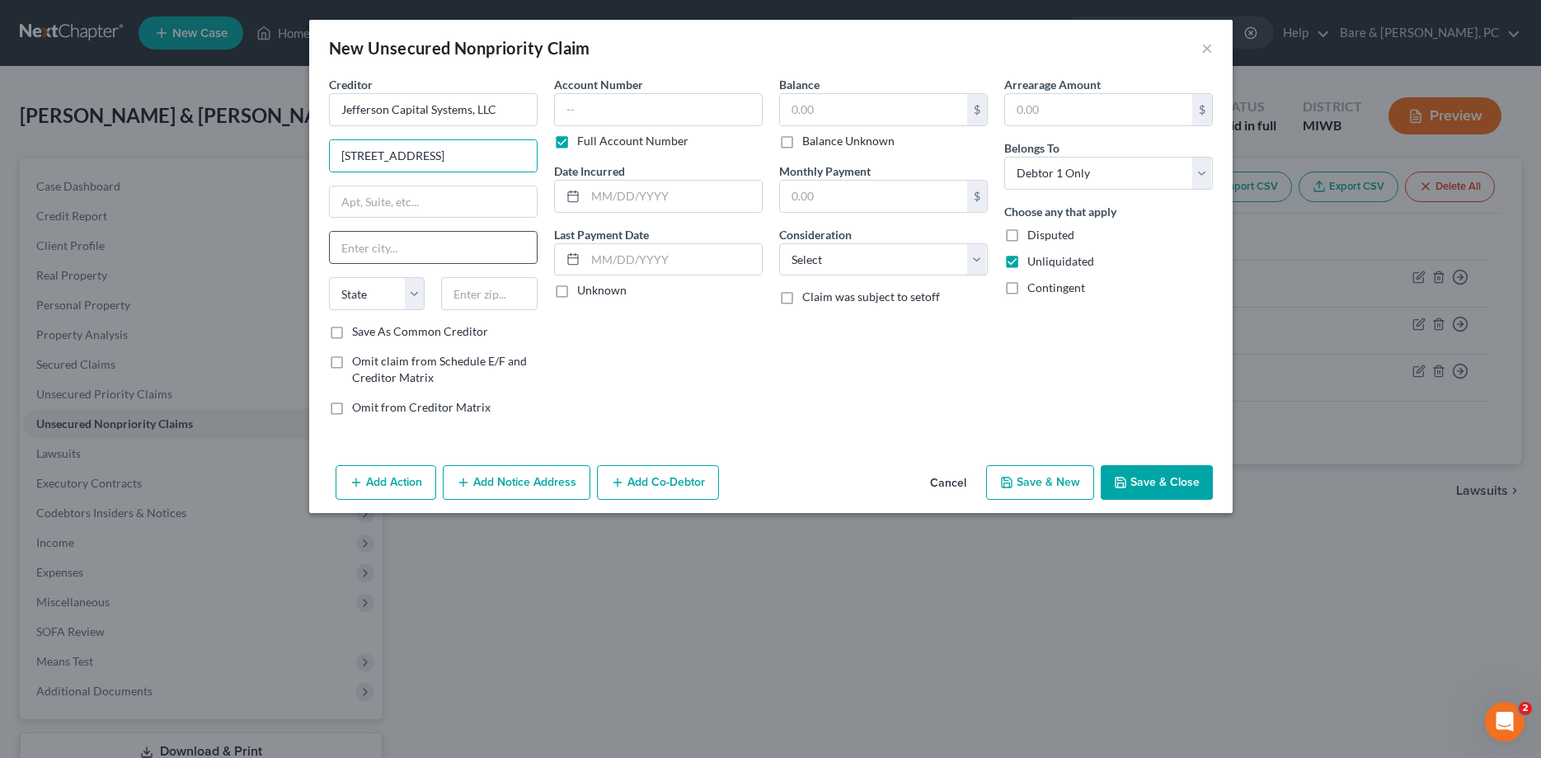
click at [355, 254] on input "text" at bounding box center [433, 247] width 207 height 31
type input "Sartell"
click at [488, 296] on input "text" at bounding box center [489, 293] width 96 height 33
type input "56377"
click at [419, 249] on input "Sartell" at bounding box center [433, 247] width 207 height 31
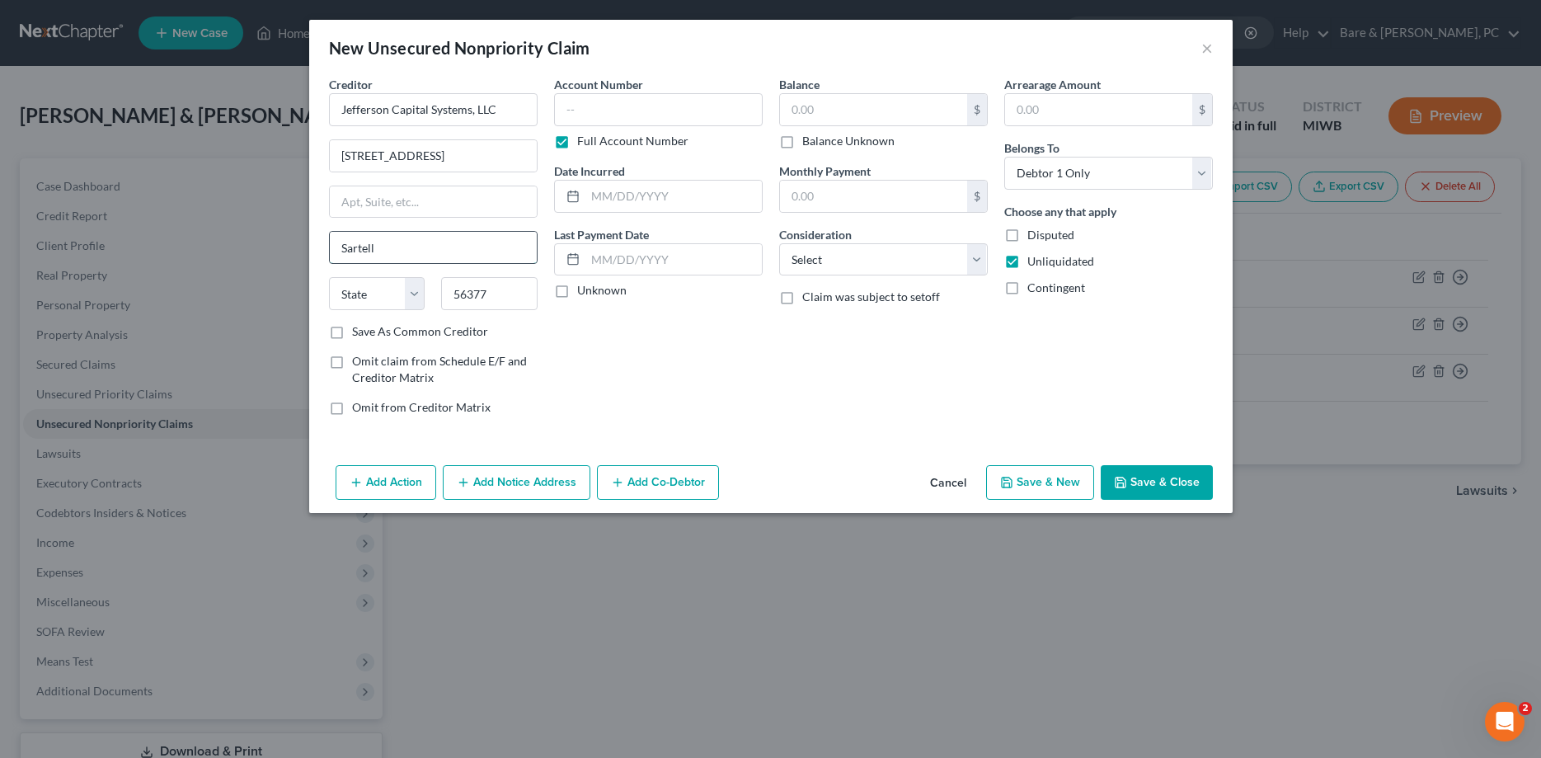
select select "24"
click at [352, 330] on label "Save As Common Creditor" at bounding box center [420, 331] width 136 height 16
click at [359, 330] on input "Save As Common Creditor" at bounding box center [364, 328] width 11 height 11
checkbox input "true"
click at [581, 114] on input "text" at bounding box center [658, 109] width 209 height 33
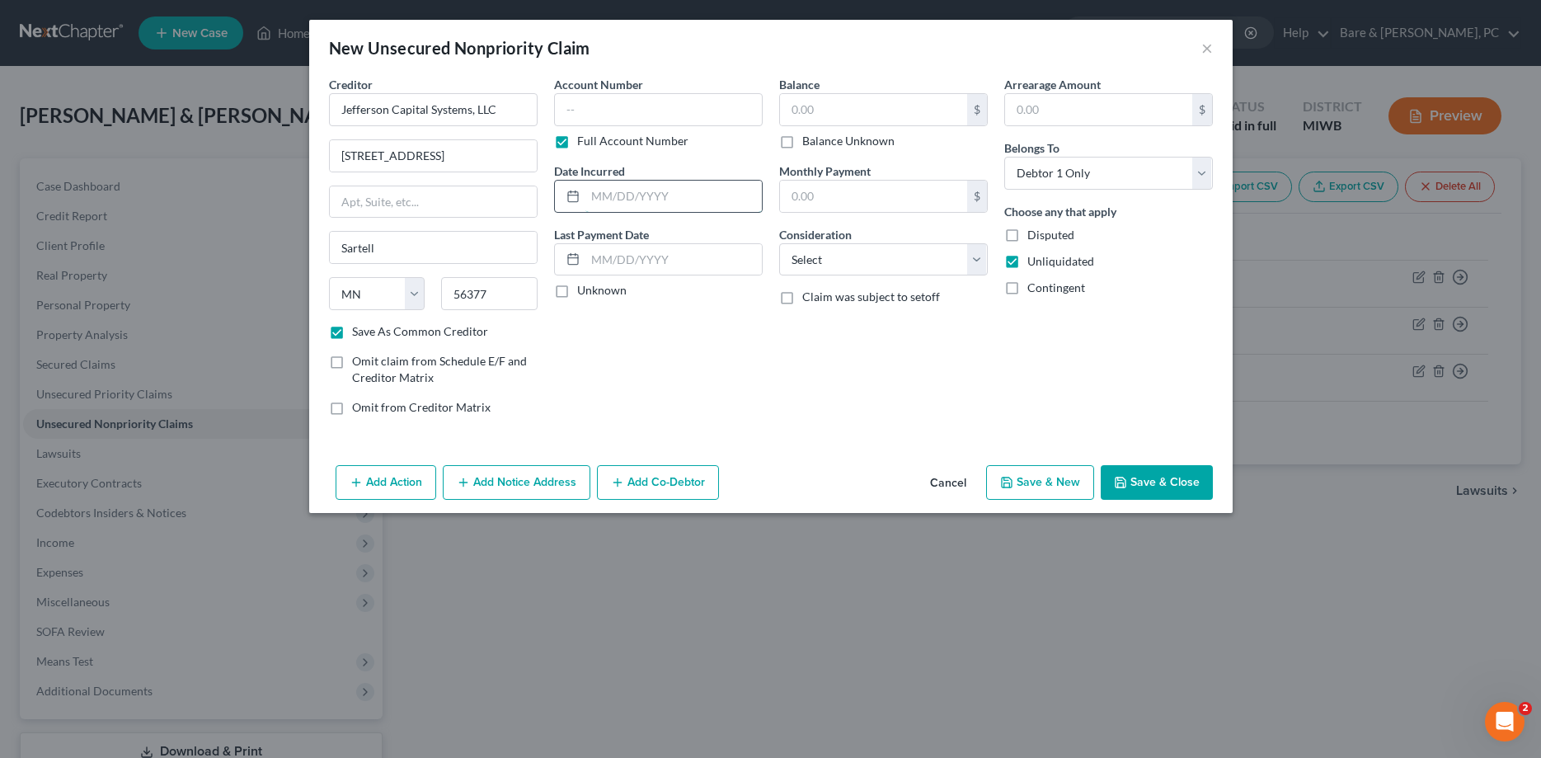
click at [616, 192] on input "text" at bounding box center [673, 196] width 176 height 31
type input "[DATE]"
click at [794, 111] on input "text" at bounding box center [873, 109] width 187 height 31
type input "2,358."
click at [779, 243] on select "Select Cable / Satellite Services Collection Agency Credit Card Debt Debt Couns…" at bounding box center [883, 259] width 209 height 33
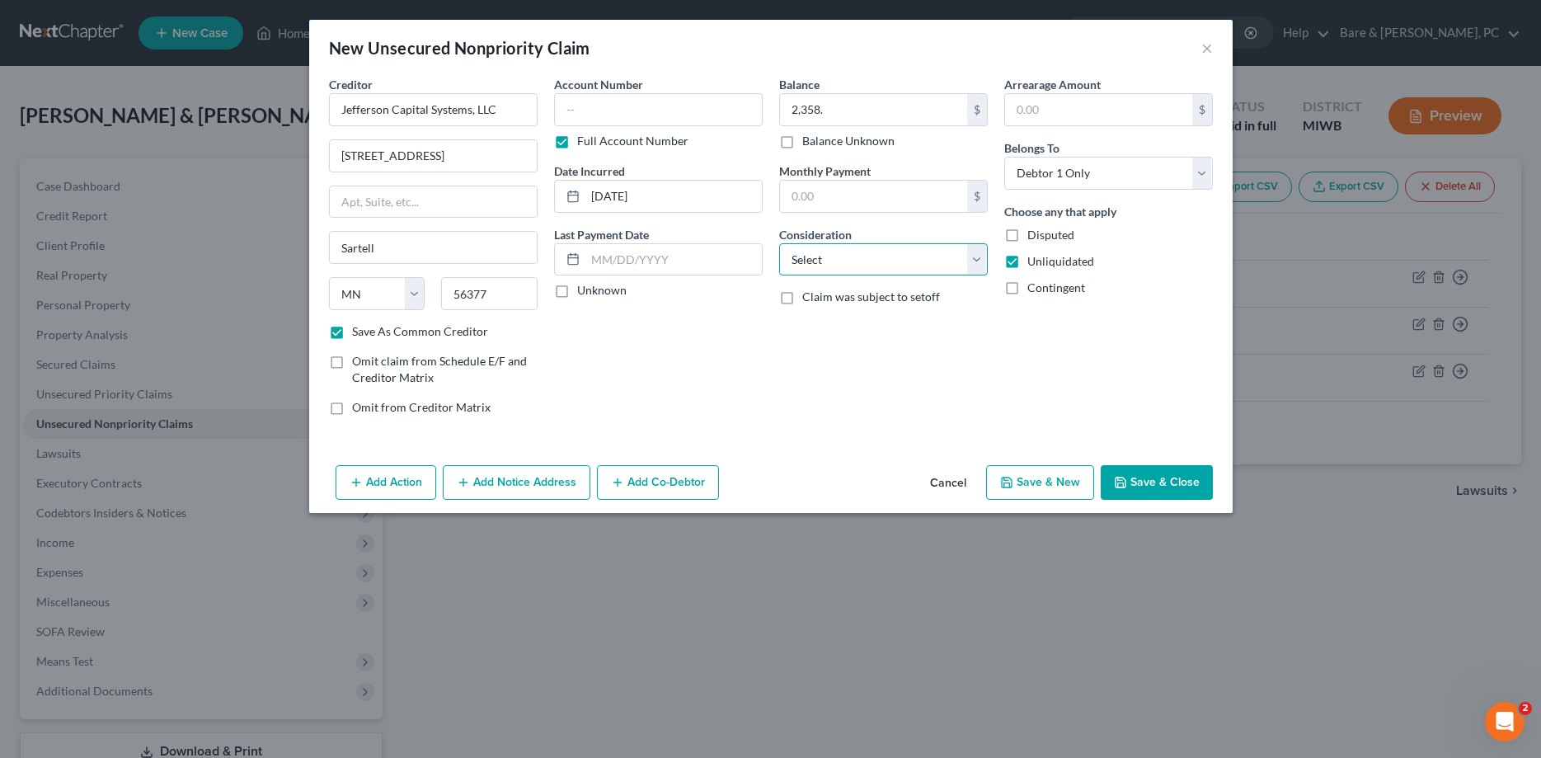
select select "2"
click option "Credit Card Debt" at bounding box center [0, 0] width 0 height 0
click at [1058, 486] on button "Save & New" at bounding box center [1040, 482] width 108 height 35
checkbox input "false"
select select "0"
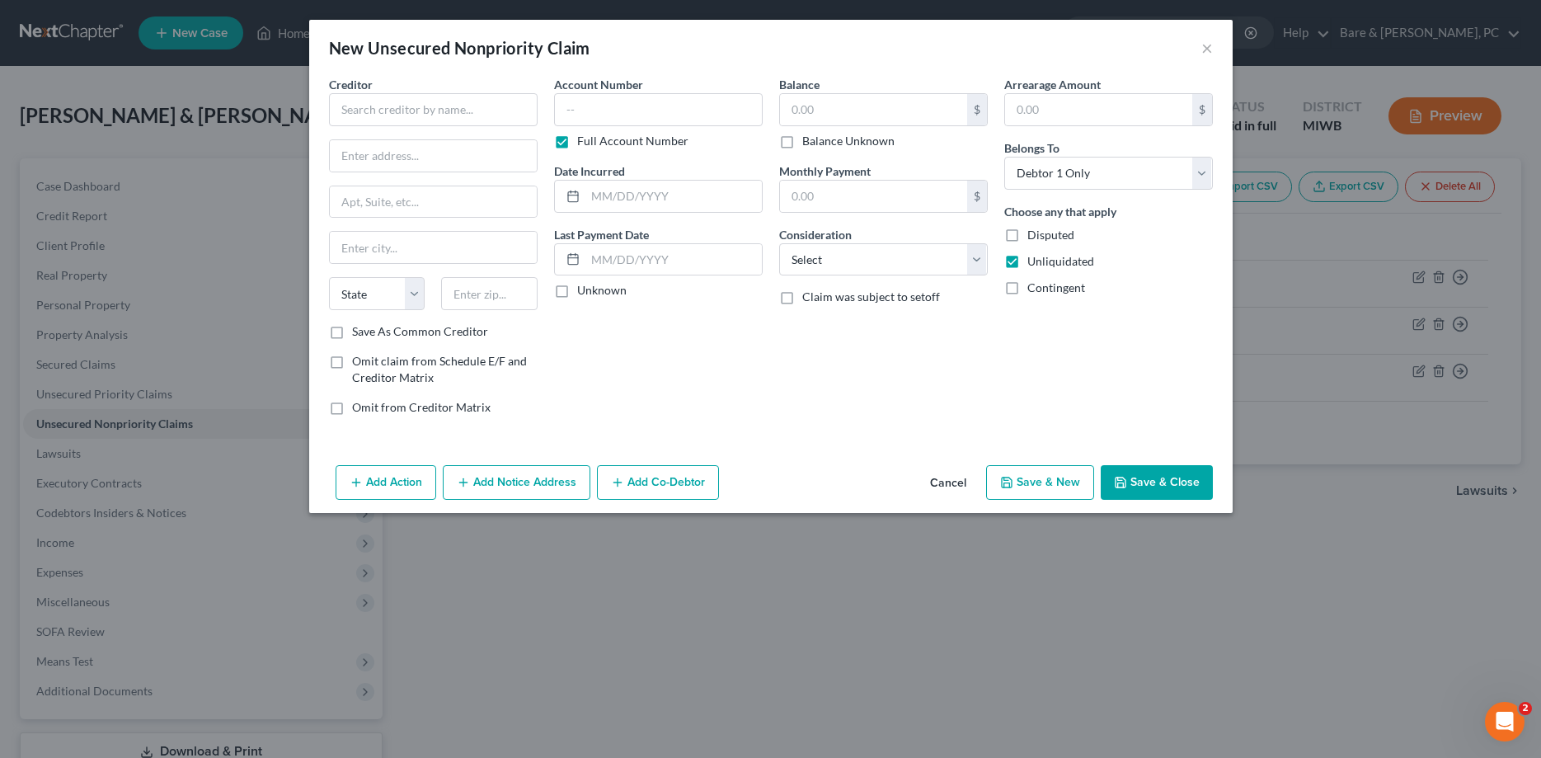
type input "2,358.00"
type input "0.00"
click at [385, 109] on input "text" at bounding box center [433, 109] width 209 height 33
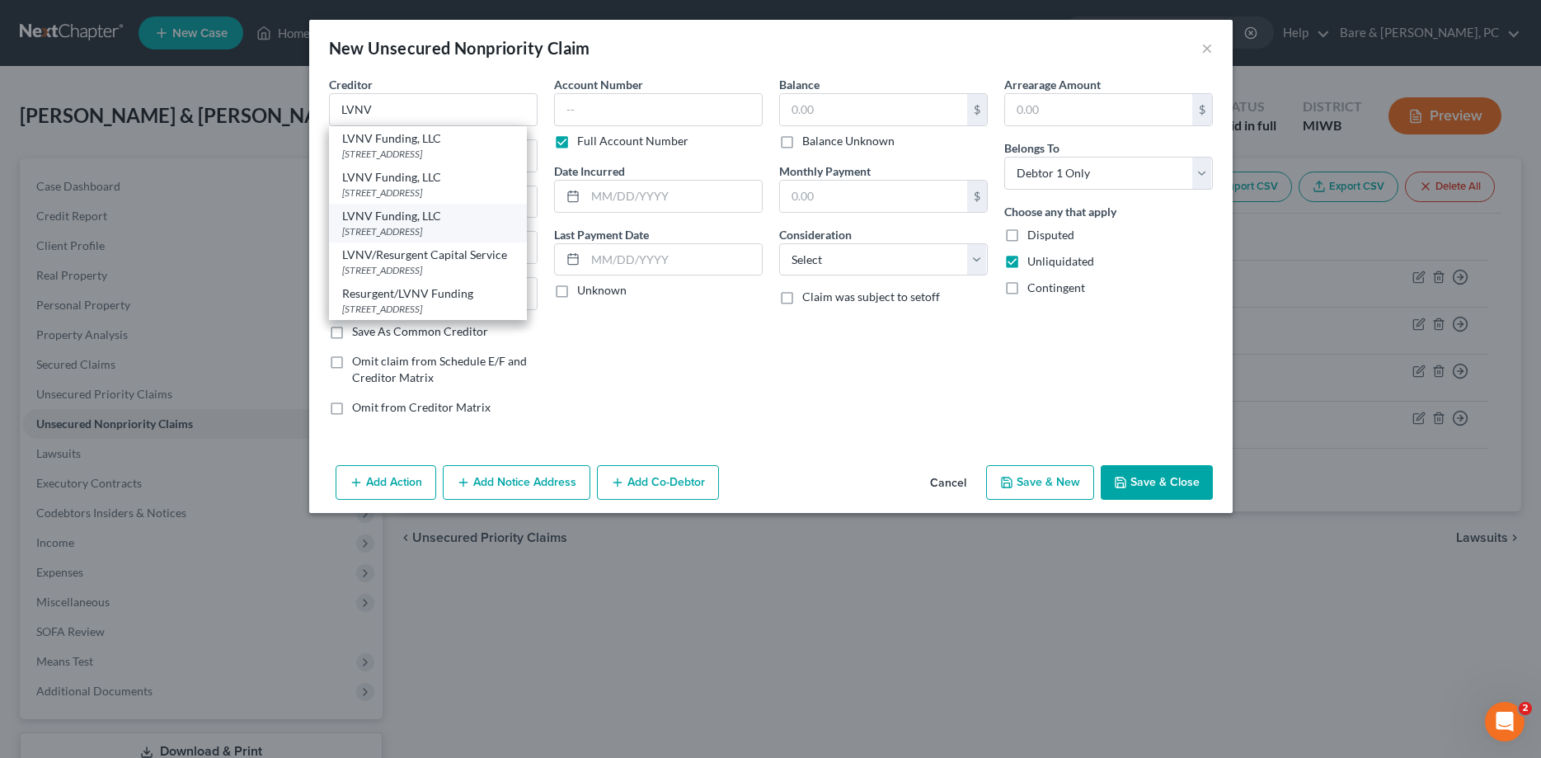
click at [383, 222] on div "LVNV Funding, LLC" at bounding box center [428, 216] width 172 height 16
type input "LVNV Funding, LLC"
type input "PO box 1269"
type input "[GEOGRAPHIC_DATA]"
select select "42"
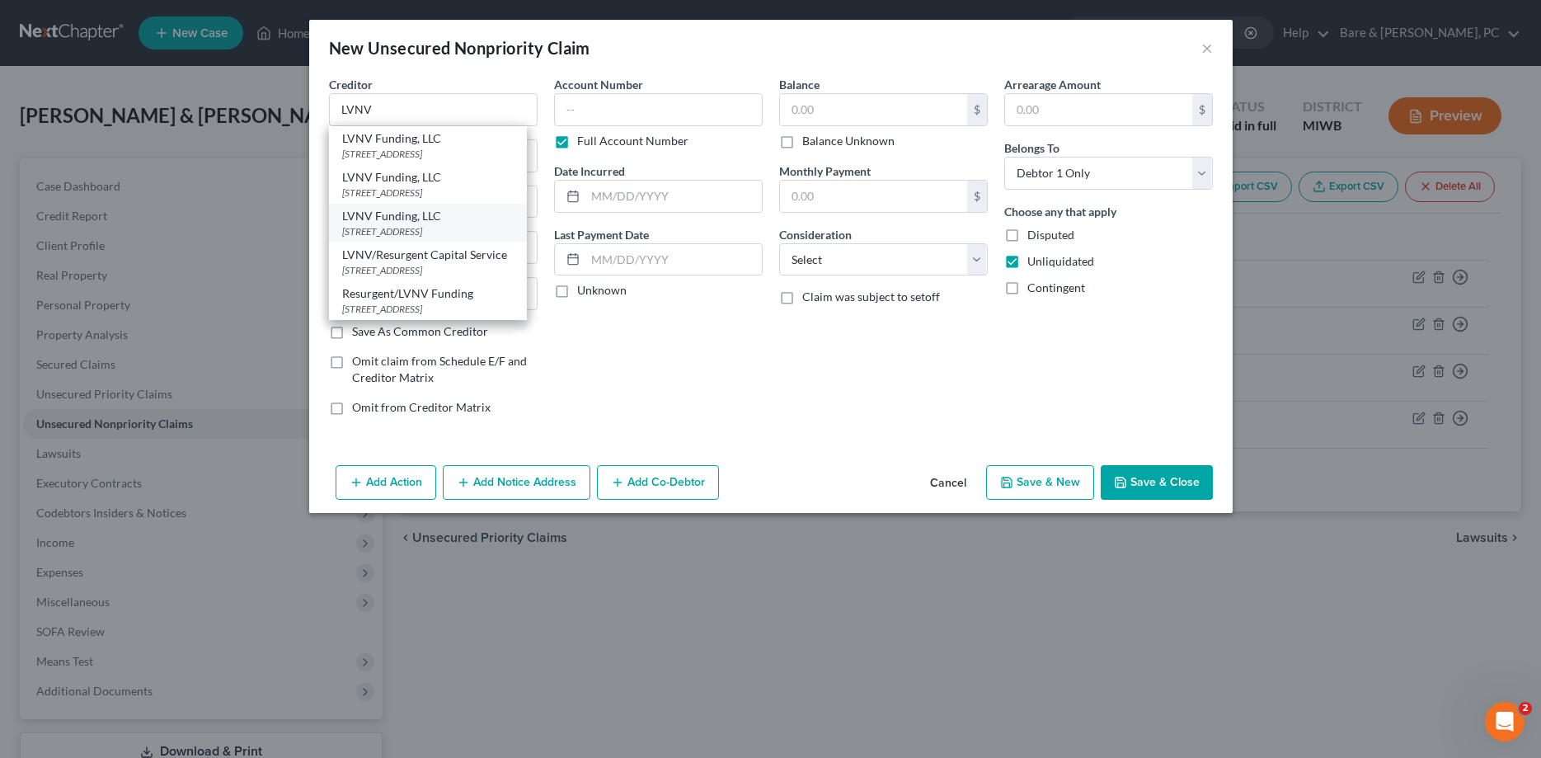
type input "29602-0000"
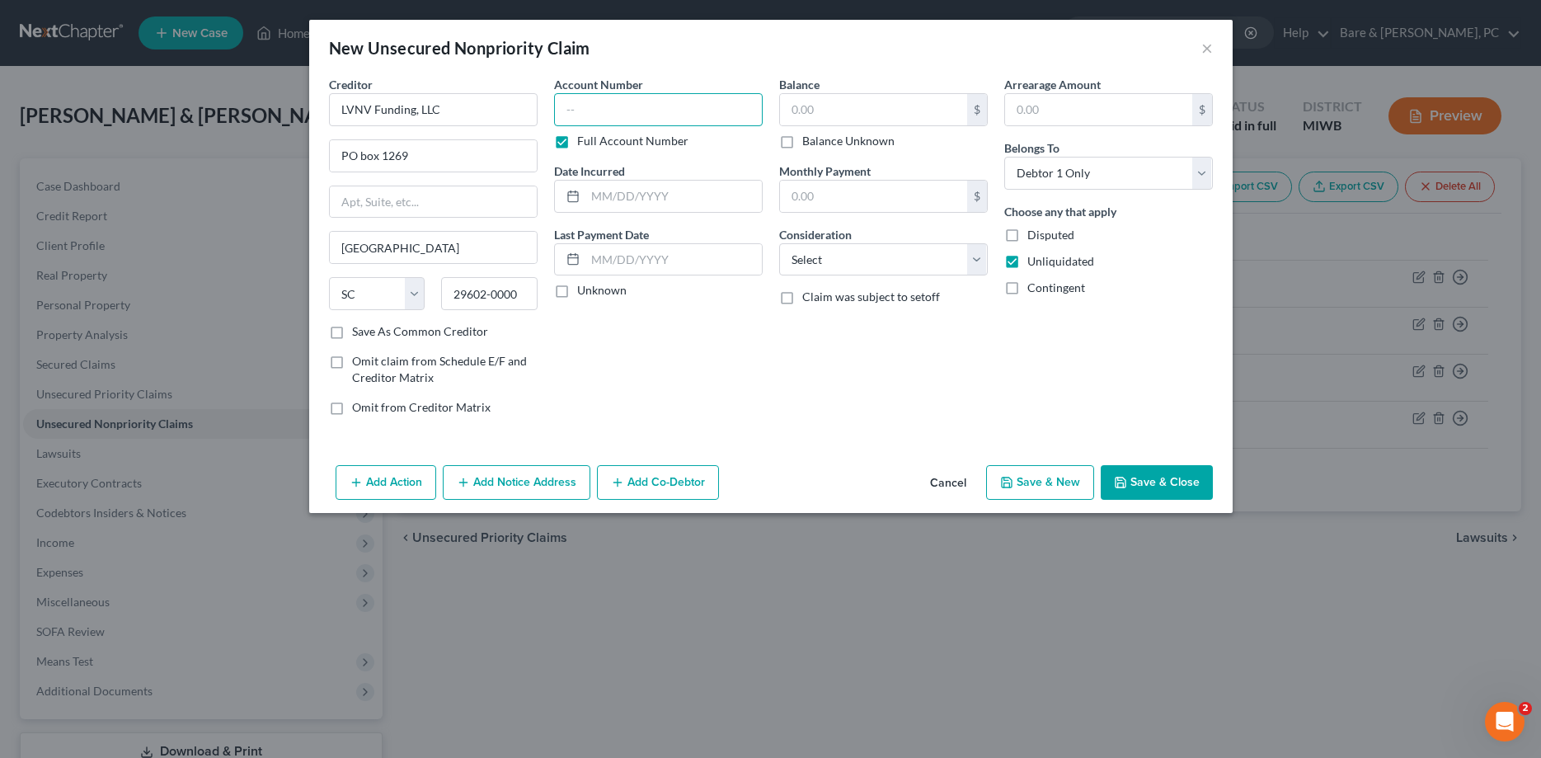
click at [581, 112] on input "text" at bounding box center [658, 109] width 209 height 33
type input "4317320800002"
click at [594, 194] on input "text" at bounding box center [673, 196] width 176 height 31
type input "[DATE]"
click at [825, 113] on input "text" at bounding box center [873, 109] width 187 height 31
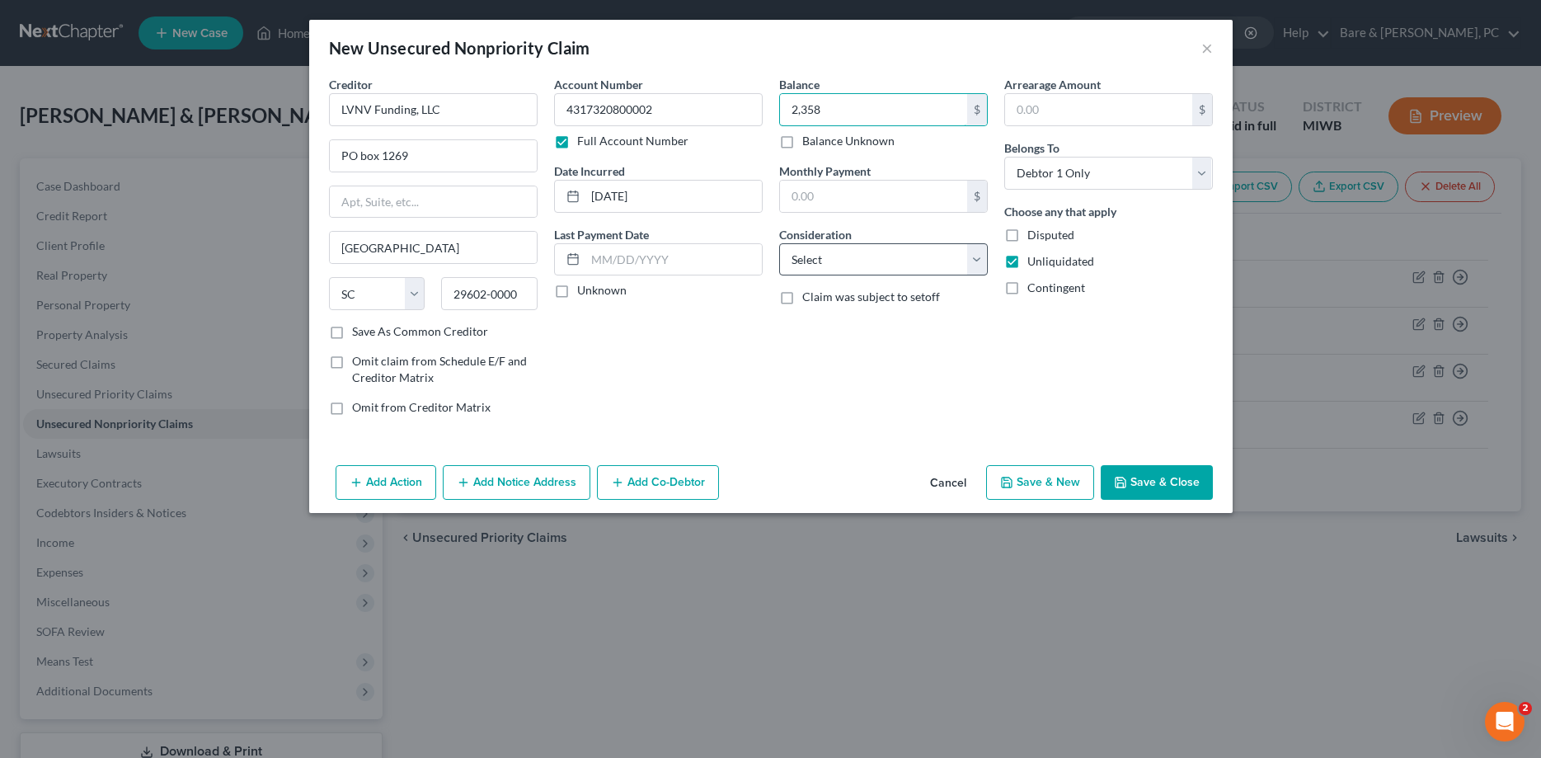
type input "2,358"
click at [779, 243] on select "Select Cable / Satellite Services Collection Agency Credit Card Debt Debt Couns…" at bounding box center [883, 259] width 209 height 33
select select "2"
click option "Credit Card Debt" at bounding box center [0, 0] width 0 height 0
click at [660, 200] on input "[DATE]" at bounding box center [673, 196] width 176 height 31
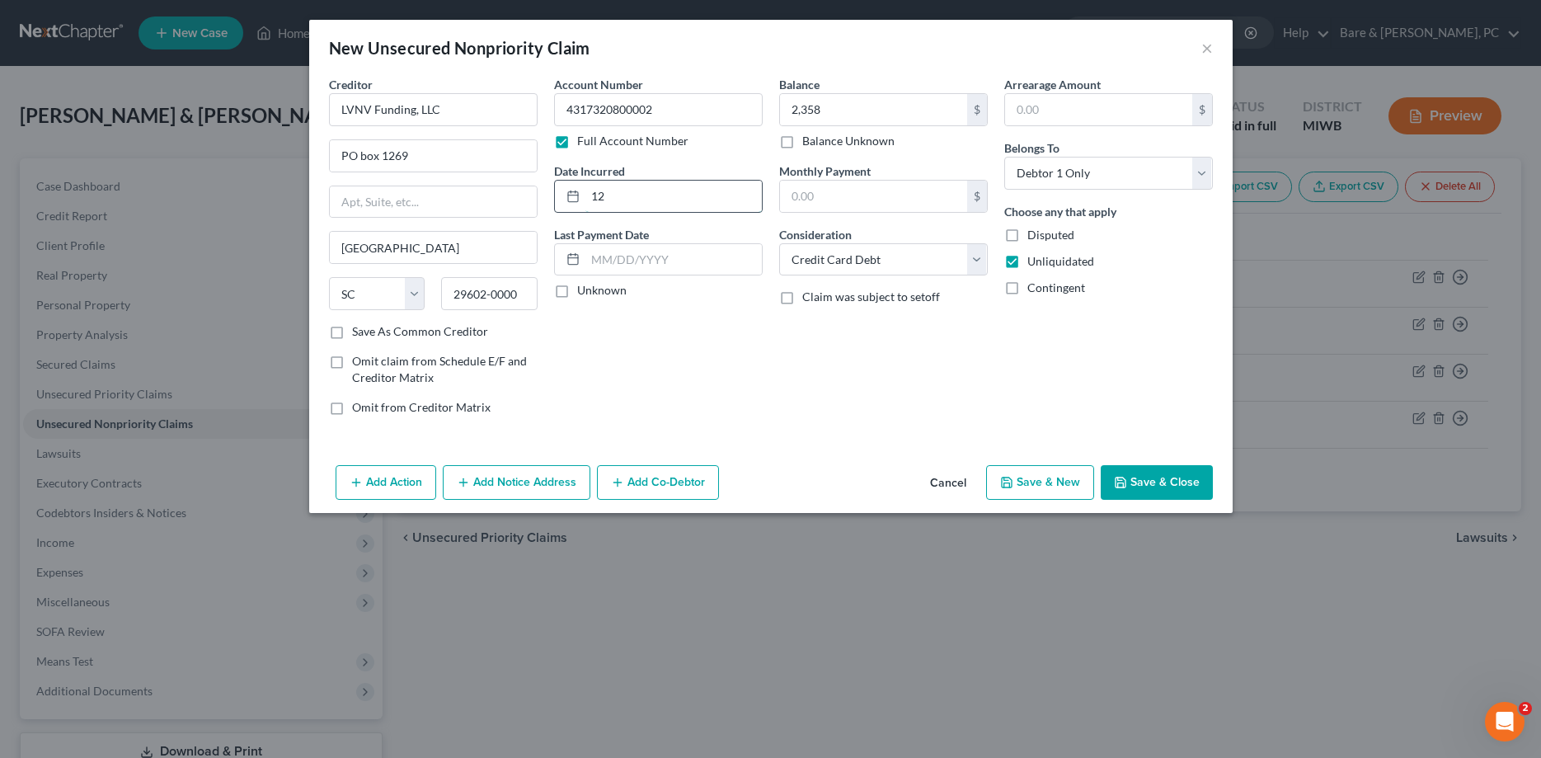
type input "1"
type input "[DATE]"
click at [860, 103] on input "2,358" at bounding box center [873, 109] width 187 height 31
type input "450."
click at [1054, 484] on button "Save & New" at bounding box center [1040, 482] width 108 height 35
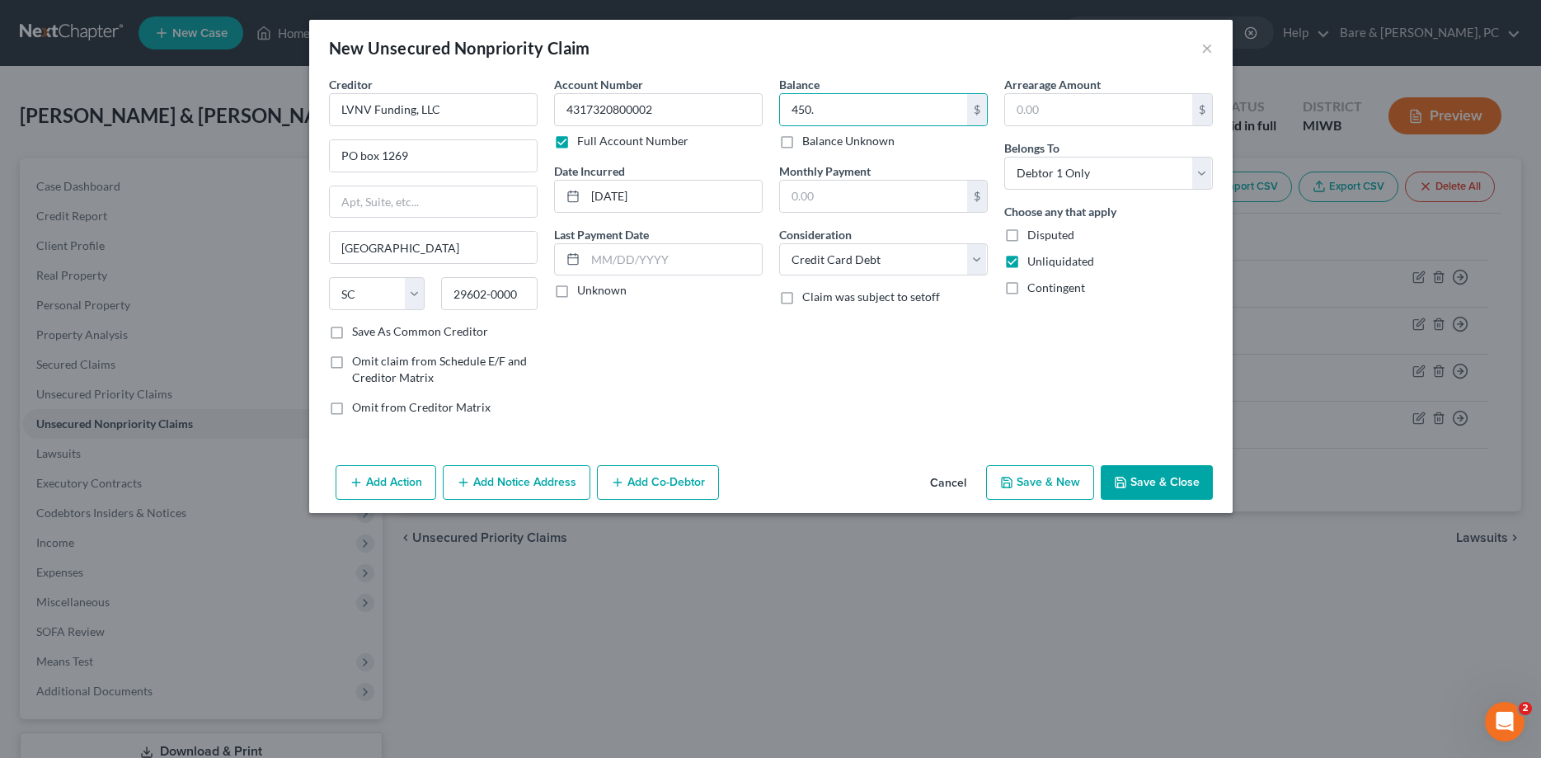
select select "0"
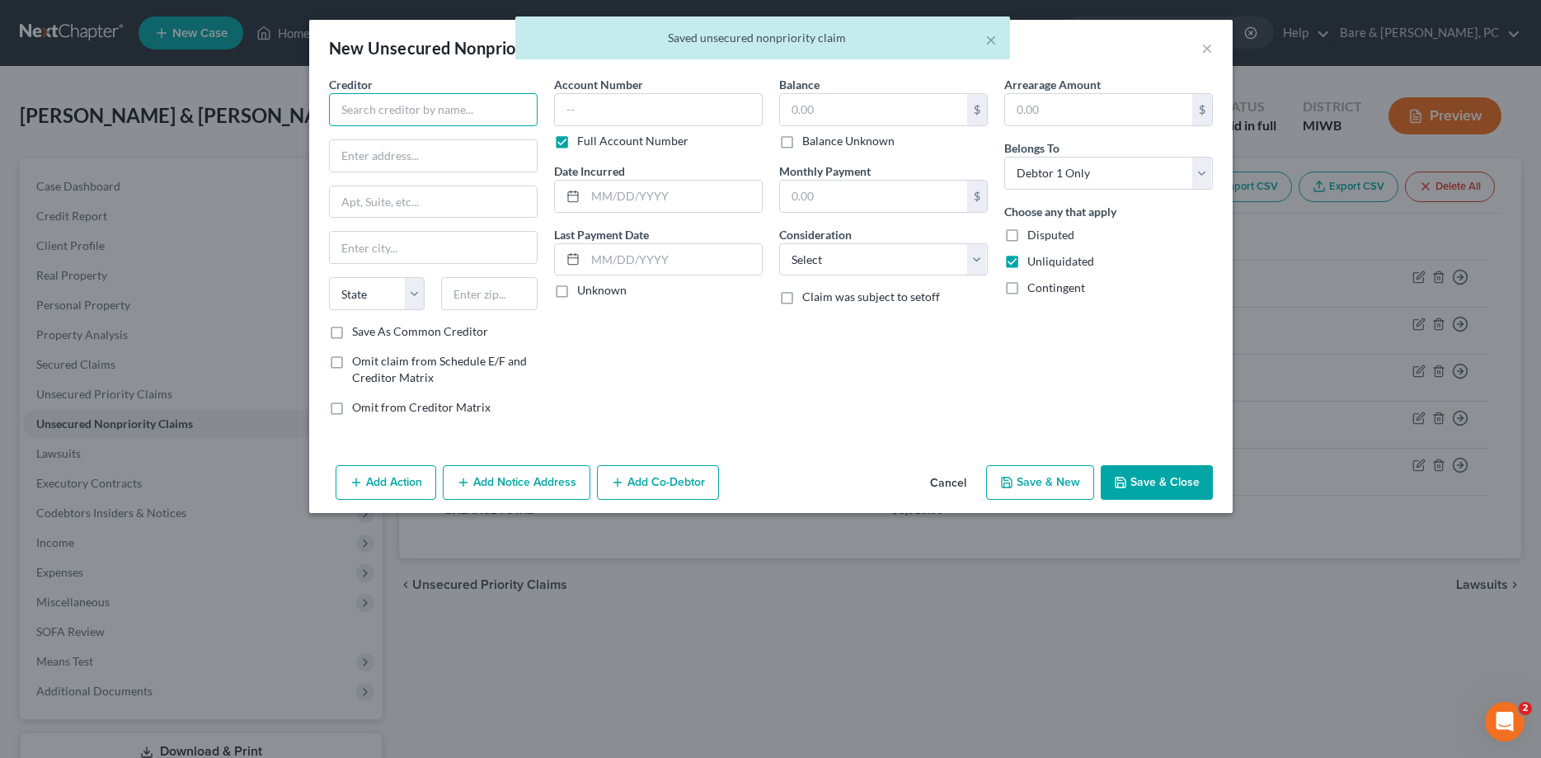
click at [401, 112] on input "text" at bounding box center [433, 109] width 209 height 33
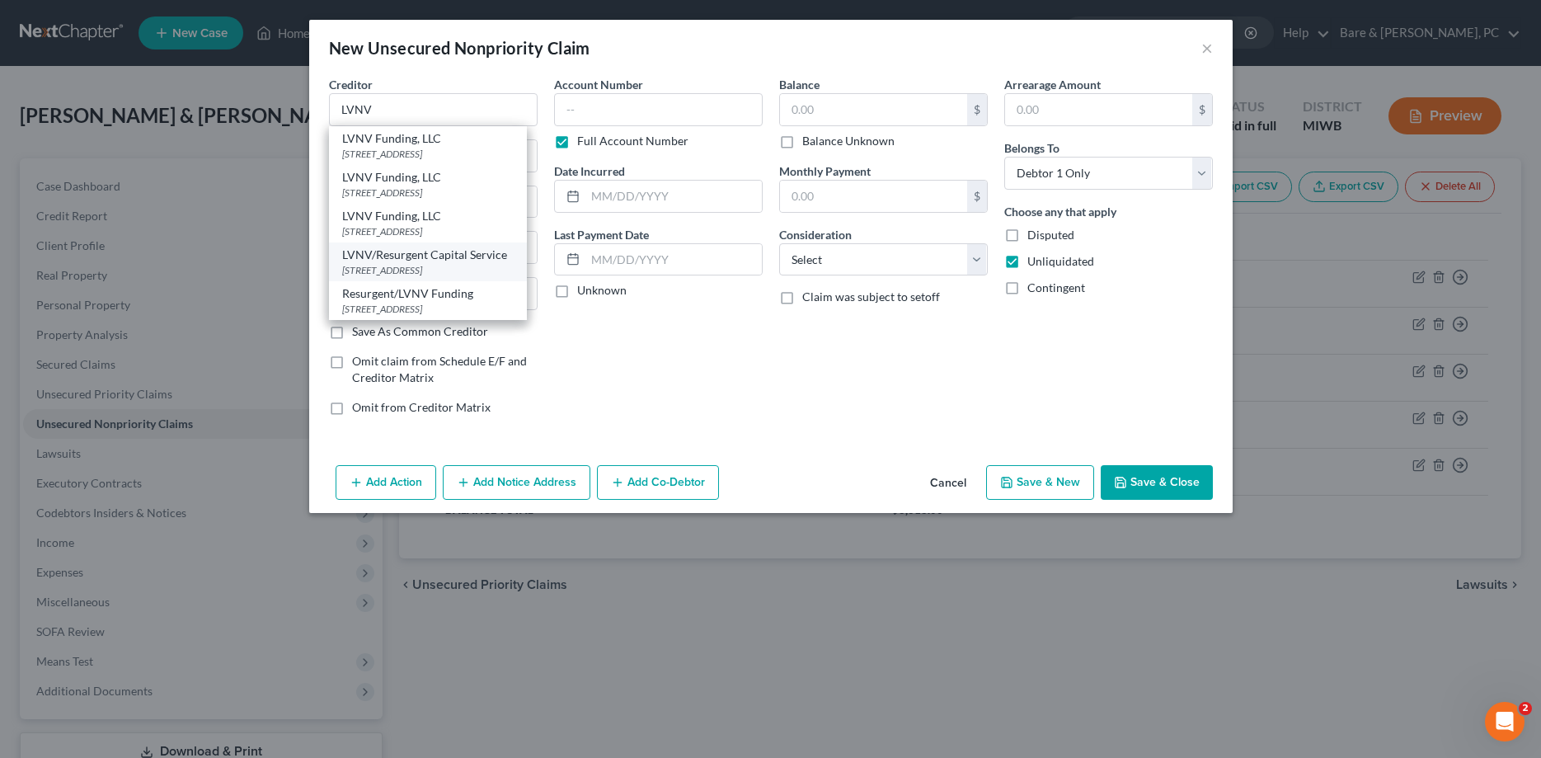
click at [406, 258] on div "LVNV/Resurgent Capital Service" at bounding box center [428, 255] width 172 height 16
type input "LVNV/Resurgent Capital Service"
type input "PO Box 1269"
type input "[GEOGRAPHIC_DATA]"
select select "42"
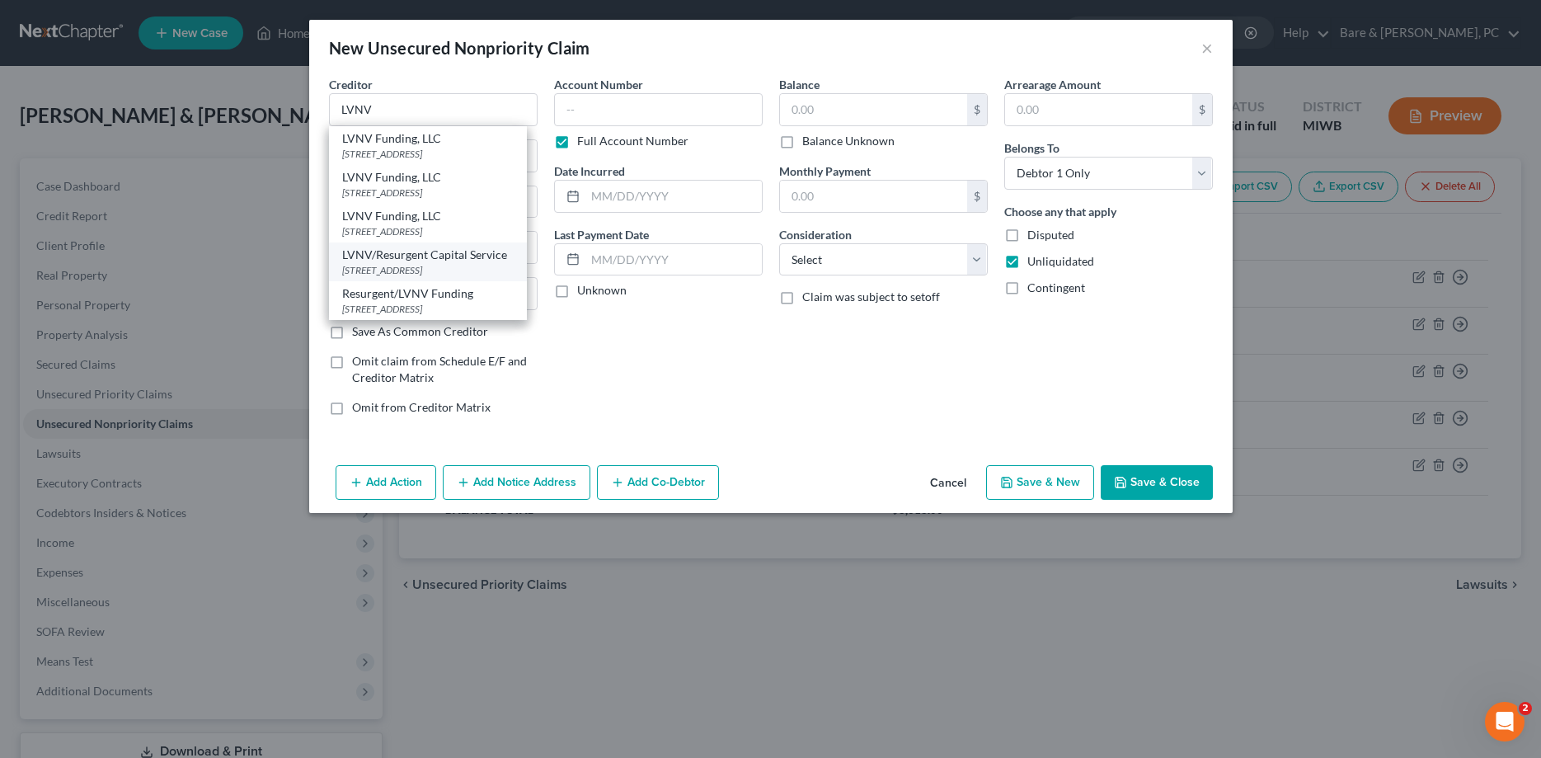
type input "29603-0000"
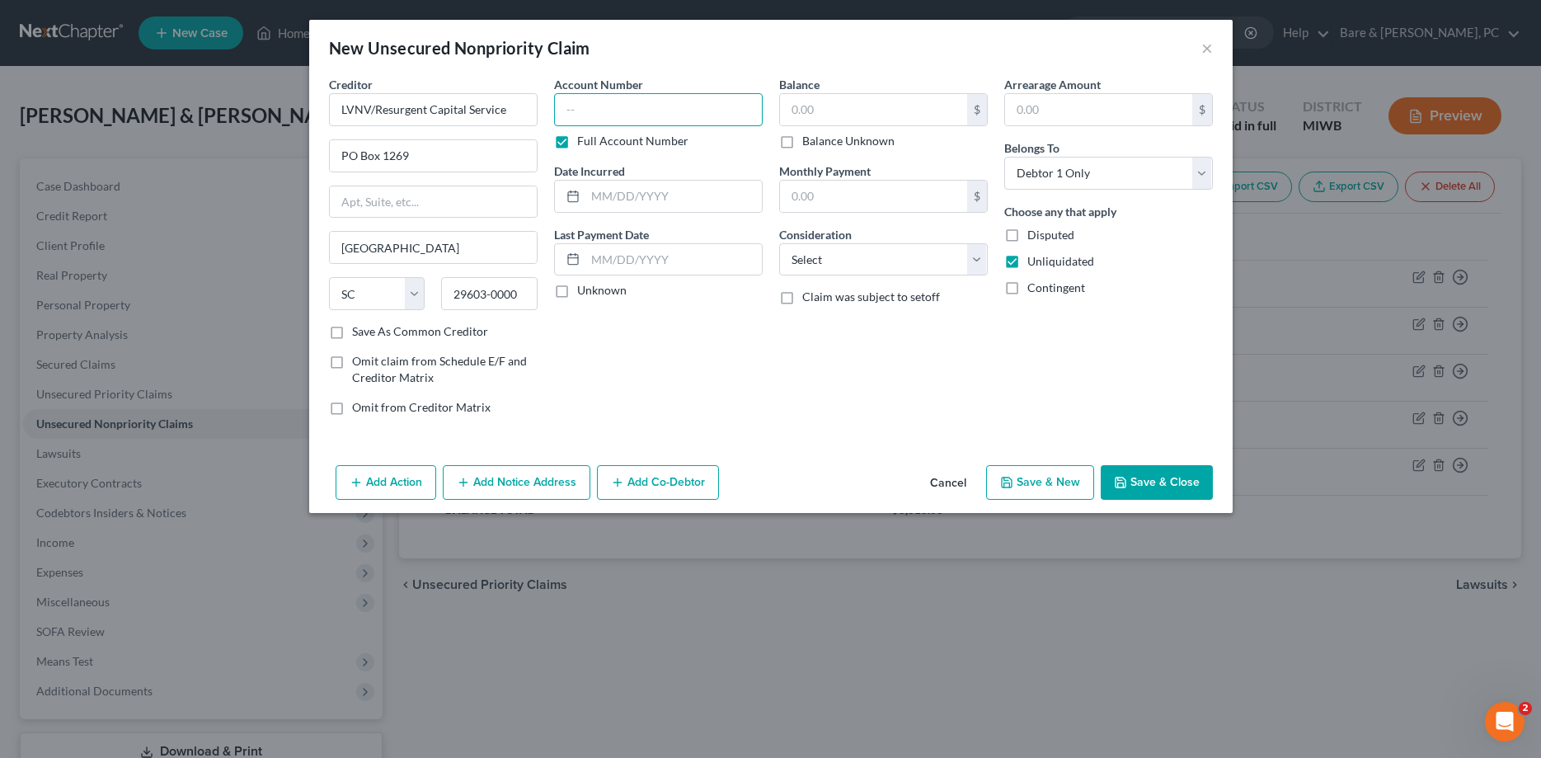
click at [580, 113] on input "text" at bounding box center [658, 109] width 209 height 33
type input "517825816515"
click at [610, 198] on input "text" at bounding box center [673, 196] width 176 height 31
type input "[DATE]"
click at [803, 111] on input "text" at bounding box center [873, 109] width 187 height 31
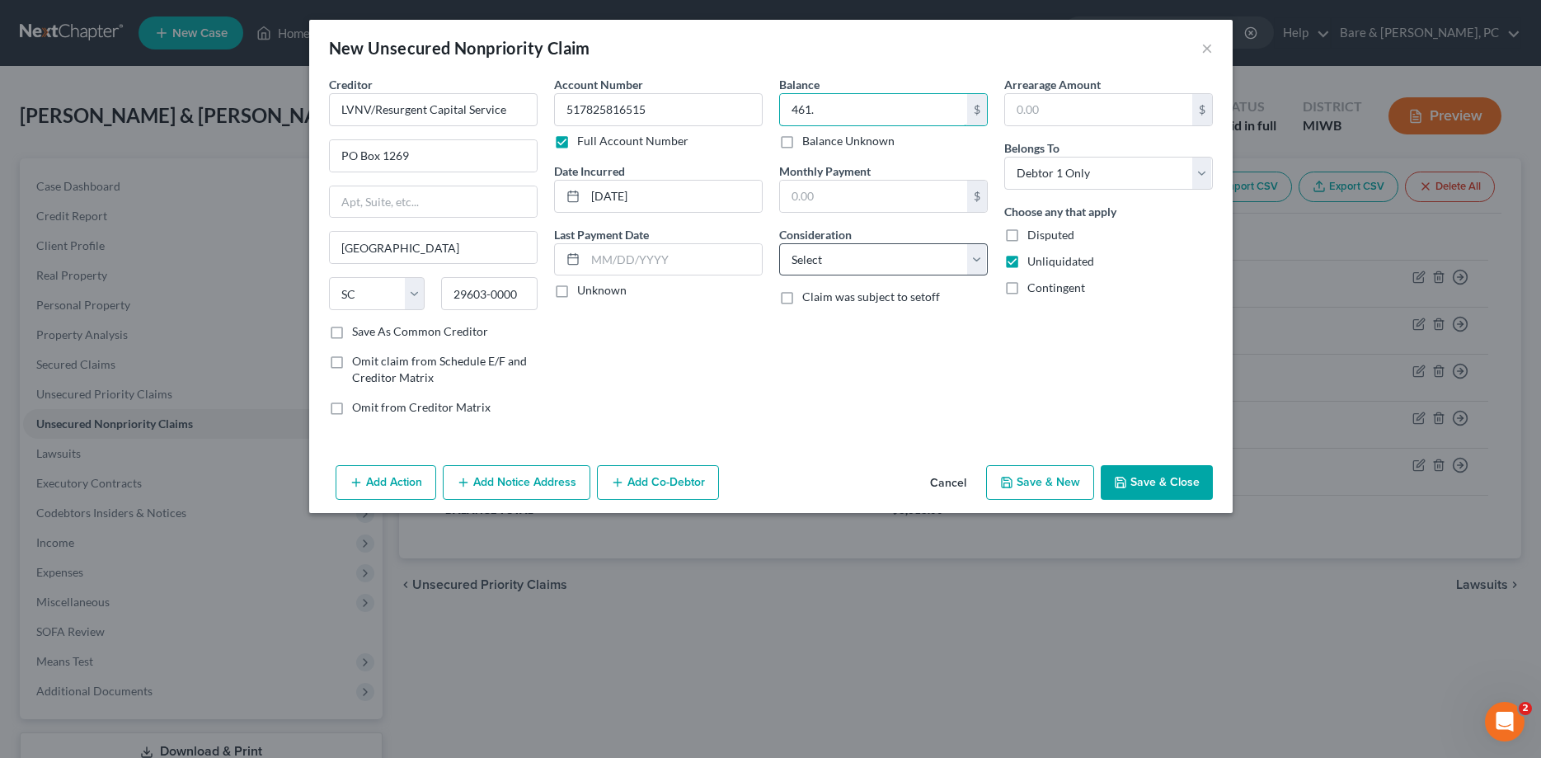
type input "461."
click at [779, 243] on select "Select Cable / Satellite Services Collection Agency Credit Card Debt Debt Couns…" at bounding box center [883, 259] width 209 height 33
select select "2"
click option "Credit Card Debt" at bounding box center [0, 0] width 0 height 0
click at [1045, 477] on button "Save & New" at bounding box center [1040, 482] width 108 height 35
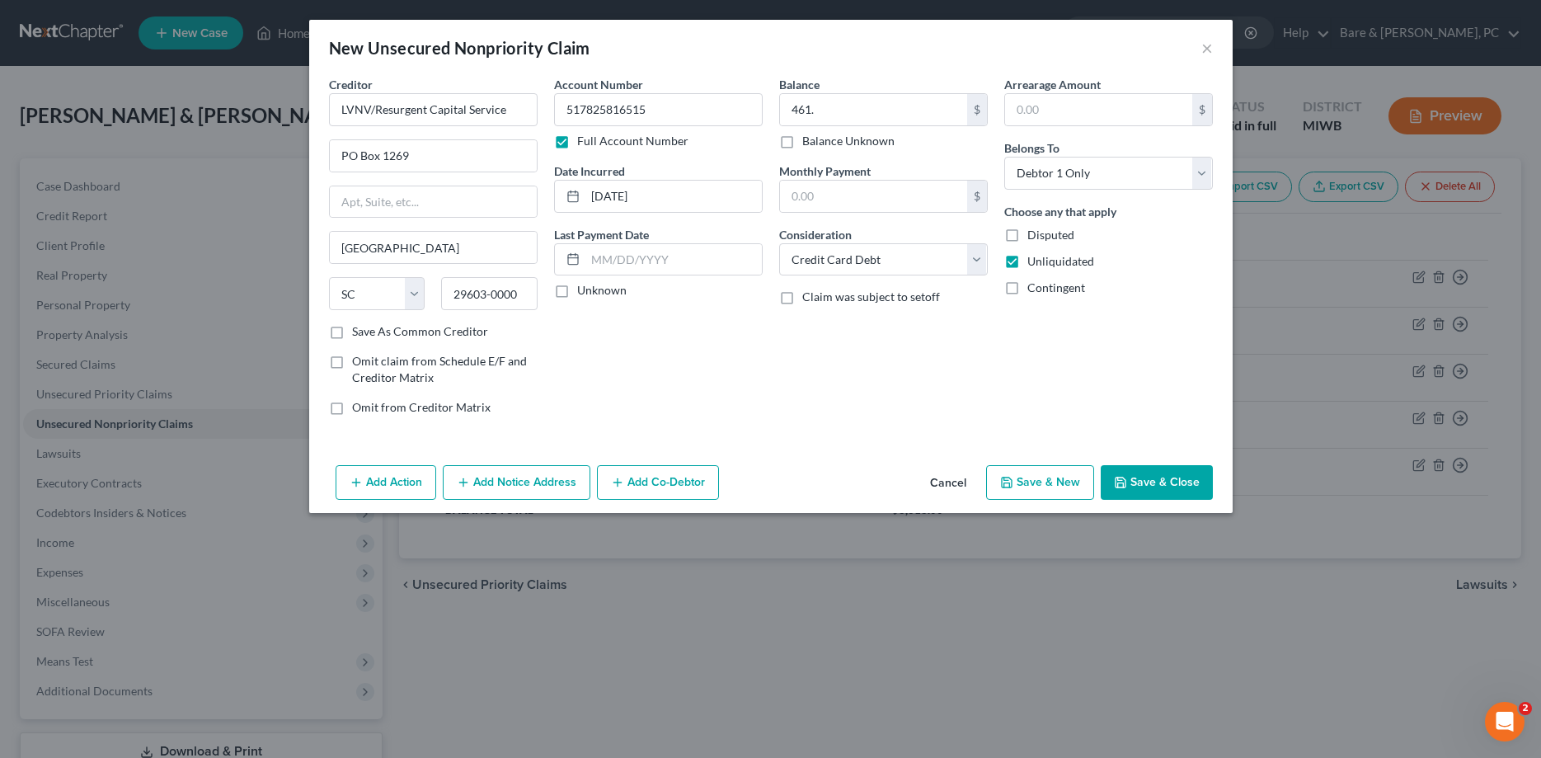
select select "0"
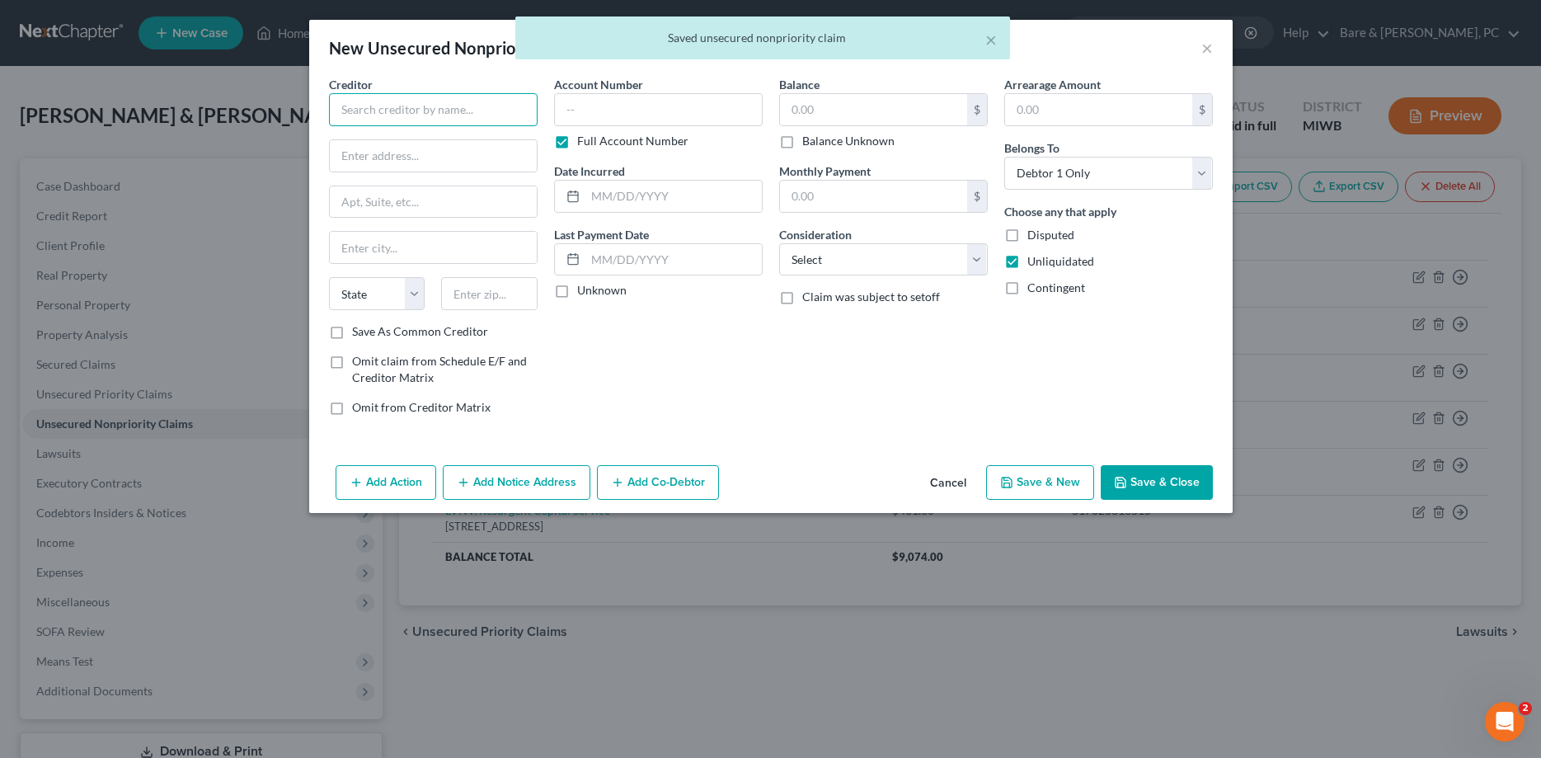
click at [373, 112] on input "text" at bounding box center [433, 109] width 209 height 33
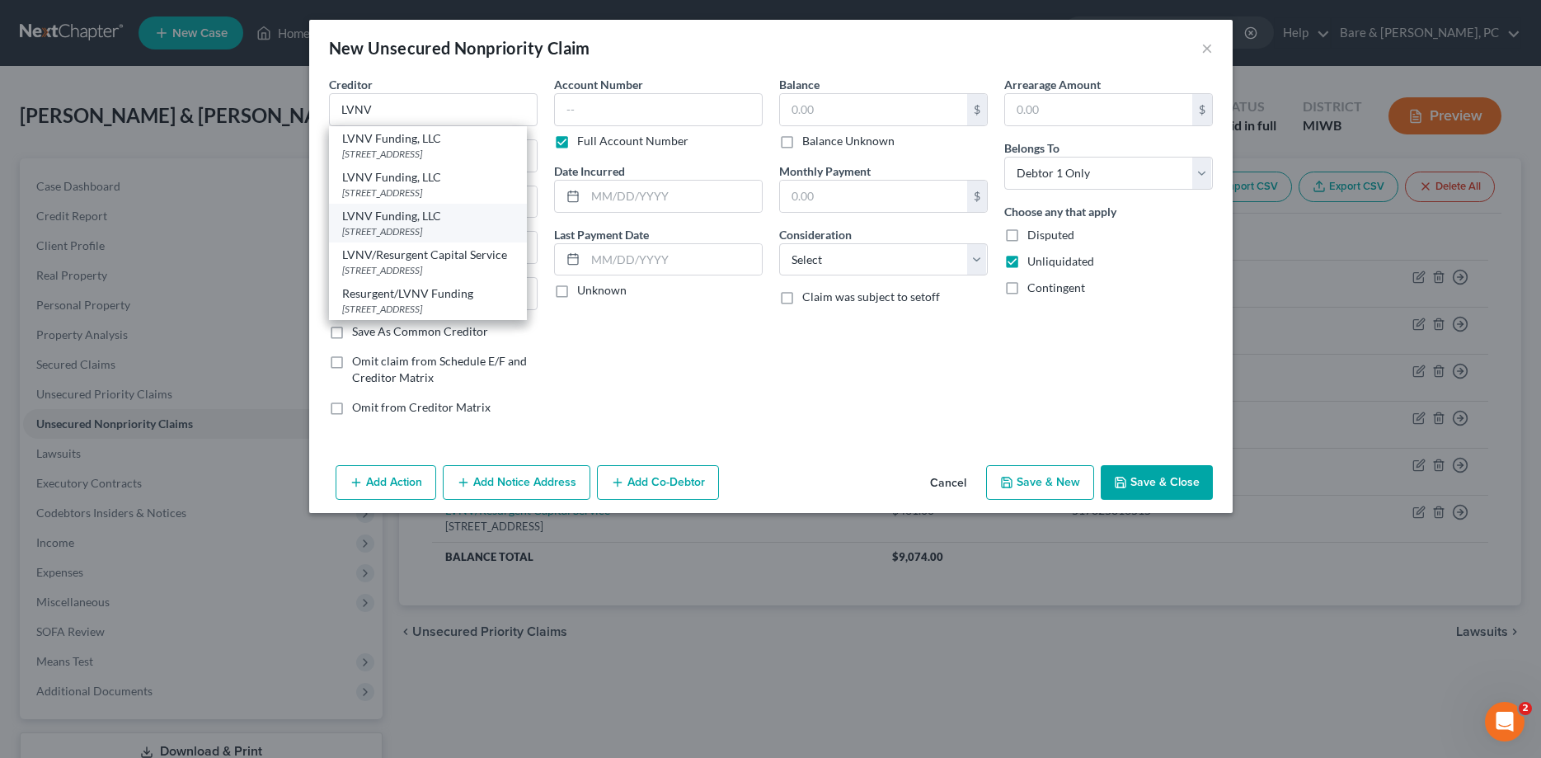
click at [416, 223] on div "LVNV Funding, LLC" at bounding box center [428, 216] width 172 height 16
type input "LVNV Funding, LLC"
type input "PO box 1269"
type input "[GEOGRAPHIC_DATA]"
select select "42"
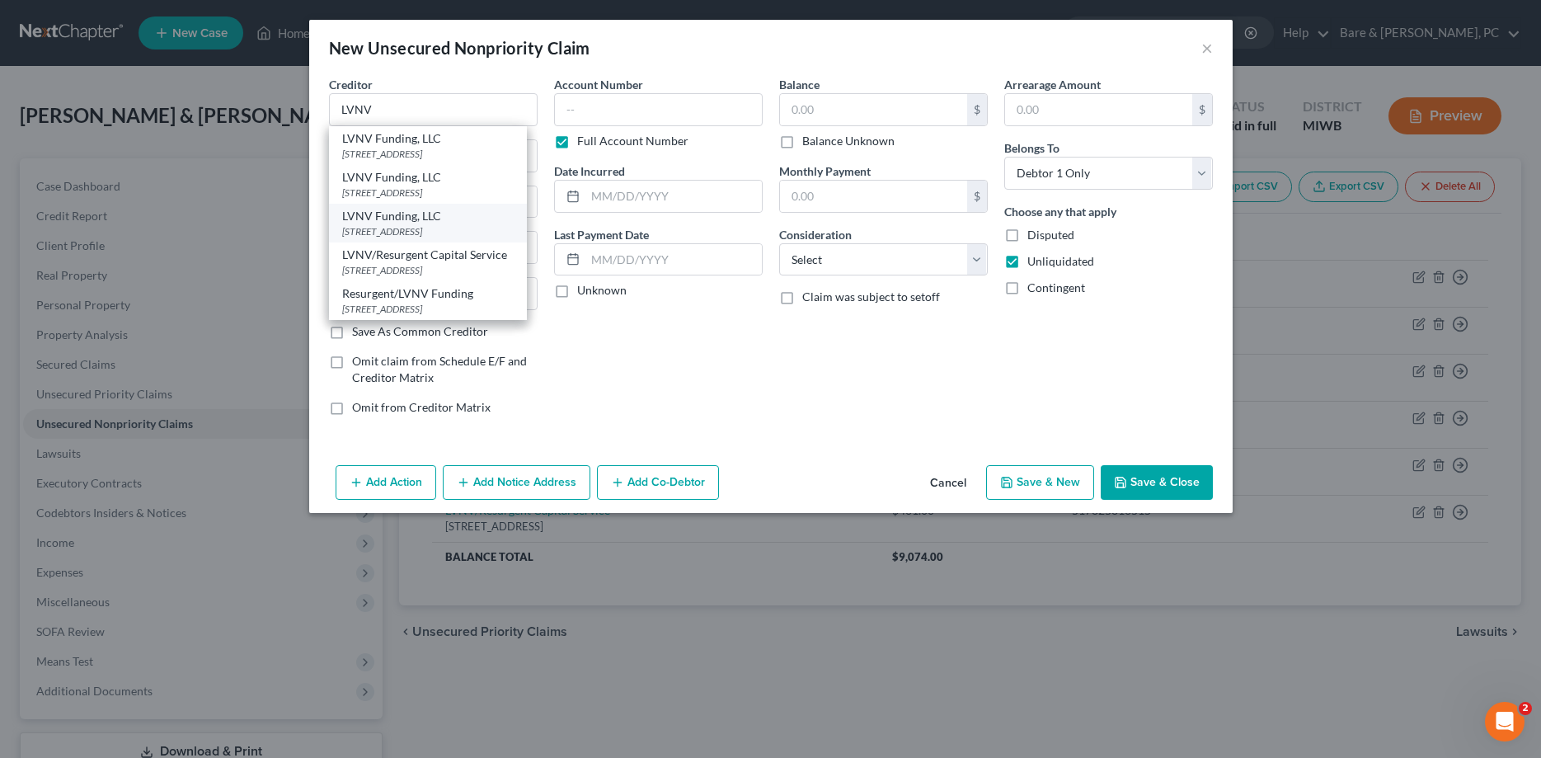
type input "29602-0000"
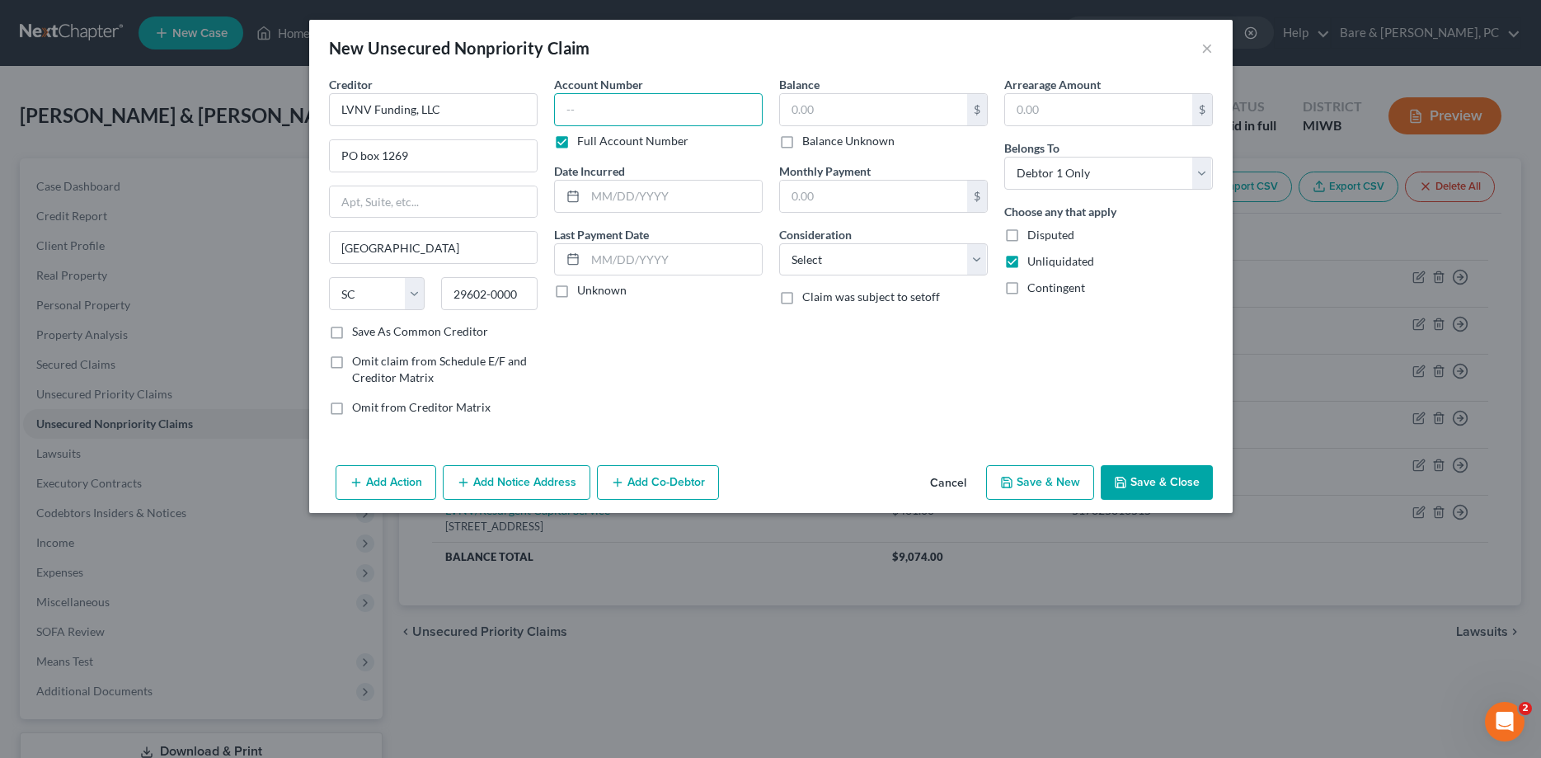
click at [591, 106] on input "text" at bounding box center [658, 109] width 209 height 33
type input "636992032945"
click at [651, 197] on input "text" at bounding box center [673, 196] width 176 height 31
type input "[DATE]"
click at [819, 111] on input "text" at bounding box center [873, 109] width 187 height 31
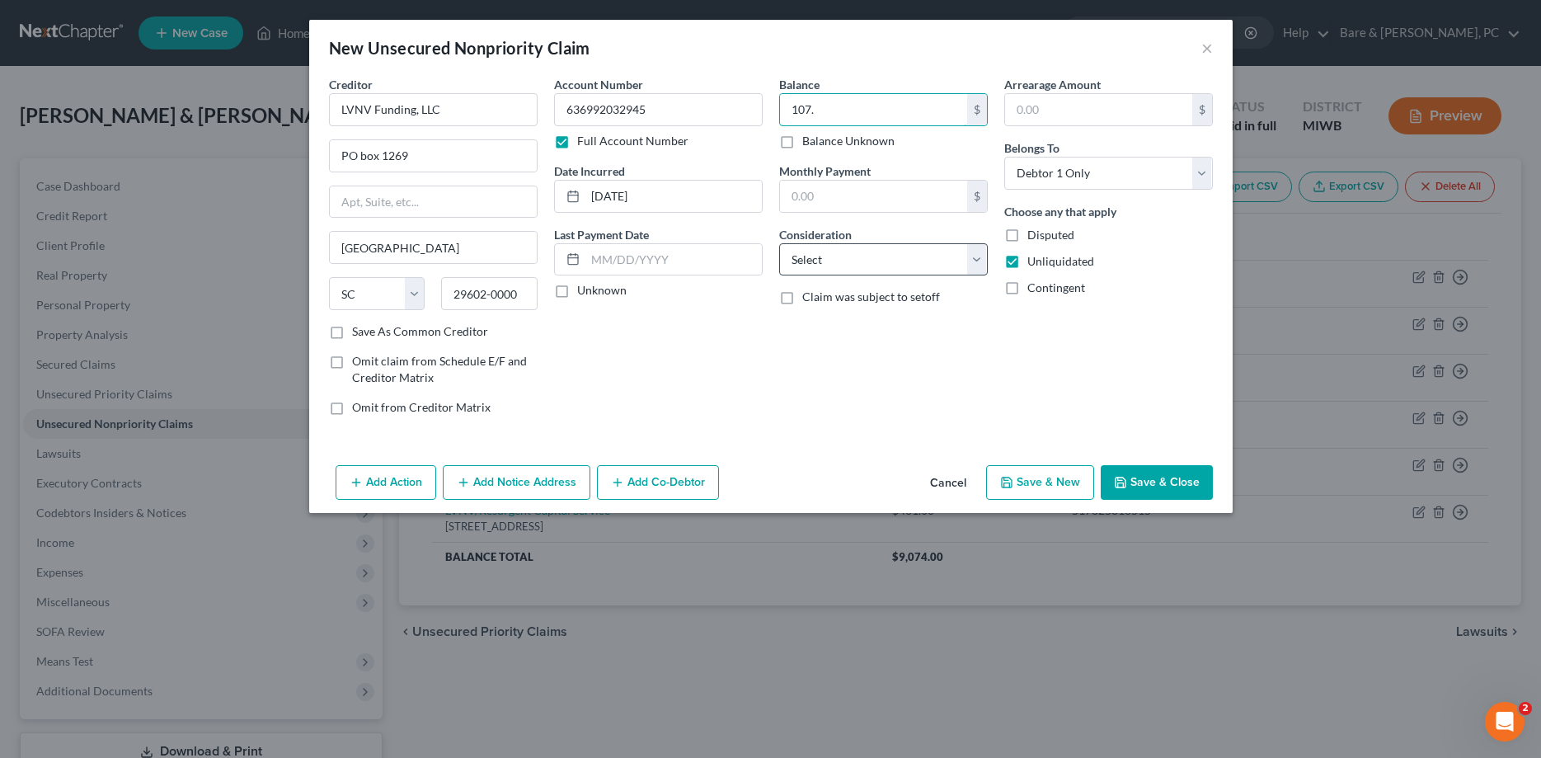
type input "107."
click at [779, 243] on select "Select Cable / Satellite Services Collection Agency Credit Card Debt Debt Couns…" at bounding box center [883, 259] width 209 height 33
select select "2"
click option "Credit Card Debt" at bounding box center [0, 0] width 0 height 0
click at [1059, 478] on button "Save & New" at bounding box center [1040, 482] width 108 height 35
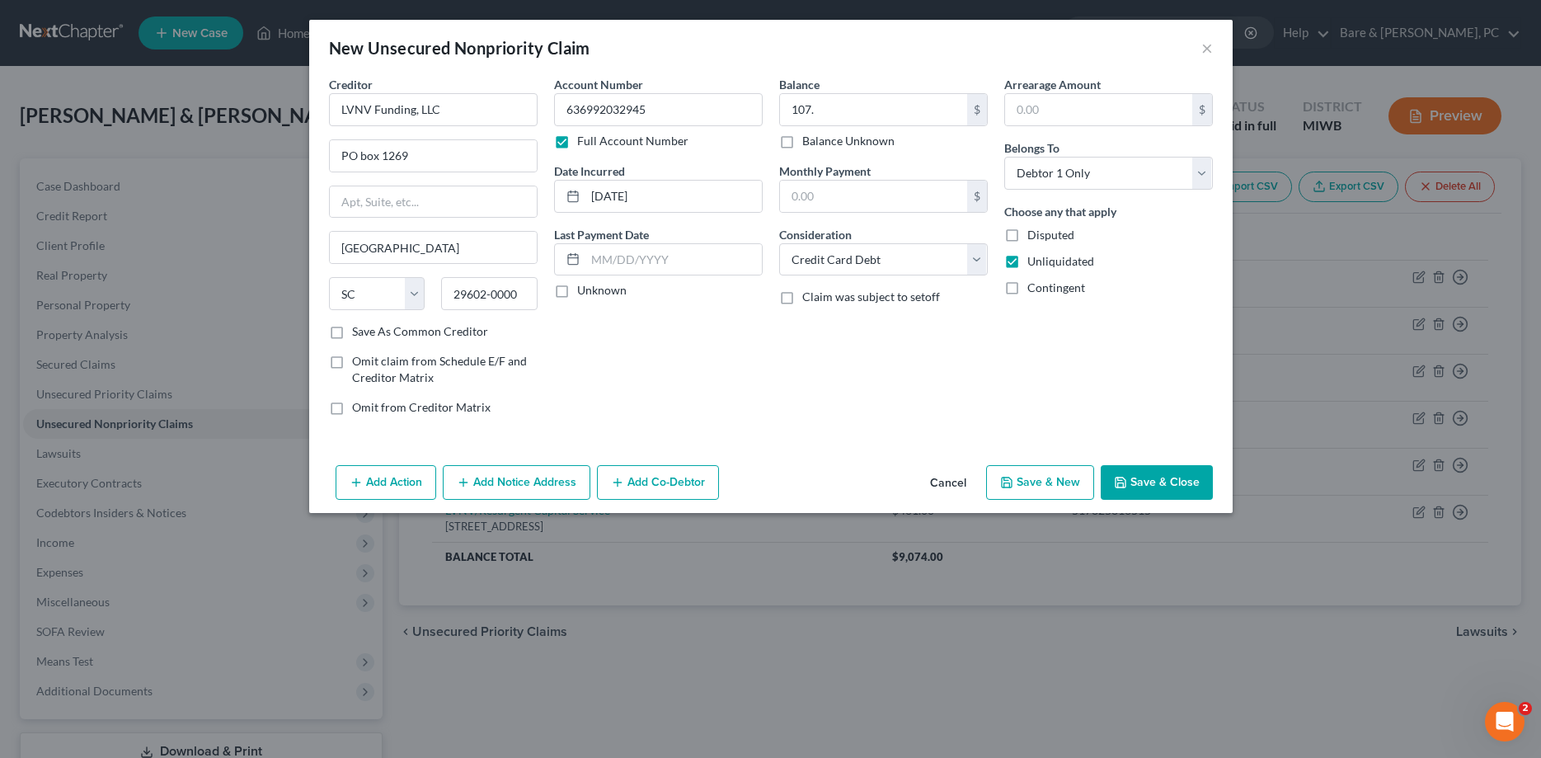
select select "0"
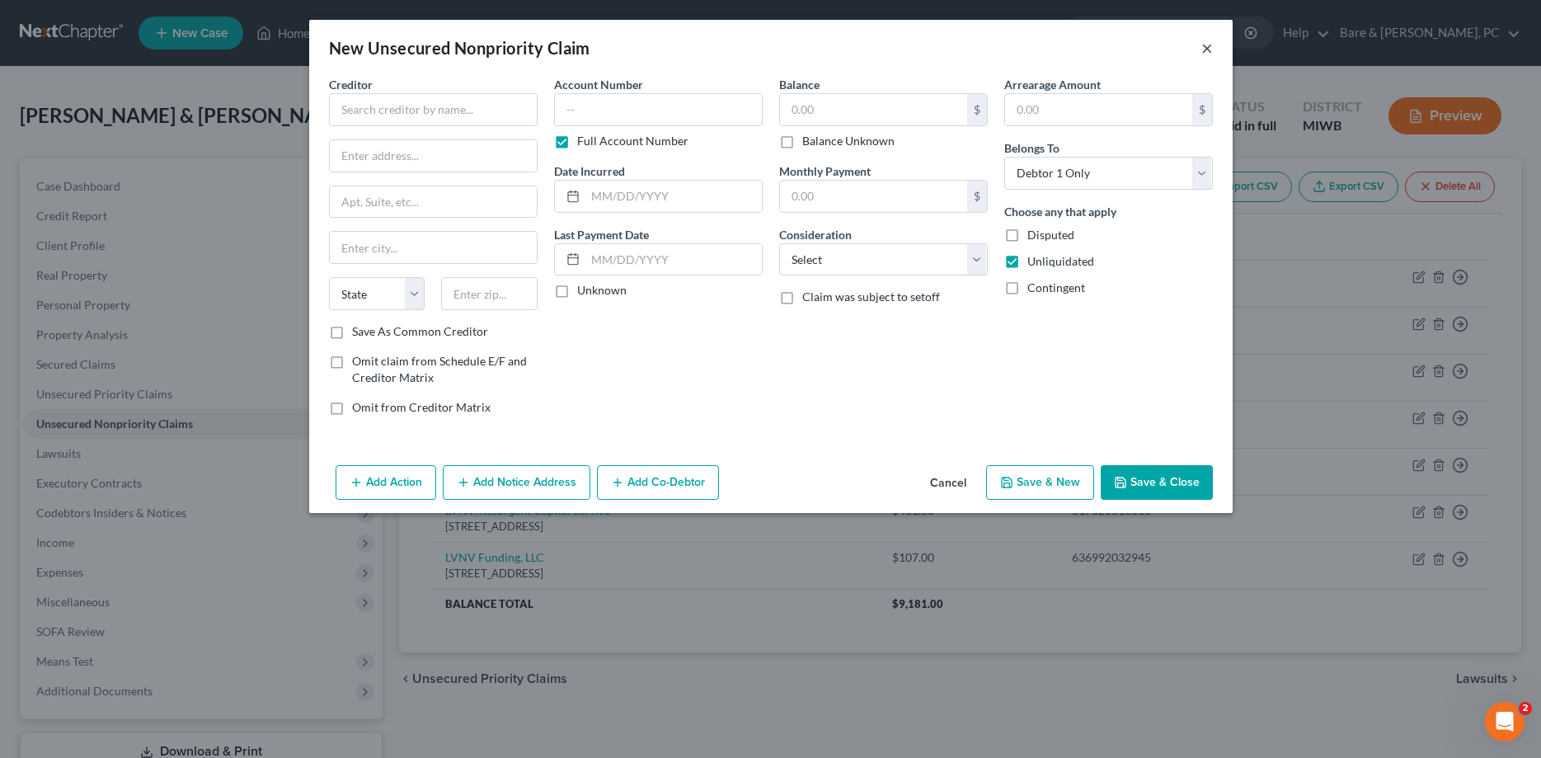
click at [1205, 49] on button "×" at bounding box center [1207, 48] width 12 height 20
